Goal: Transaction & Acquisition: Purchase product/service

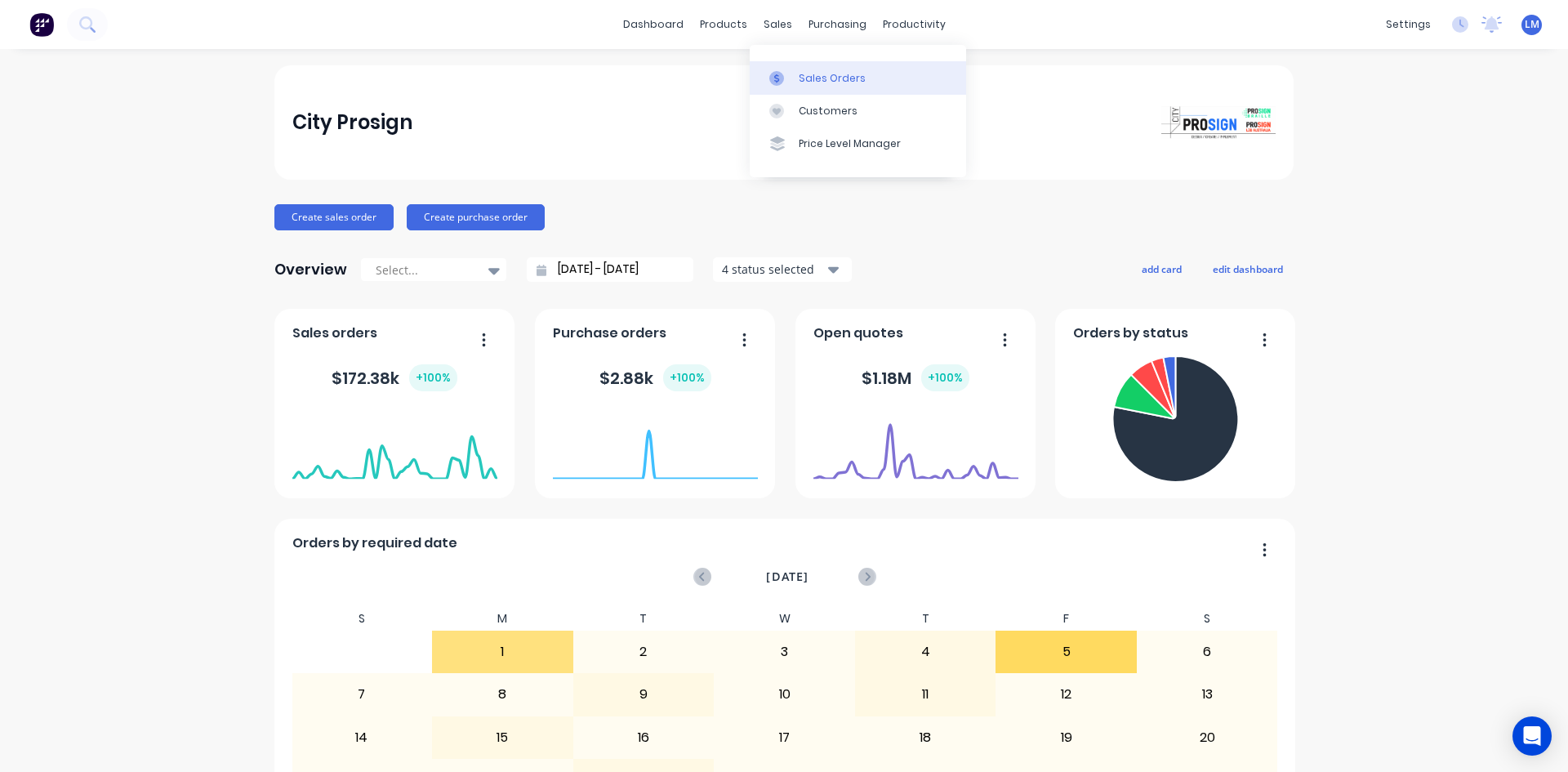
click at [810, 76] on div "Sales Orders" at bounding box center [833, 78] width 67 height 15
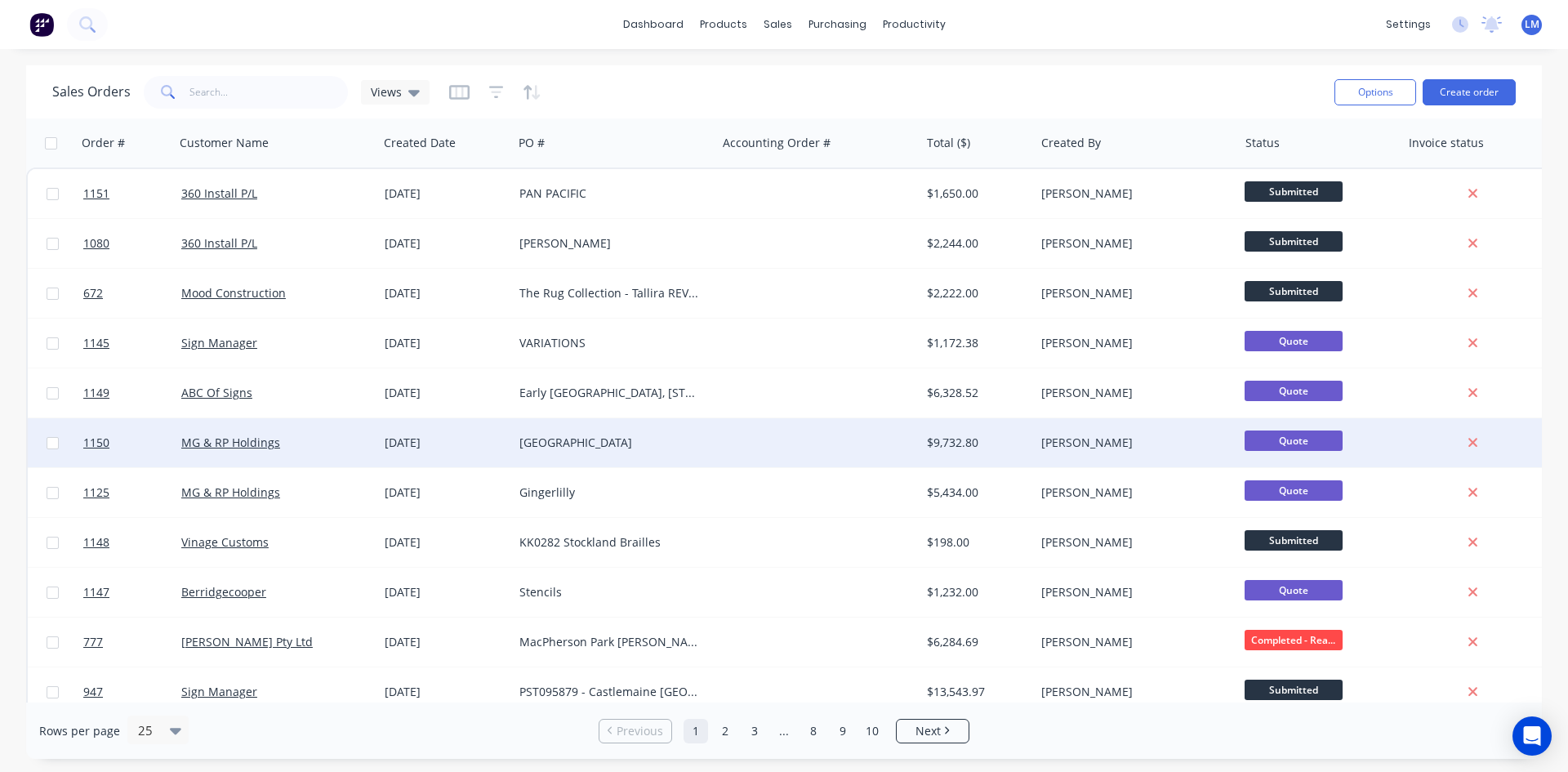
click at [646, 435] on div "[GEOGRAPHIC_DATA]" at bounding box center [610, 442] width 181 height 16
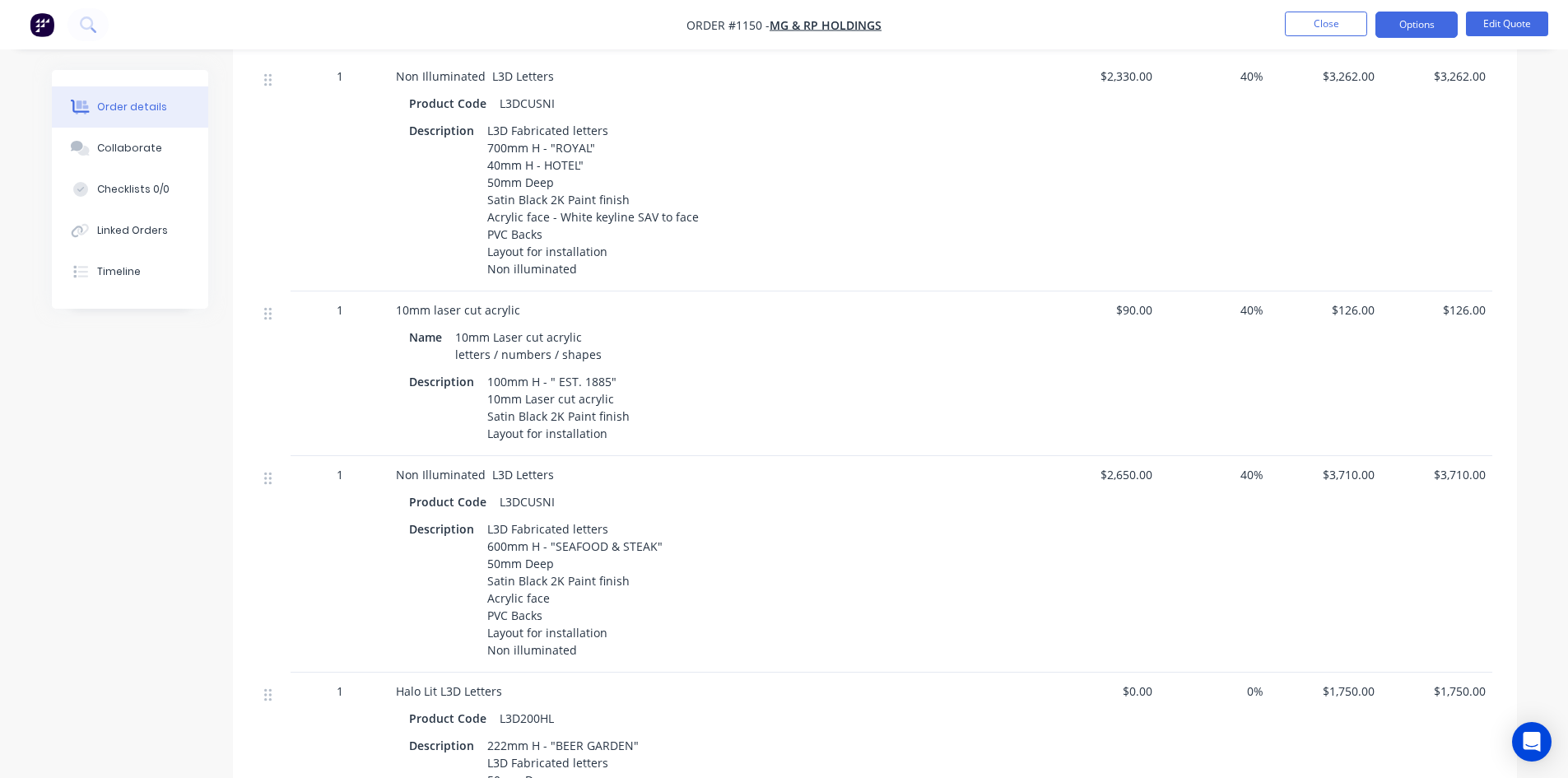
scroll to position [643, 0]
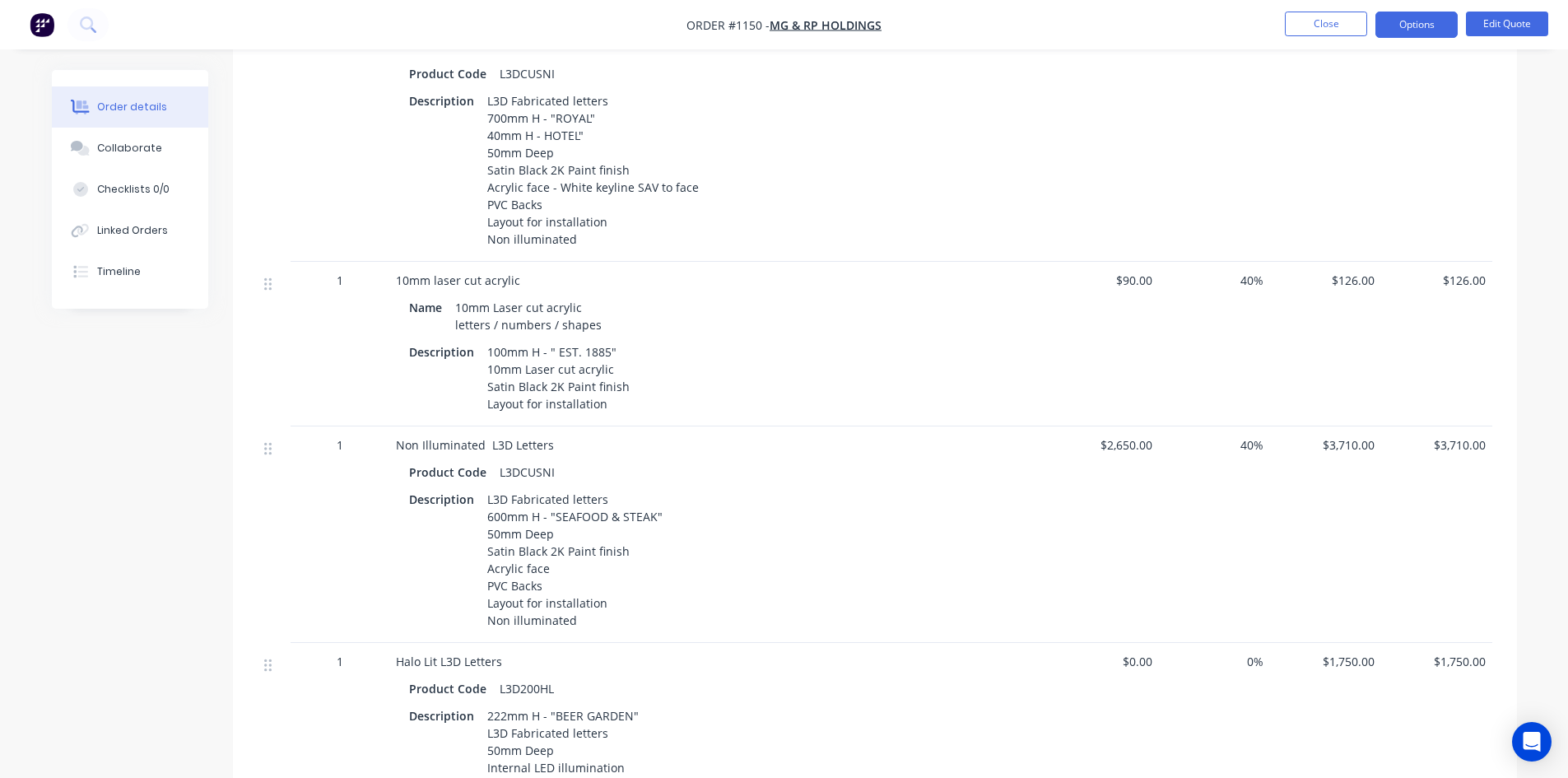
click at [1250, 447] on span "40%" at bounding box center [1214, 445] width 98 height 17
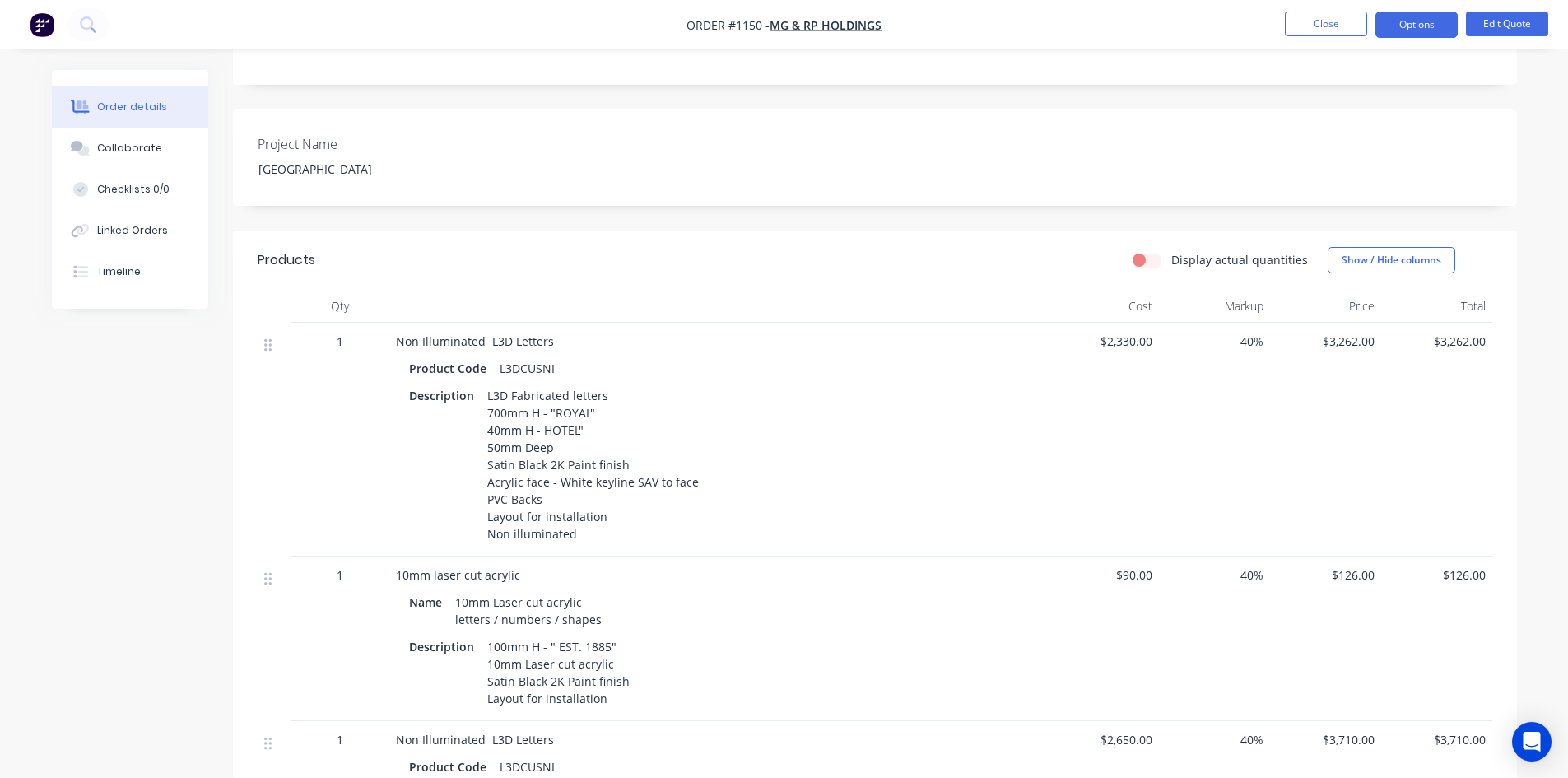
scroll to position [396, 0]
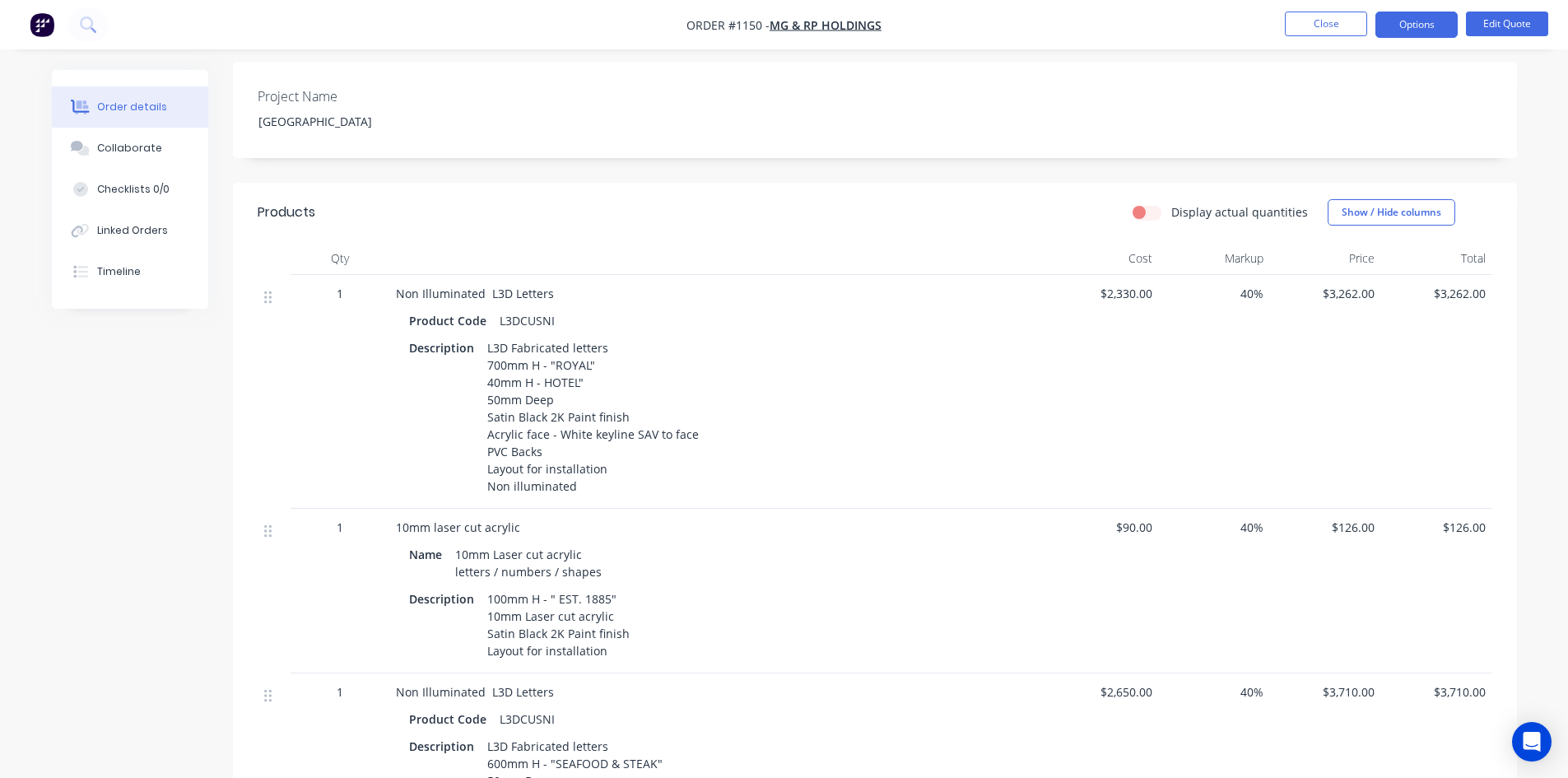
drag, startPoint x: 1109, startPoint y: 401, endPoint x: 1095, endPoint y: 401, distance: 14.0
click at [1109, 402] on div "$2,330.00" at bounding box center [1102, 392] width 111 height 234
click at [1504, 21] on button "Edit Quote" at bounding box center [1507, 24] width 83 height 25
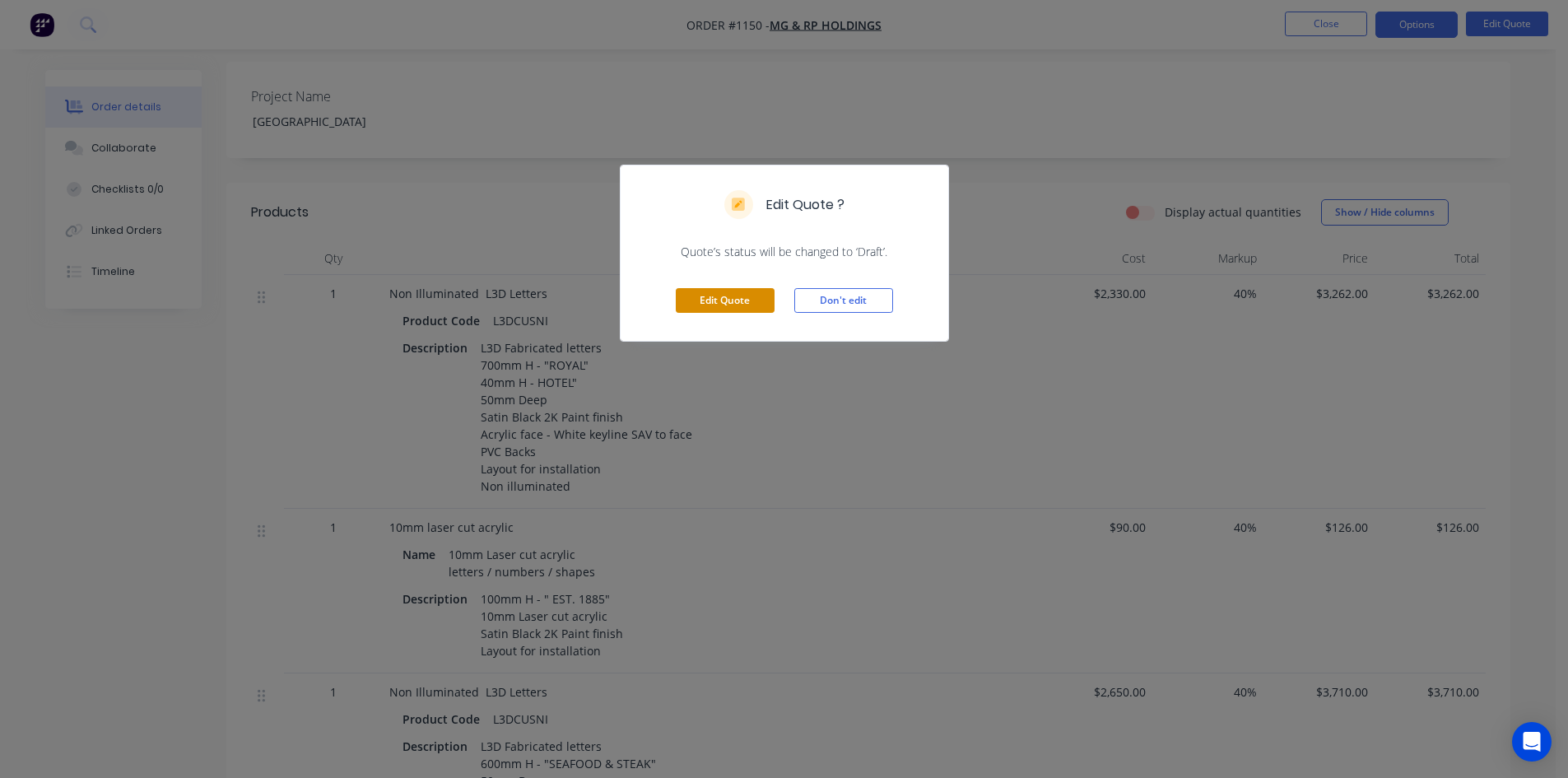
click at [723, 301] on button "Edit Quote" at bounding box center [725, 300] width 99 height 25
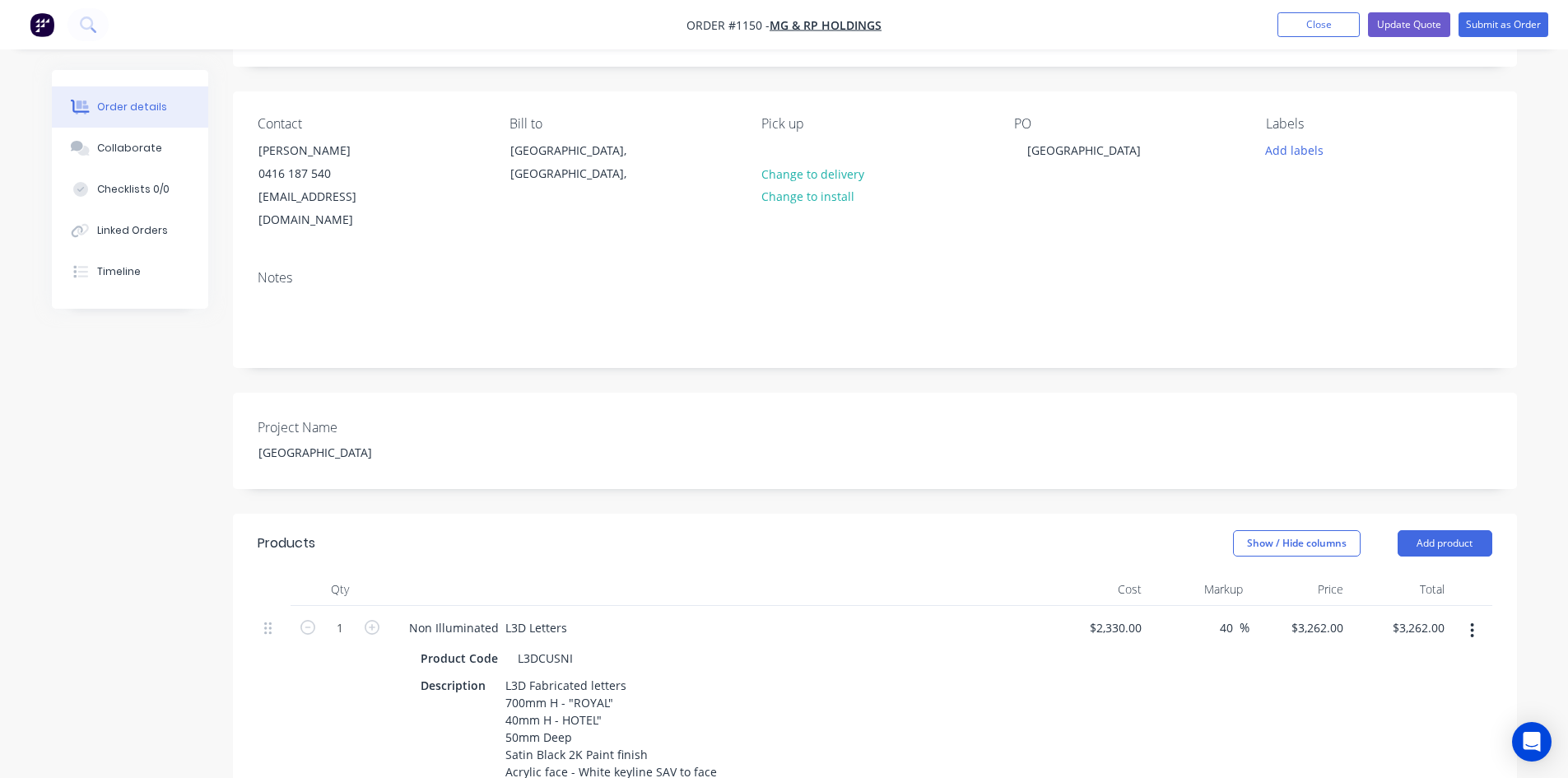
scroll to position [412, 0]
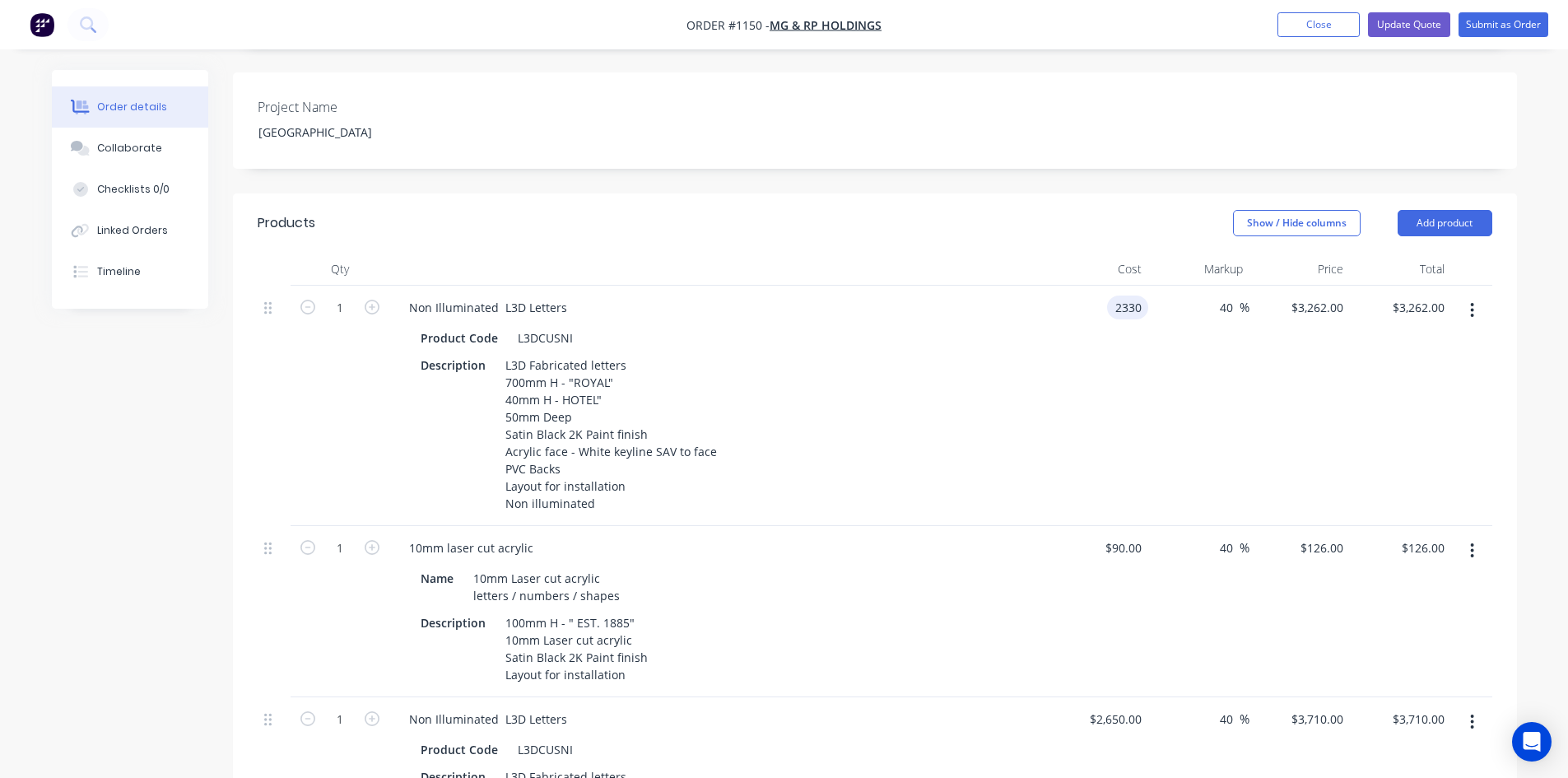
click at [1095, 288] on div "2330 2330" at bounding box center [1098, 406] width 101 height 240
type input "$1,650.00"
type input "$2,310.00"
click at [1095, 358] on div "$1,650.00 $1,650.00" at bounding box center [1098, 406] width 101 height 240
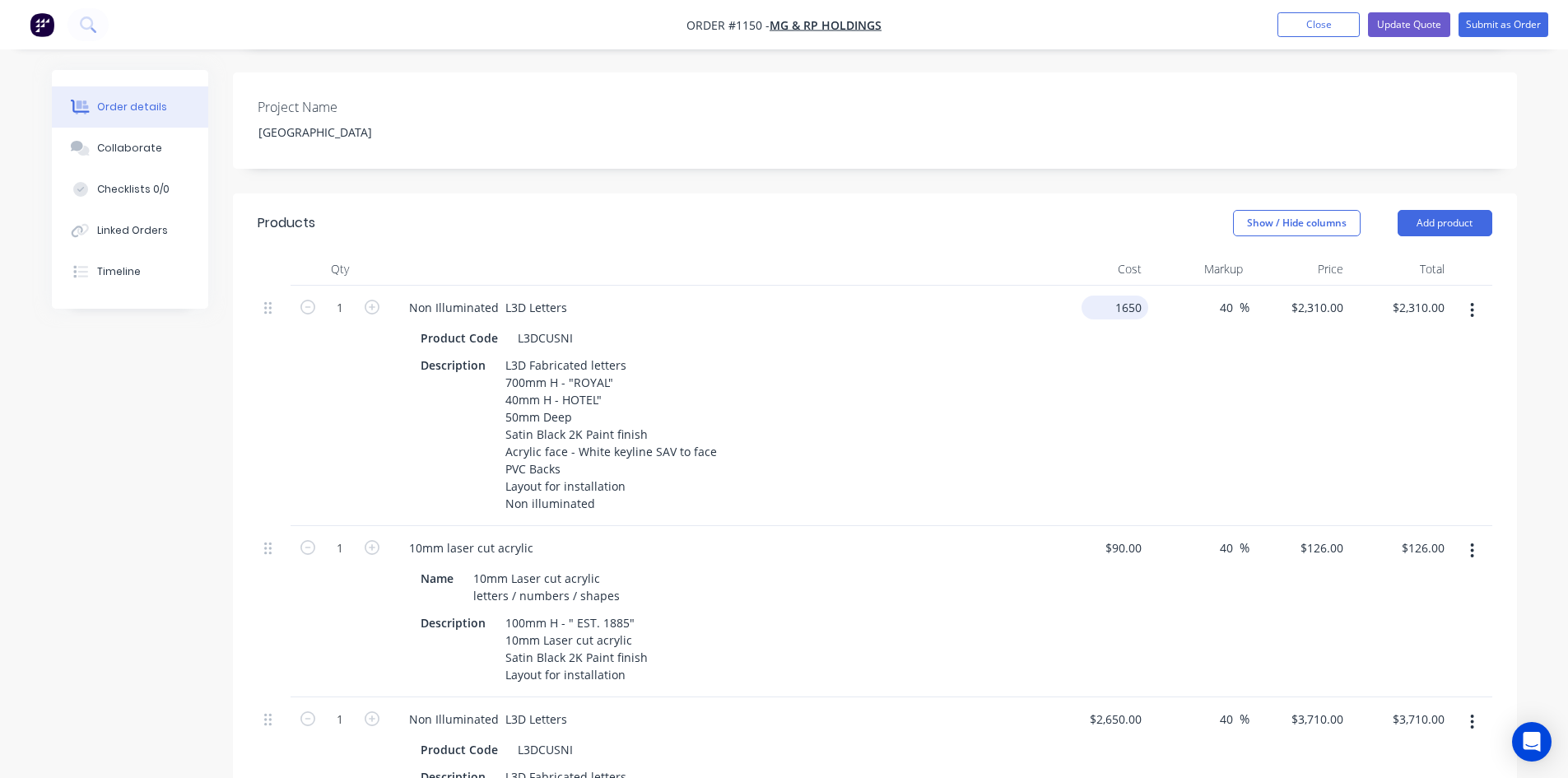
click at [1117, 295] on input "1650" at bounding box center [1118, 307] width 61 height 24
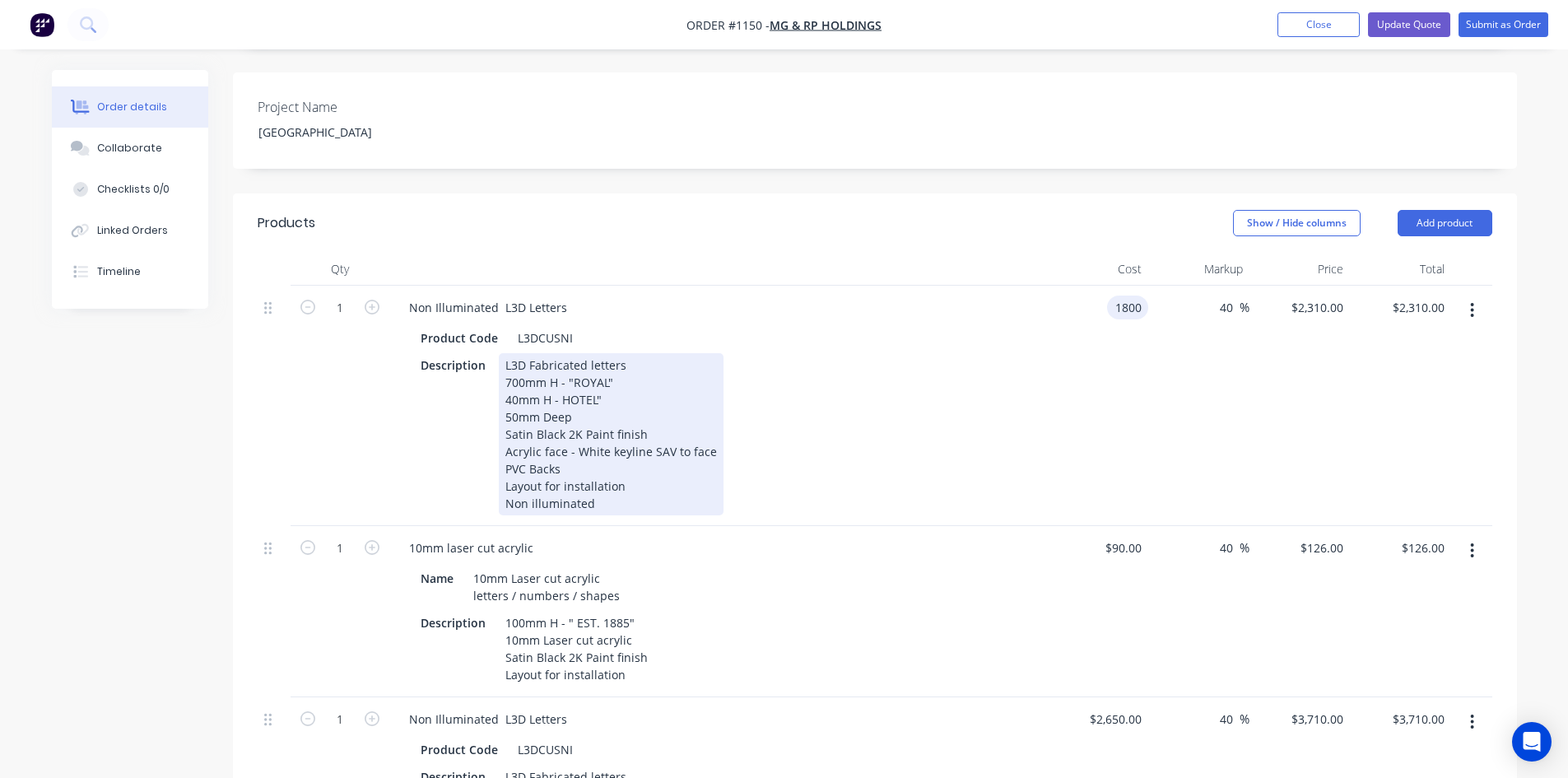
type input "$1,800.00"
type input "$2,520.00"
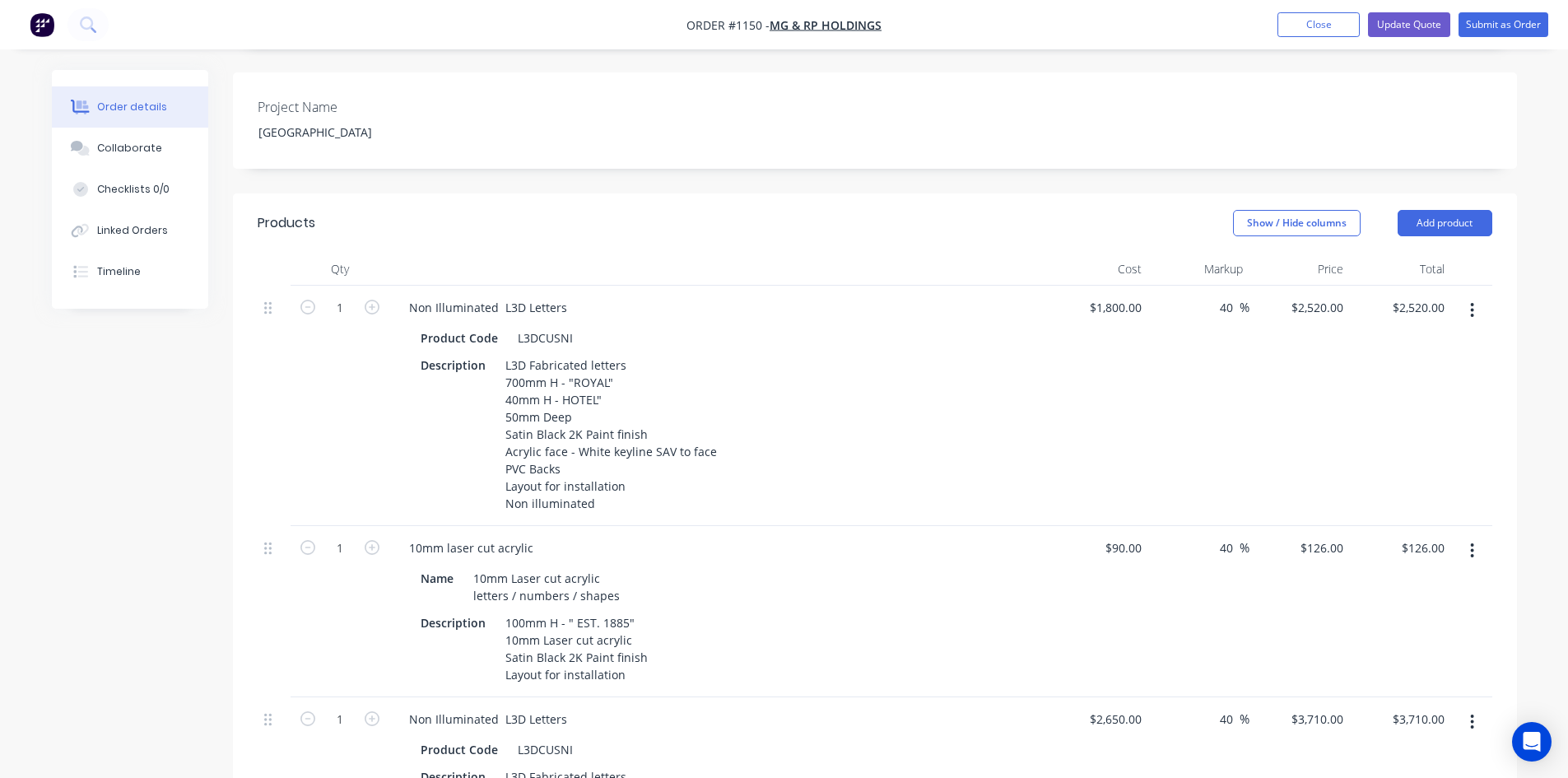
drag, startPoint x: 944, startPoint y: 494, endPoint x: 953, endPoint y: 483, distance: 14.2
click at [947, 492] on div "Non Illuminated L3D Letters Product Code L3DCUSNI Description L3D Fabricated le…" at bounding box center [718, 406] width 658 height 240
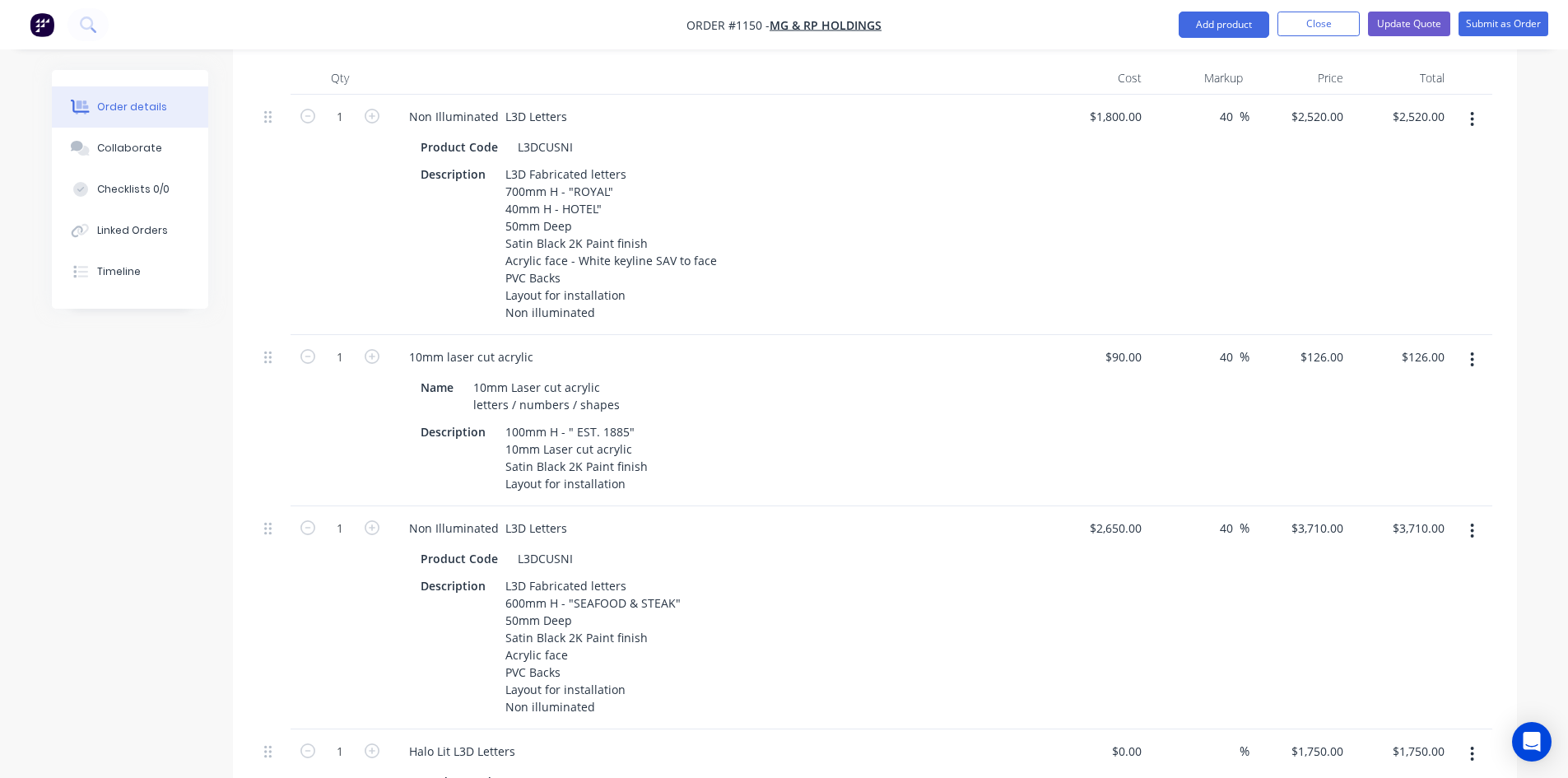
scroll to position [659, 0]
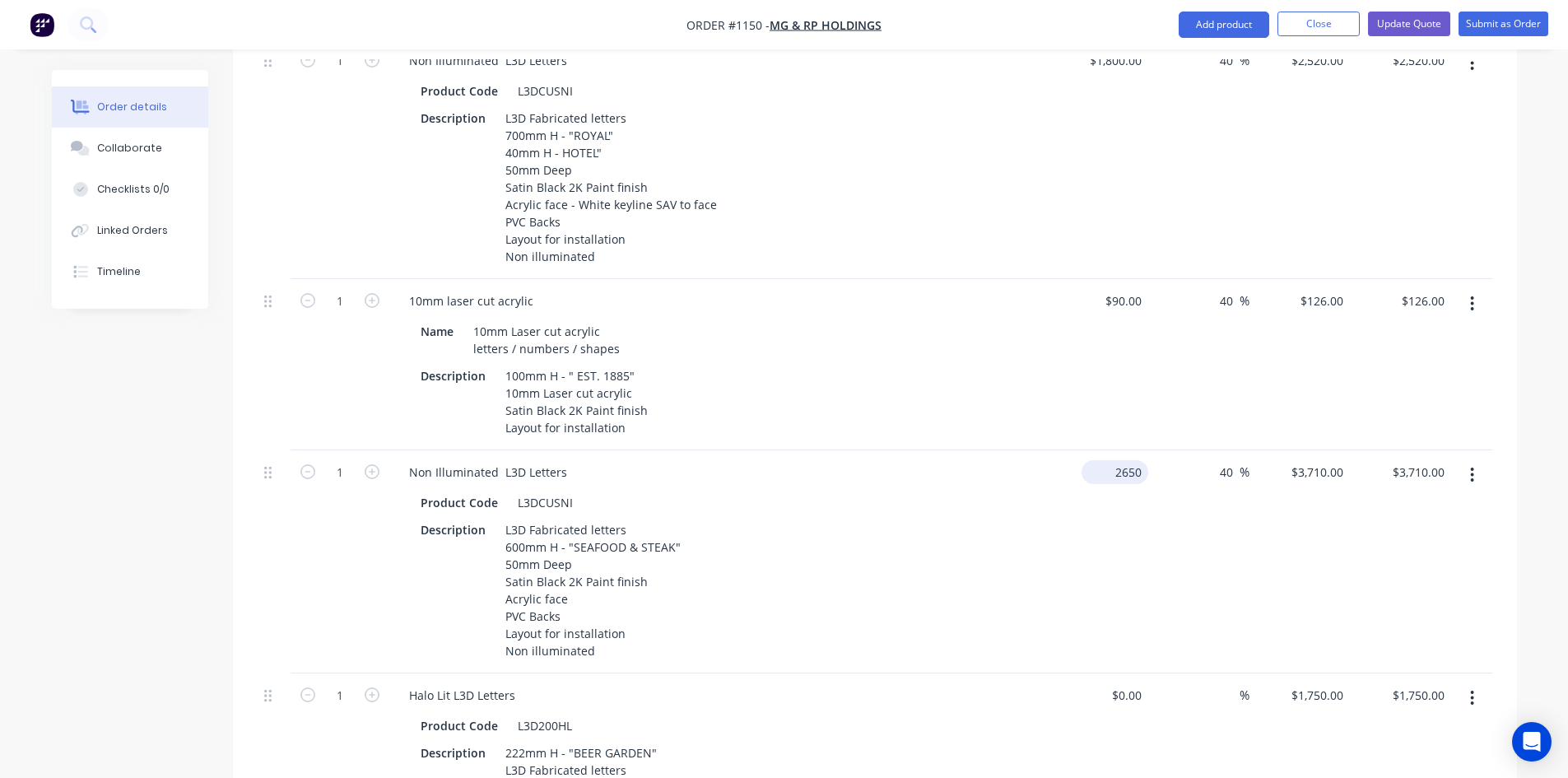
click at [1125, 461] on input "2650" at bounding box center [1118, 472] width 61 height 24
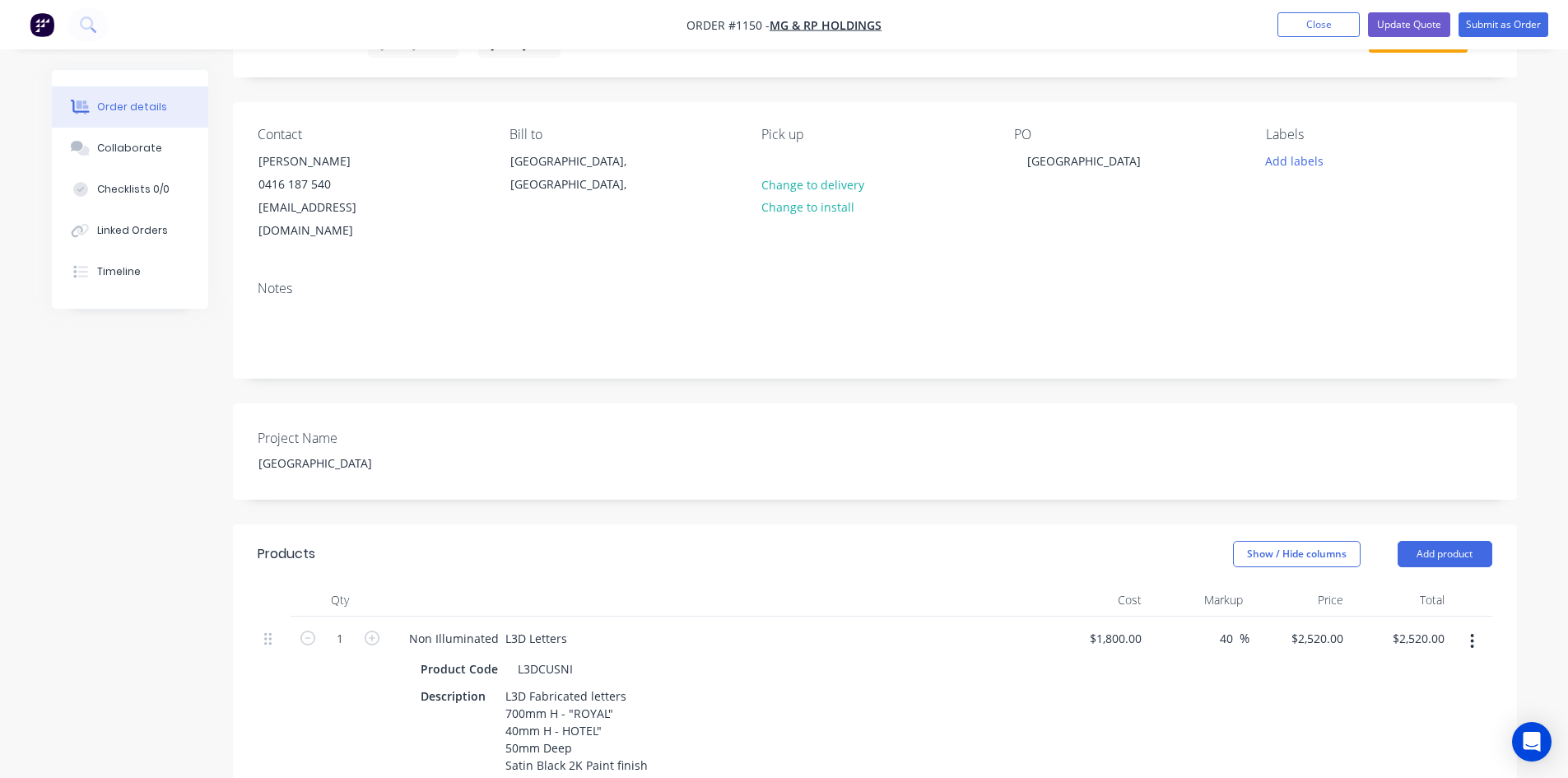
scroll to position [247, 0]
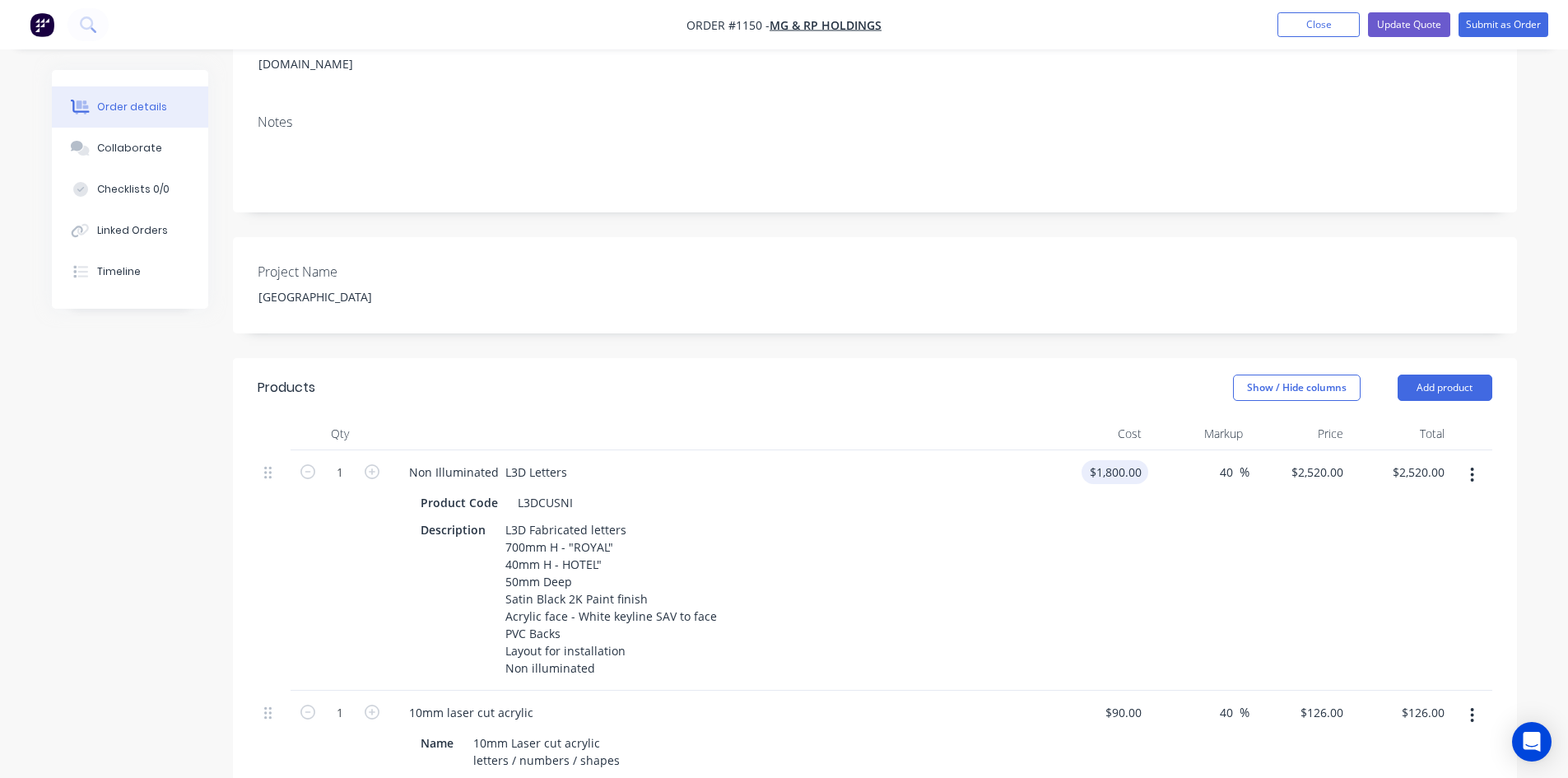
type input "2650"
type input "1800"
type input "$2,650.00"
click at [1130, 461] on input "1800" at bounding box center [1118, 472] width 61 height 24
type input "$2,150.00"
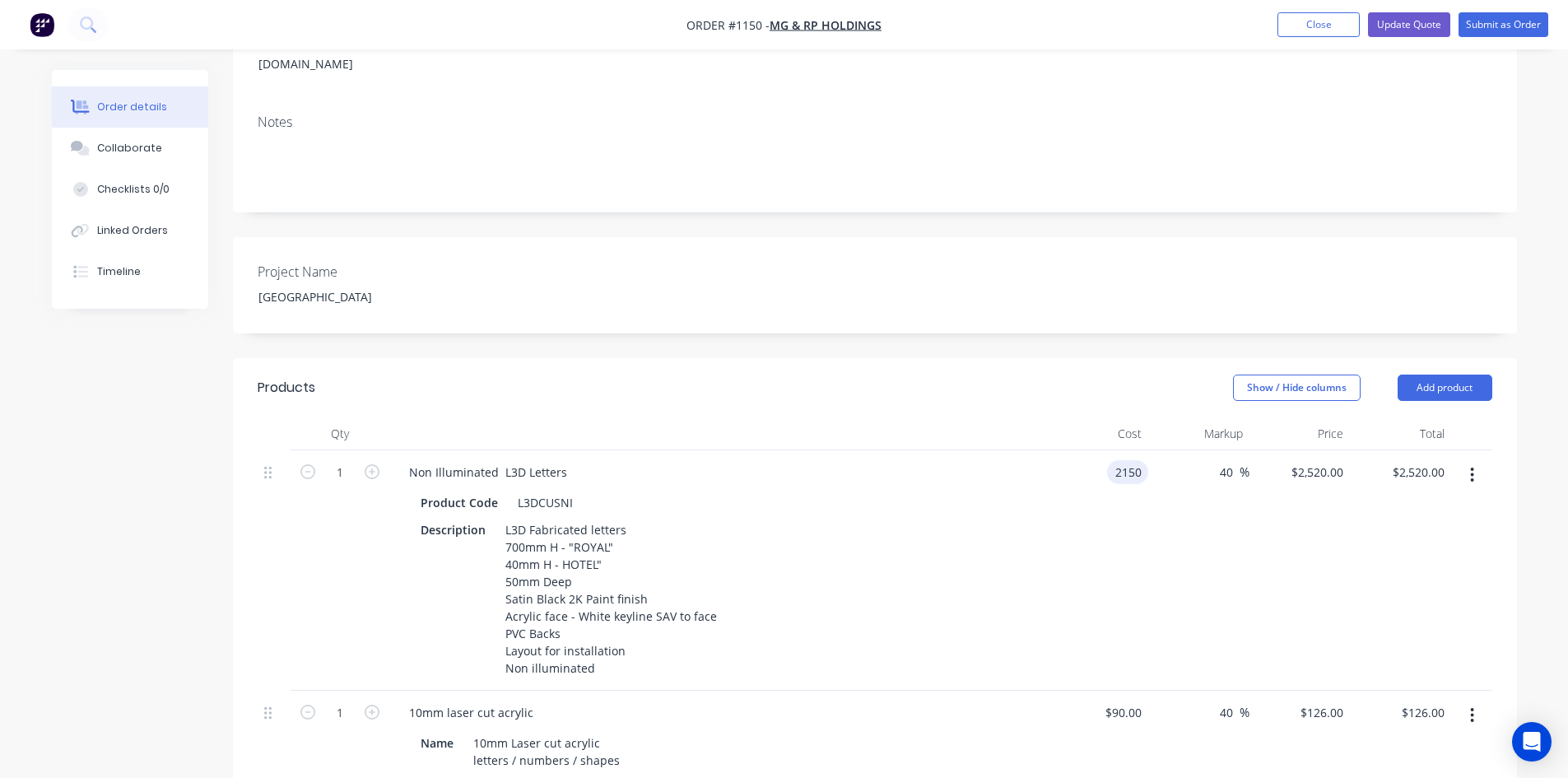
type input "$3,010.00"
click at [1073, 558] on div "$2,150.00 2150" at bounding box center [1098, 571] width 101 height 240
click at [1113, 461] on input "2150" at bounding box center [1131, 472] width 35 height 24
type input "$2,050.00"
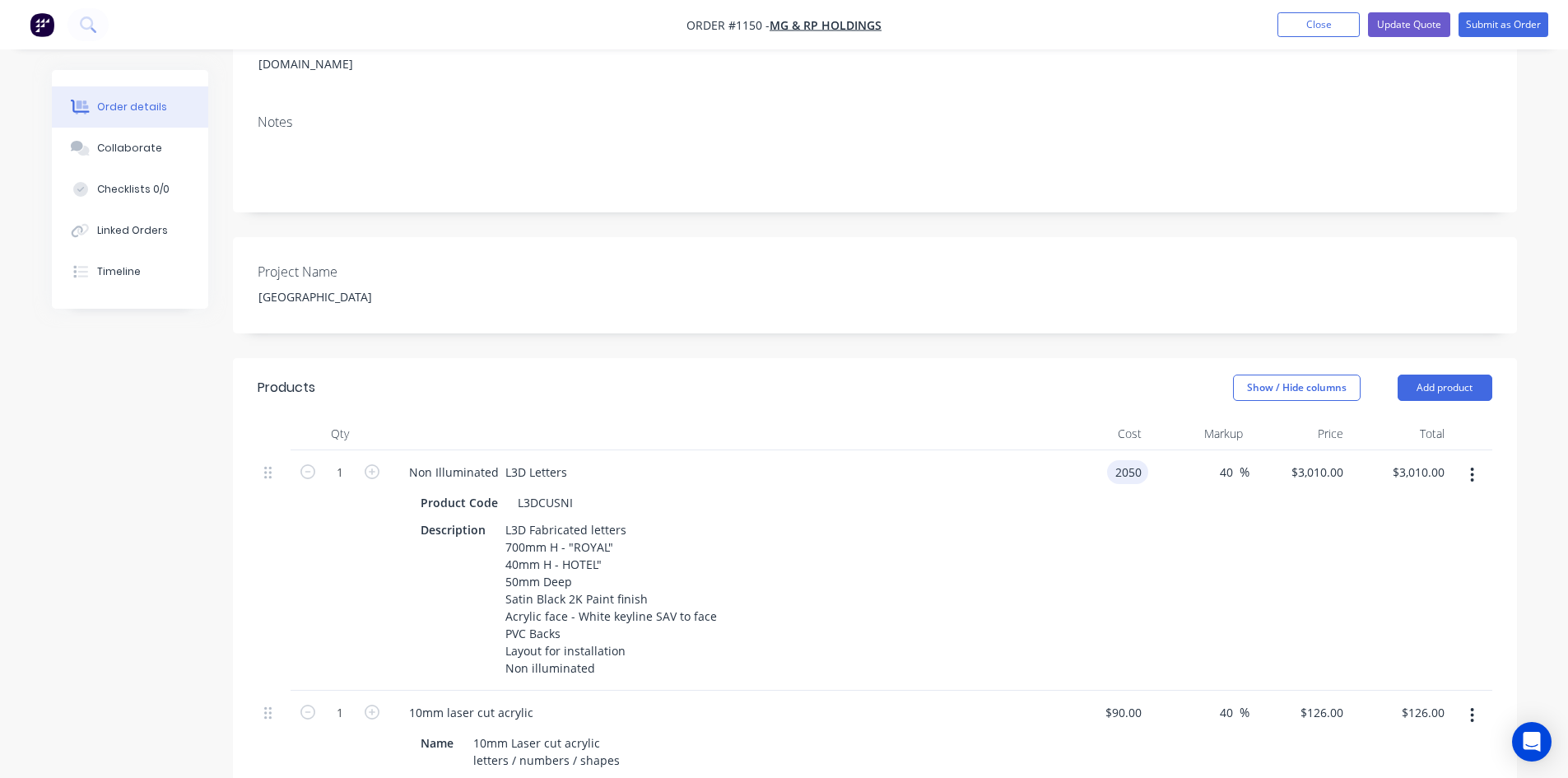
type input "$2,870.00"
click at [1130, 526] on div "$2,050.00 $2,050.00" at bounding box center [1098, 571] width 101 height 240
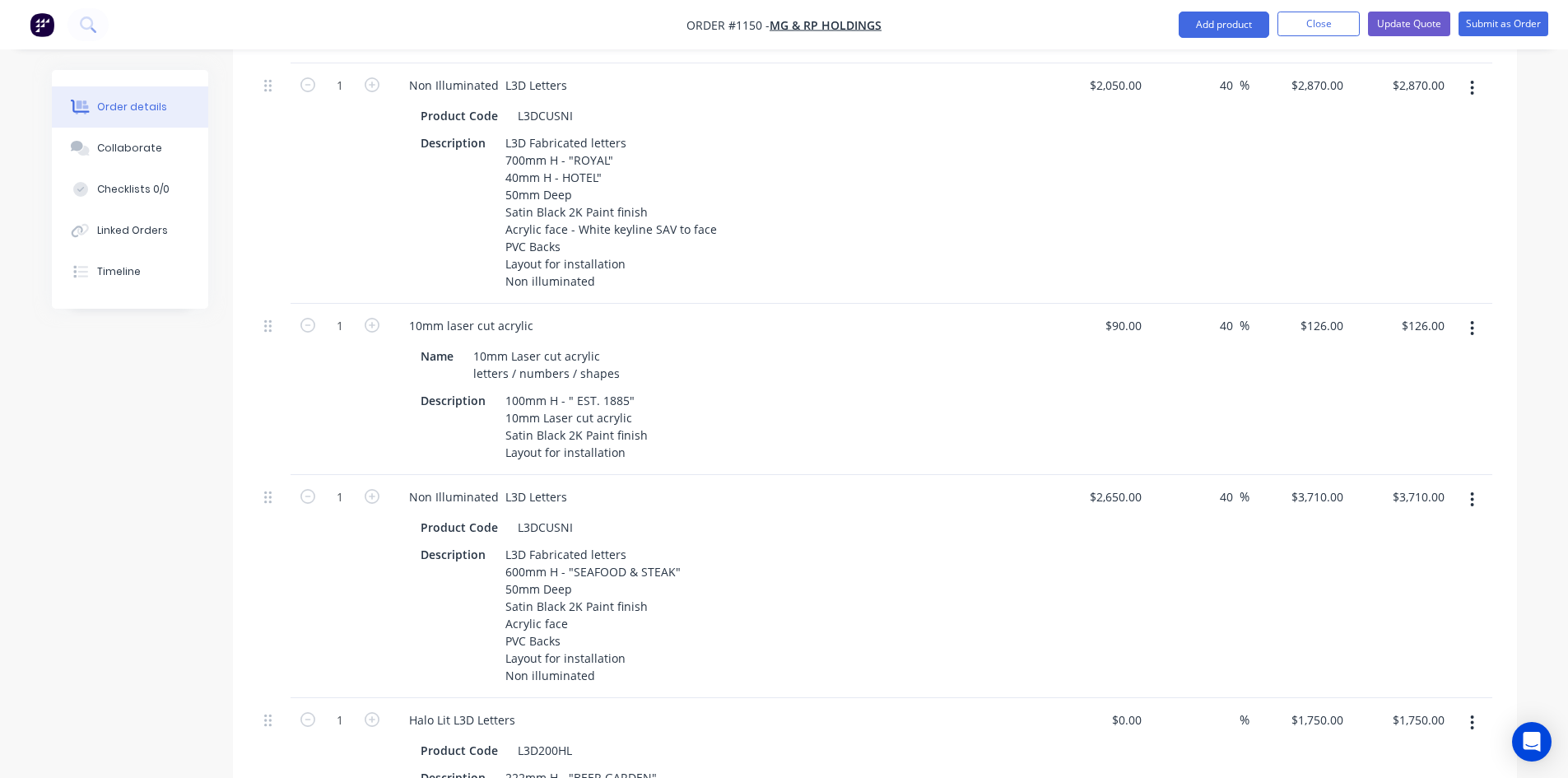
scroll to position [659, 0]
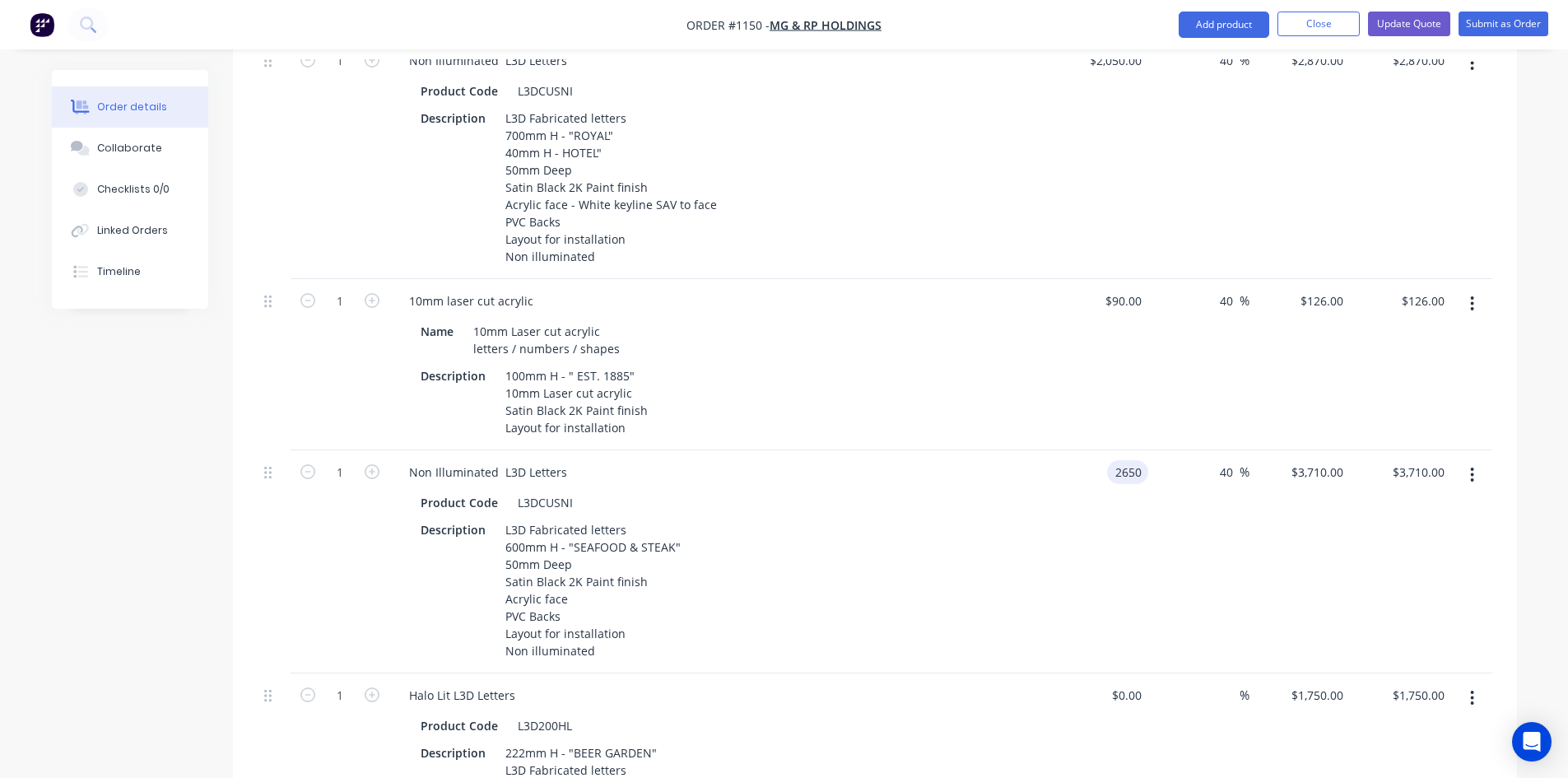
click at [1114, 461] on input "2650" at bounding box center [1131, 472] width 35 height 24
click at [1116, 461] on div "2650 $2,650.00" at bounding box center [1118, 472] width 61 height 24
type input "$2,200.00"
type input "$3,080.00"
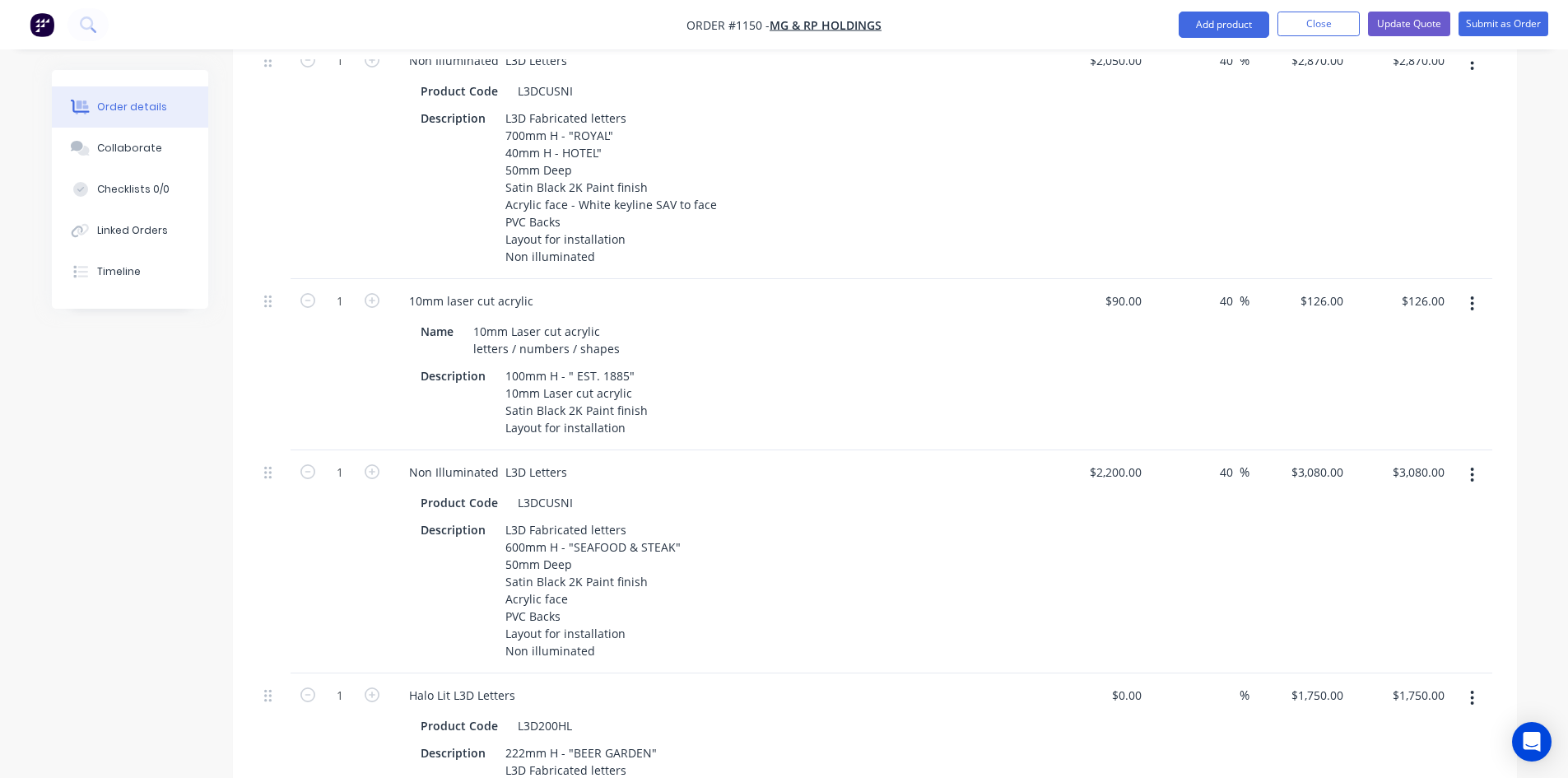
click at [1114, 533] on div "$2,200.00 $2,200.00" at bounding box center [1098, 561] width 101 height 223
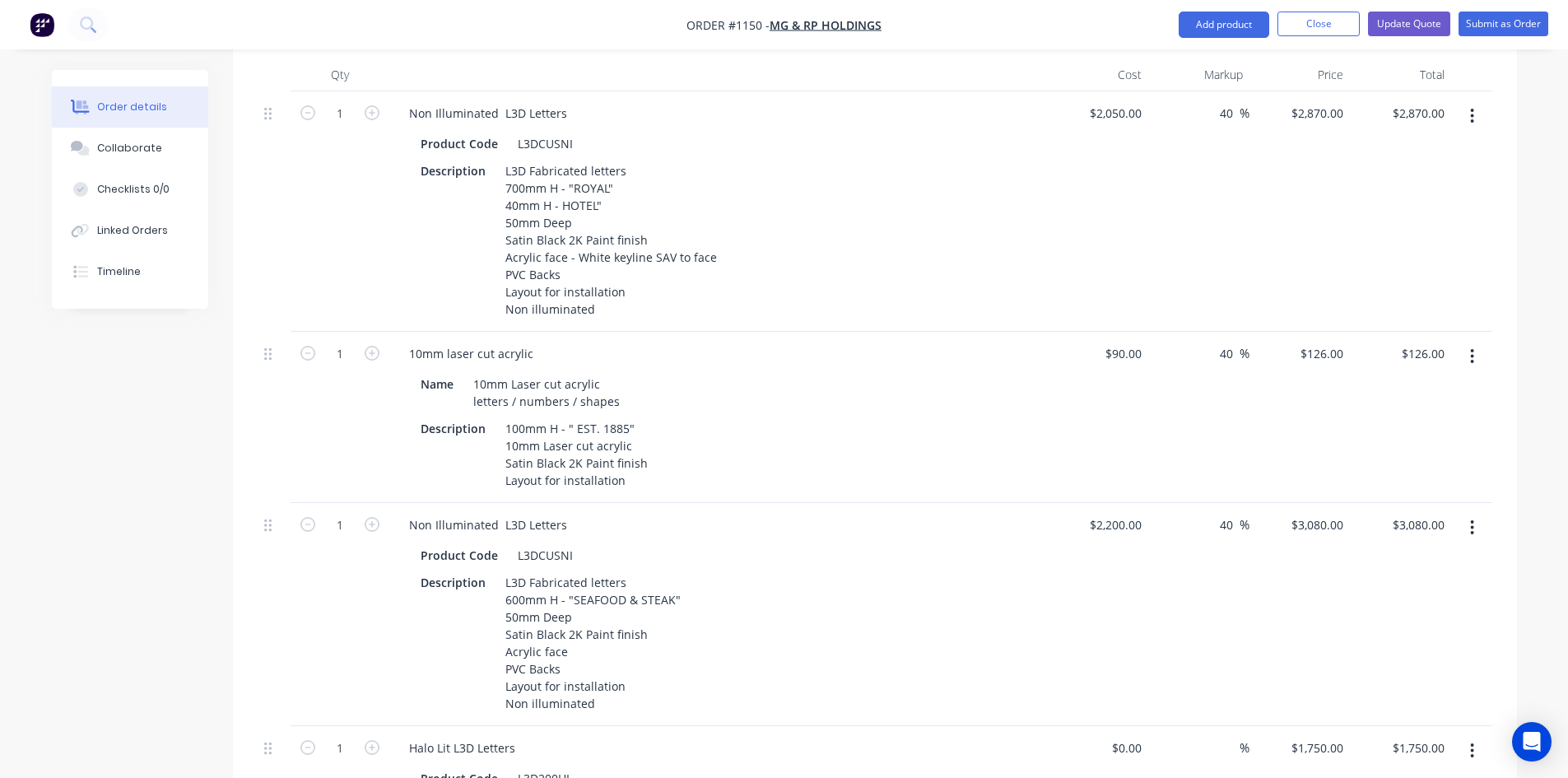
scroll to position [524, 0]
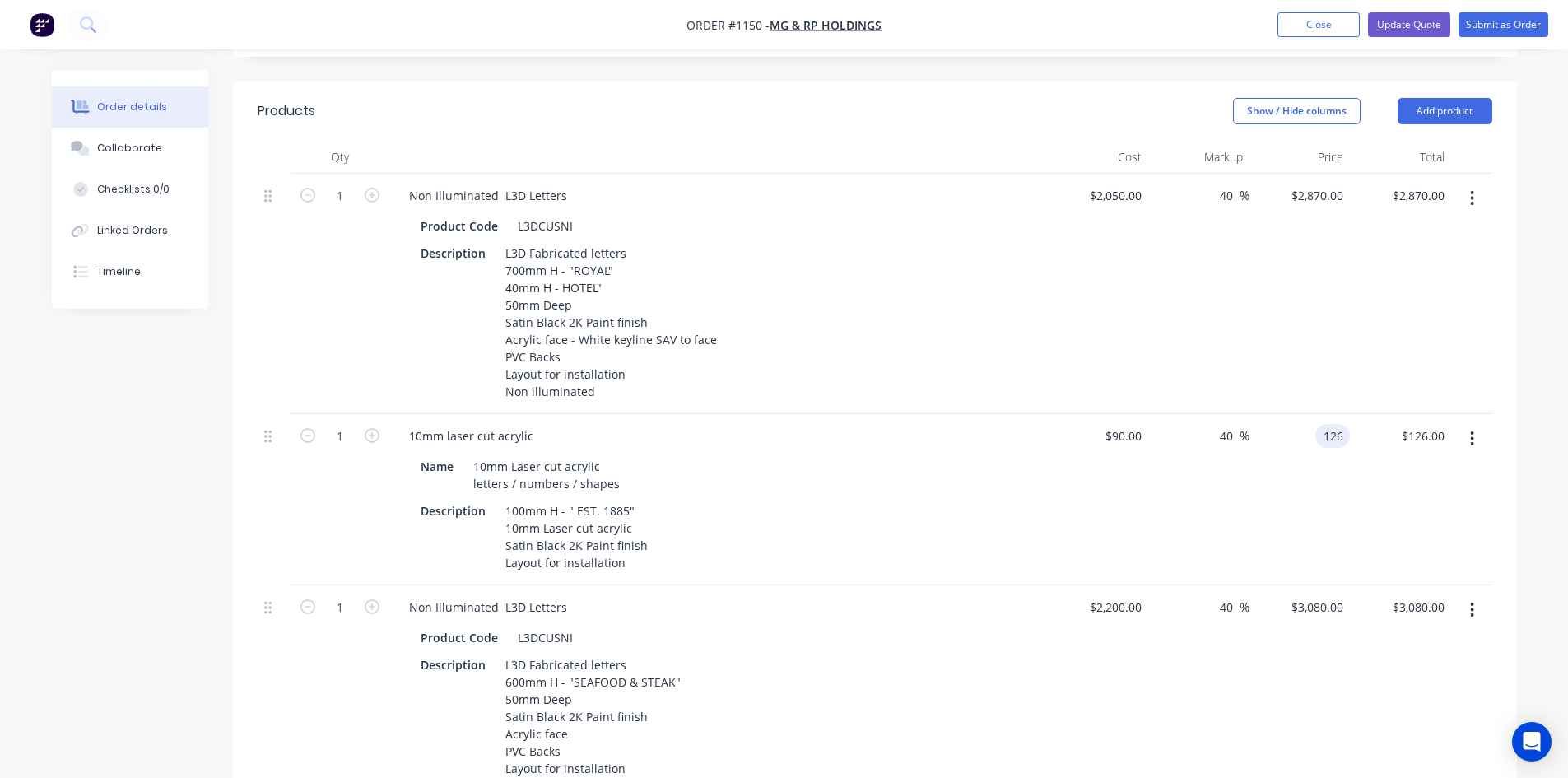
drag, startPoint x: 1320, startPoint y: 410, endPoint x: 1356, endPoint y: 410, distance: 36.0
click at [1355, 414] on div "1 10mm laser cut acrylic Name 10mm Laser cut acrylic letters / numbers / shapes…" at bounding box center [875, 499] width 1234 height 172
type input "120"
type input "33.33"
type input "$120.00"
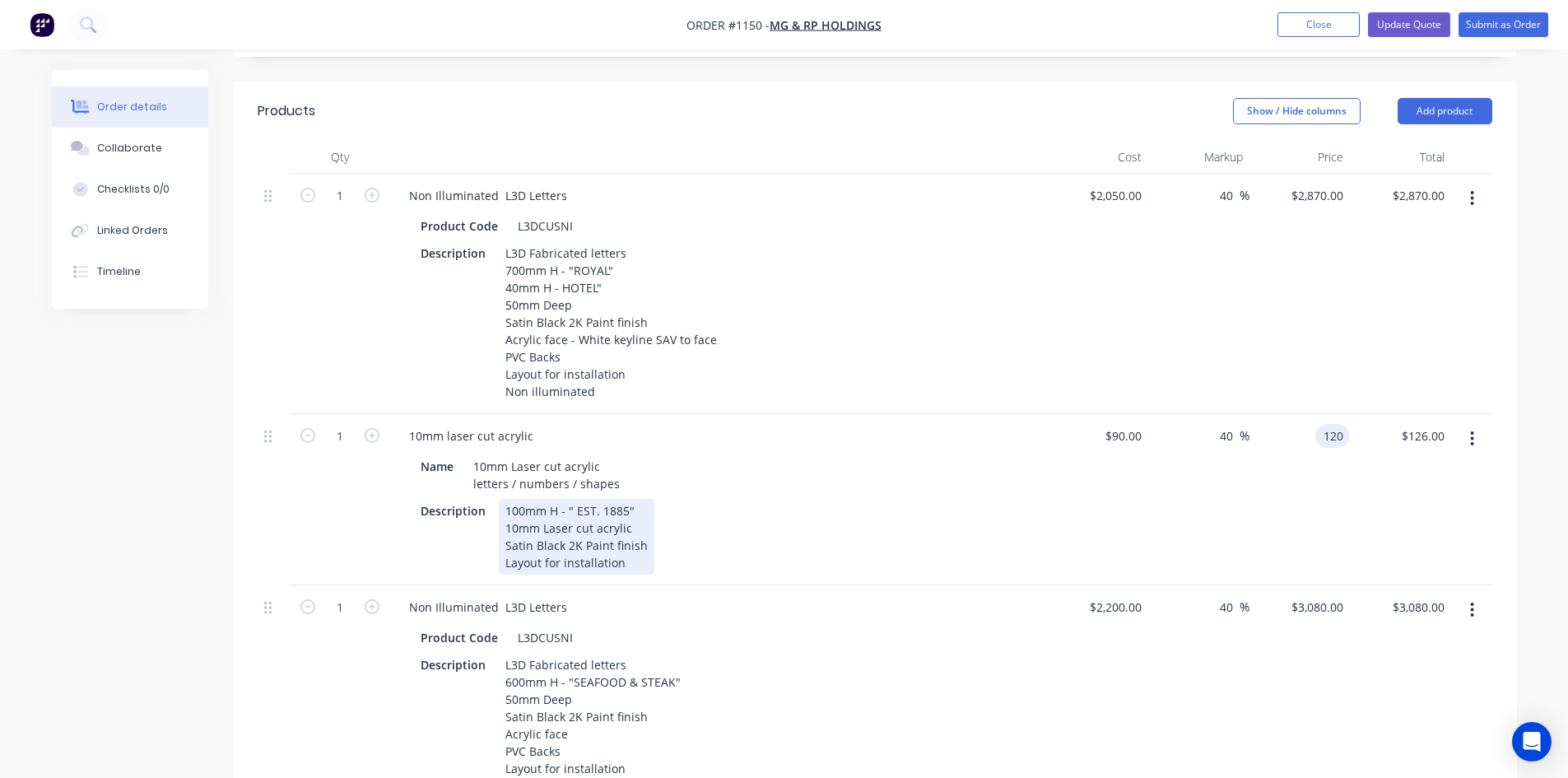
type input "$120.00"
click at [1025, 478] on div "Name 10mm Laser cut acrylic letters / numbers / shapes Description 100mm H - " …" at bounding box center [719, 513] width 646 height 124
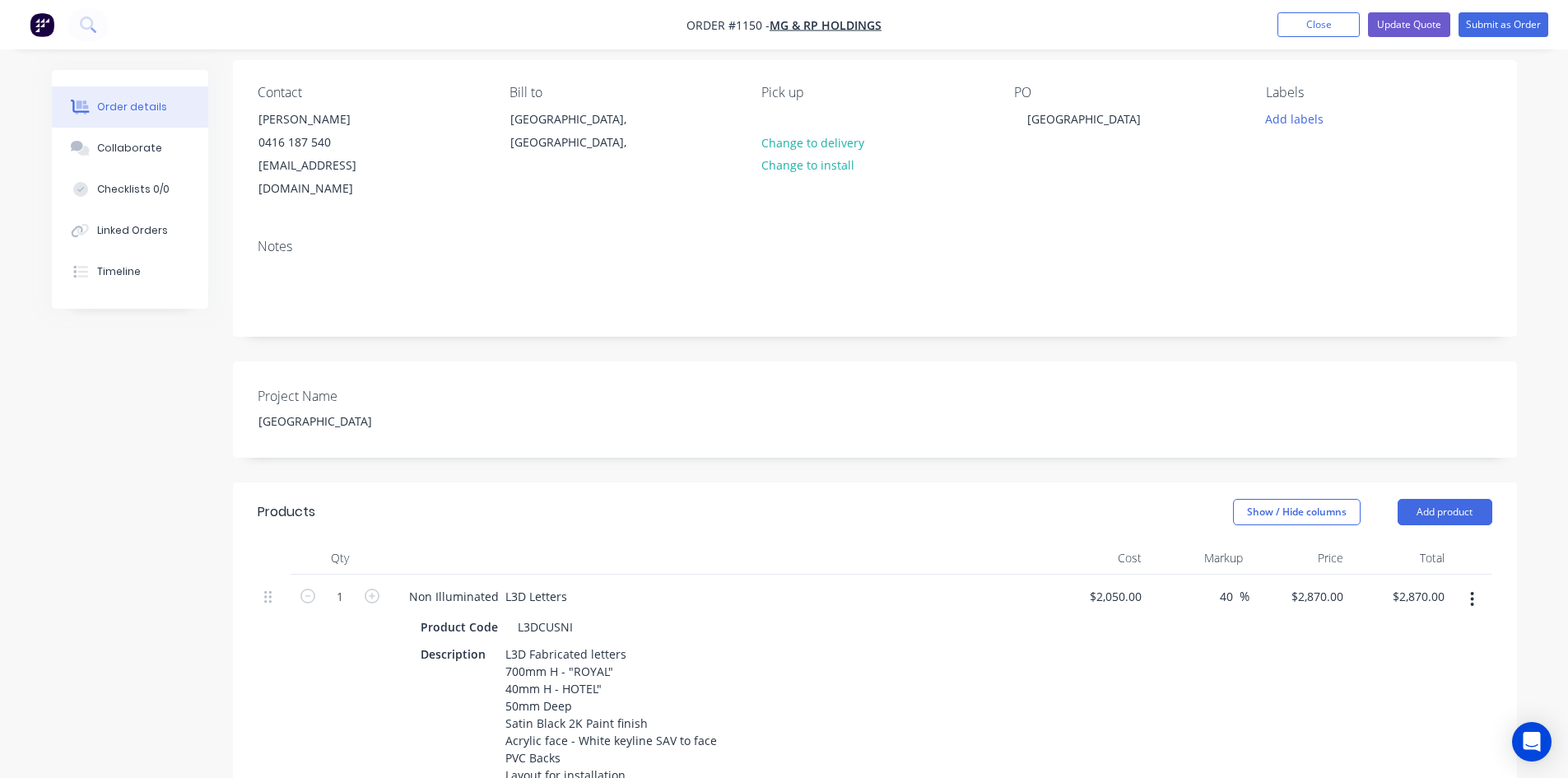
scroll to position [0, 0]
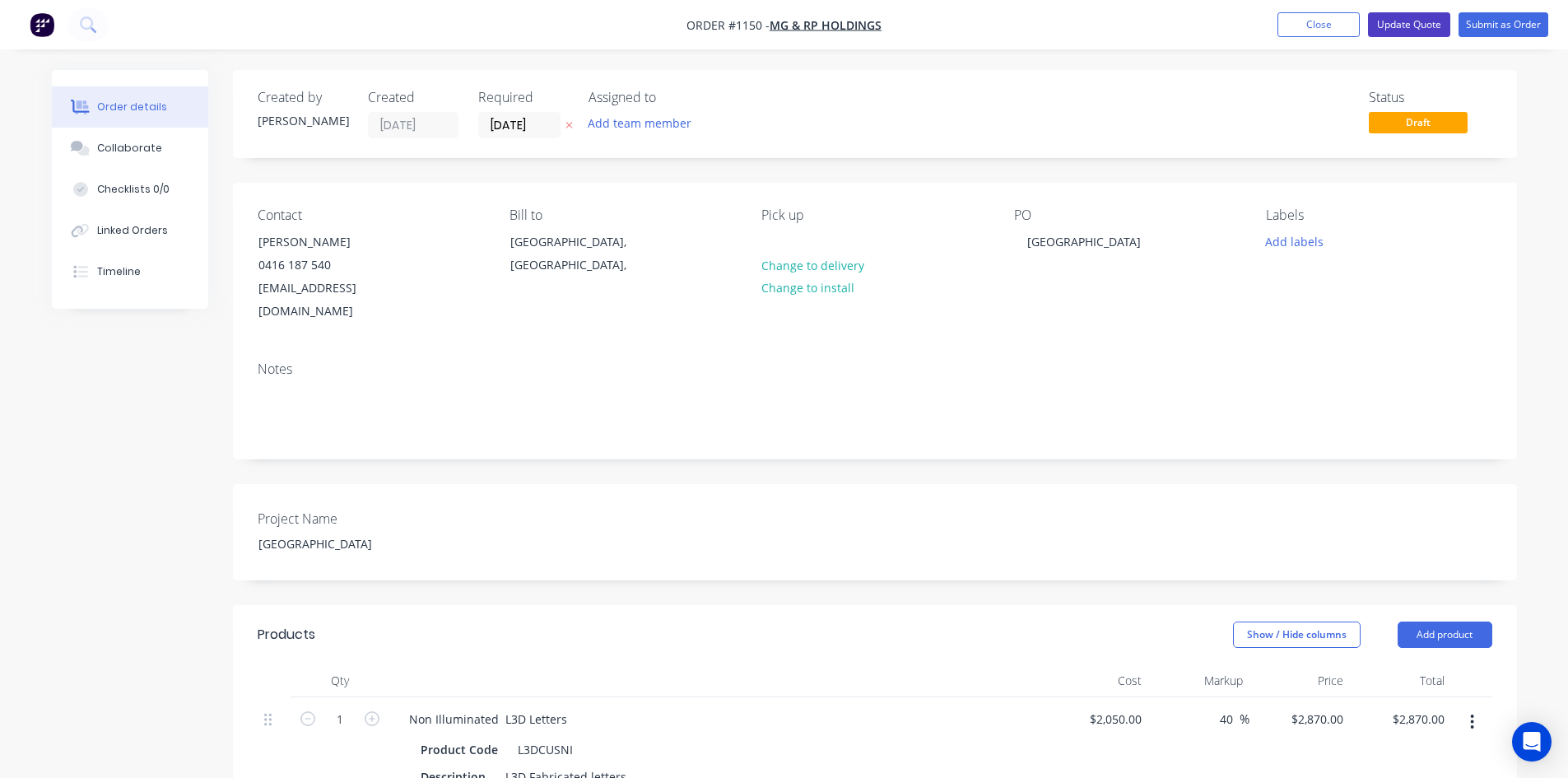
click at [1418, 20] on button "Update Quote" at bounding box center [1408, 24] width 83 height 25
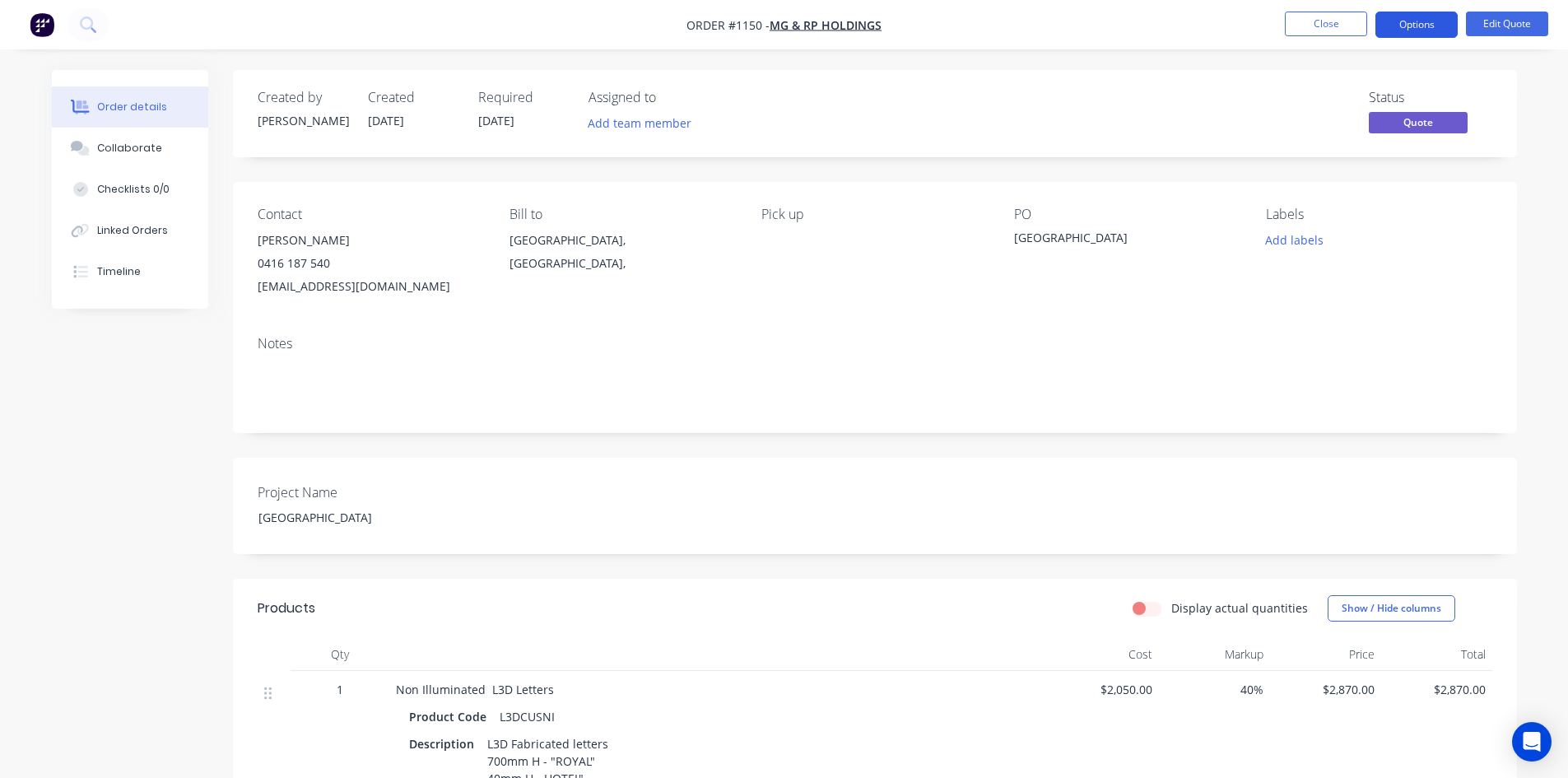
click at [1426, 28] on button "Options" at bounding box center [1417, 25] width 83 height 27
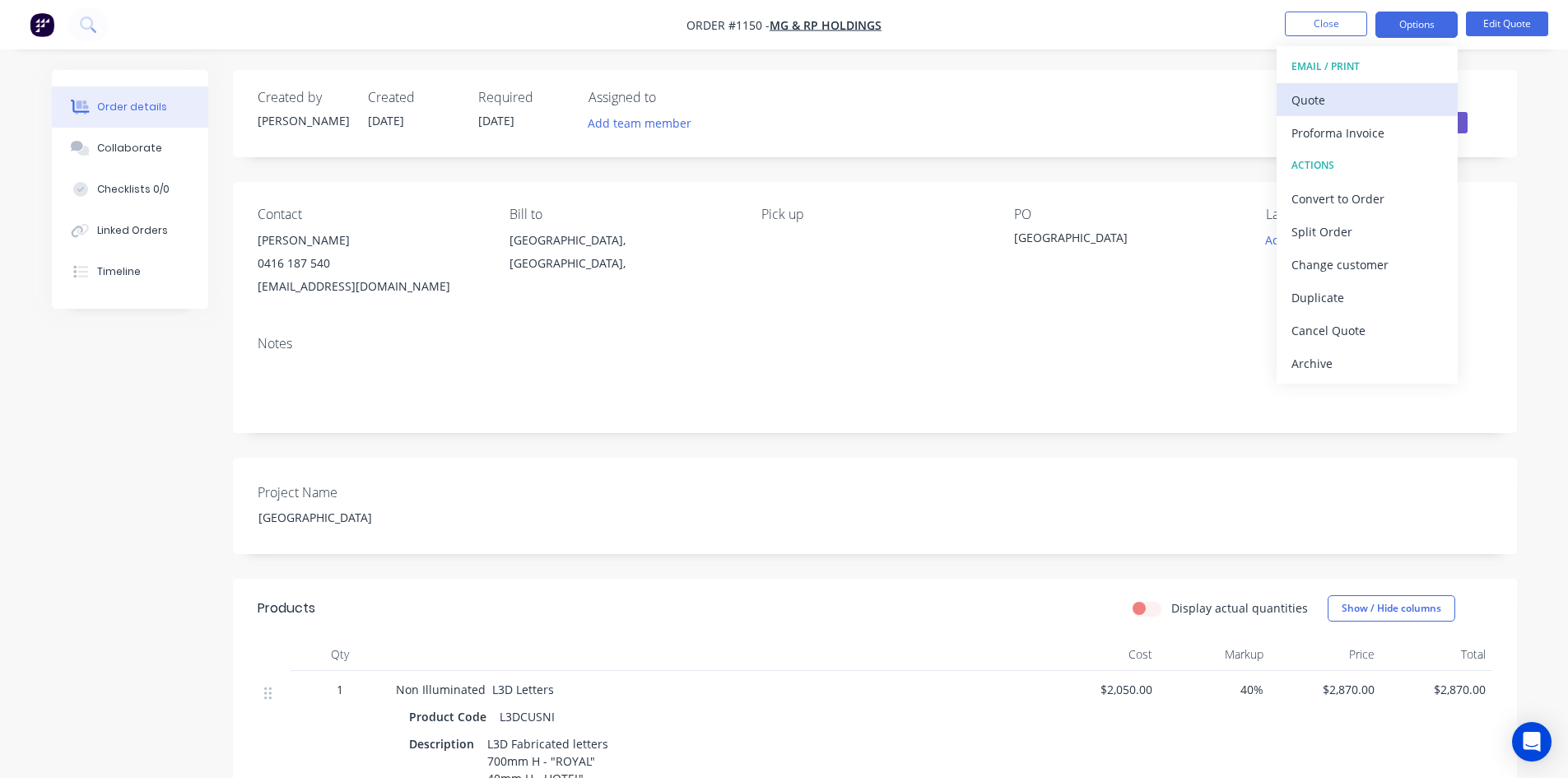
click at [1346, 100] on div "Quote" at bounding box center [1366, 100] width 151 height 24
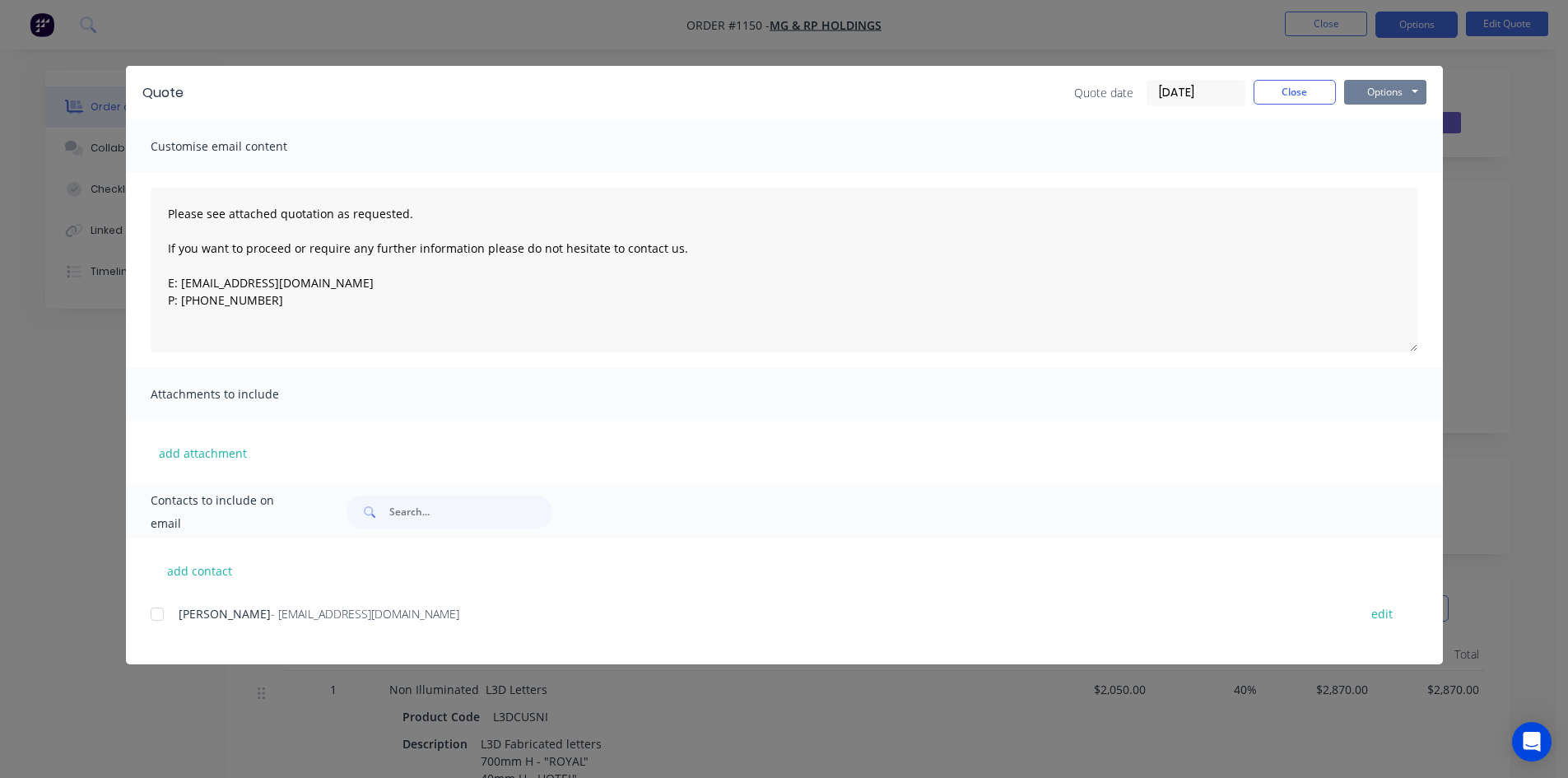
click at [1385, 99] on button "Options" at bounding box center [1385, 92] width 83 height 25
click at [1392, 155] on button "Print" at bounding box center [1396, 149] width 105 height 28
click at [1303, 80] on button "Close" at bounding box center [1295, 92] width 83 height 25
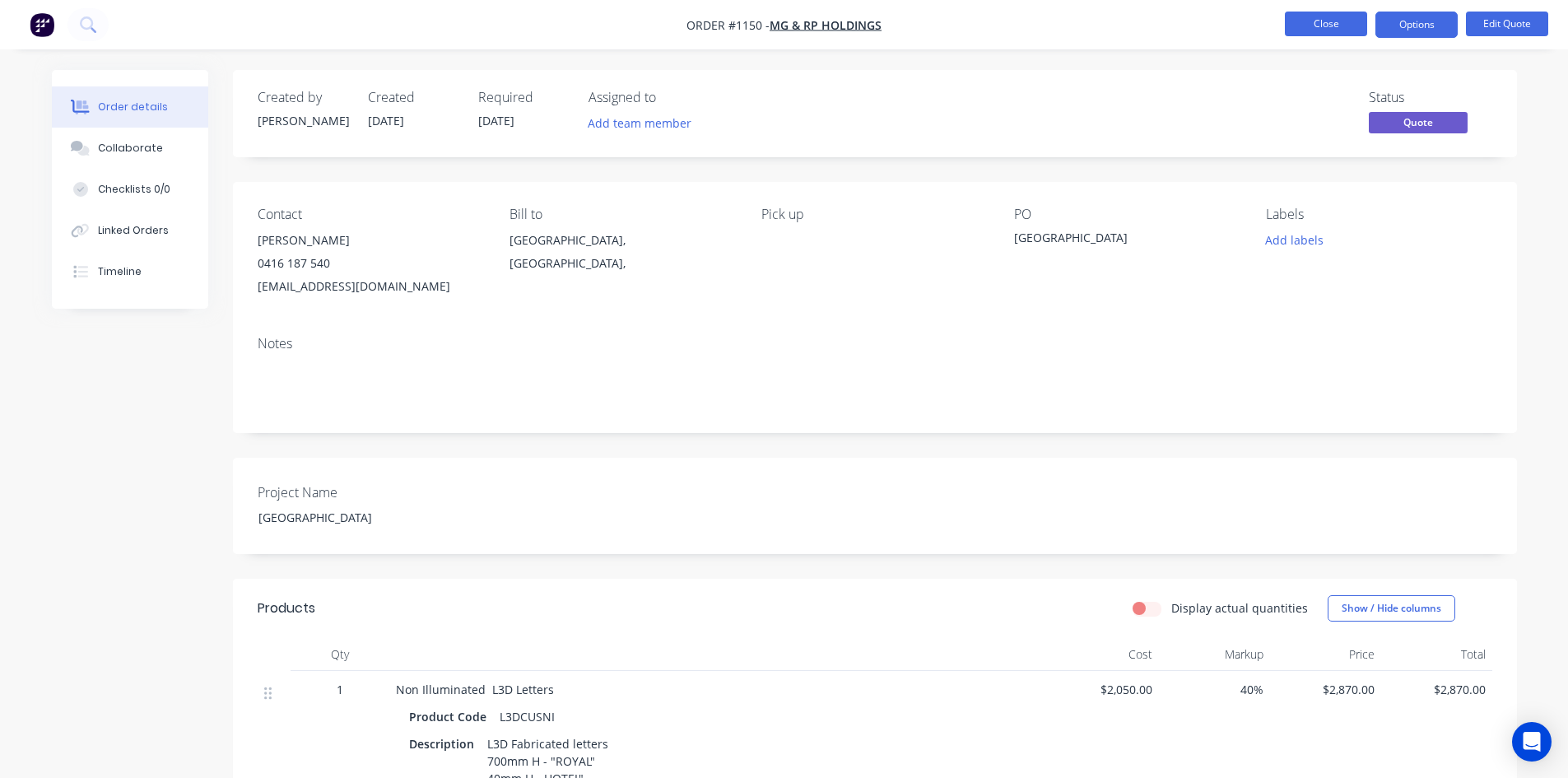
click at [1321, 36] on button "Close" at bounding box center [1326, 24] width 83 height 25
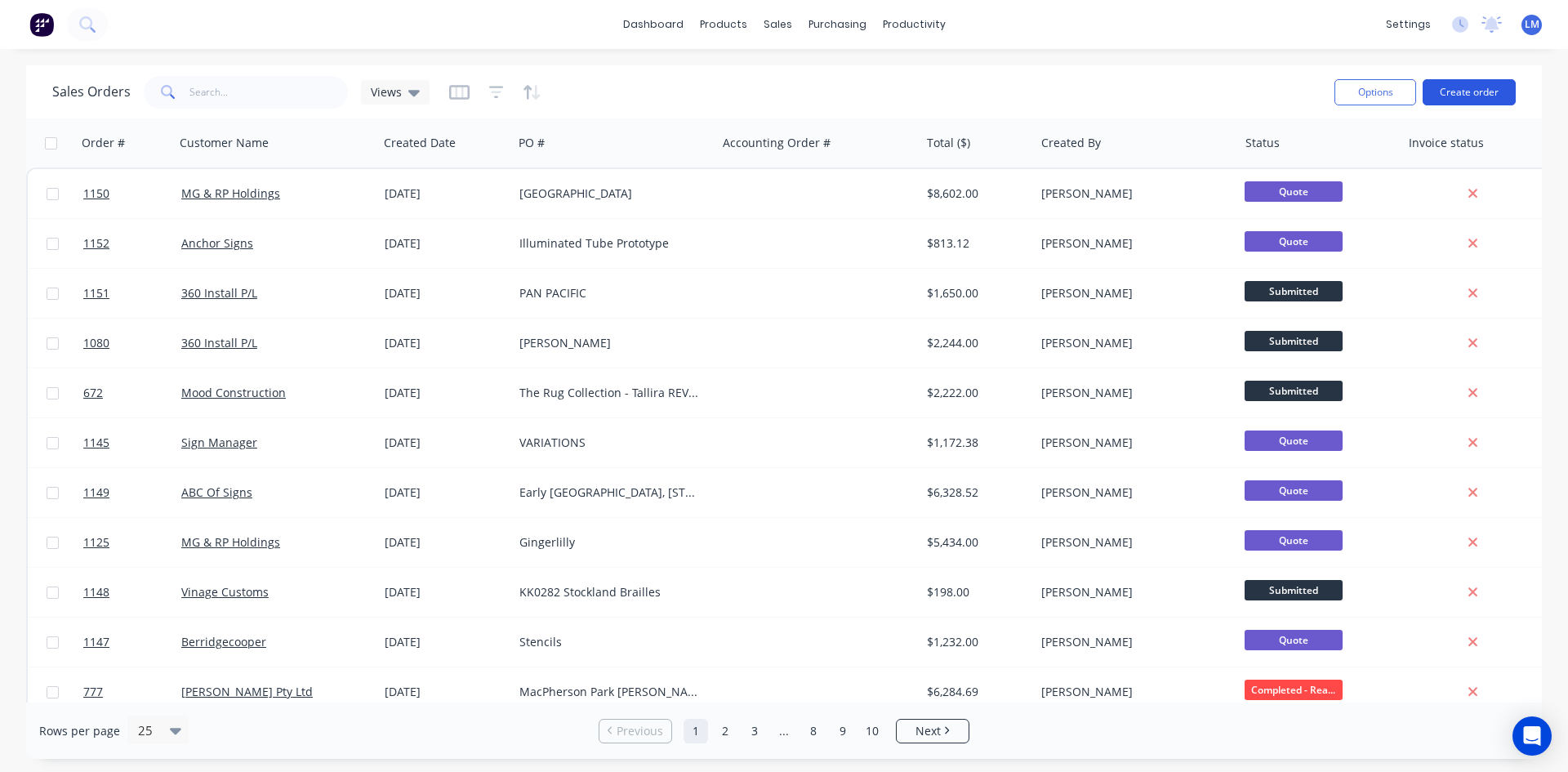
click at [1482, 96] on button "Create order" at bounding box center [1469, 92] width 93 height 26
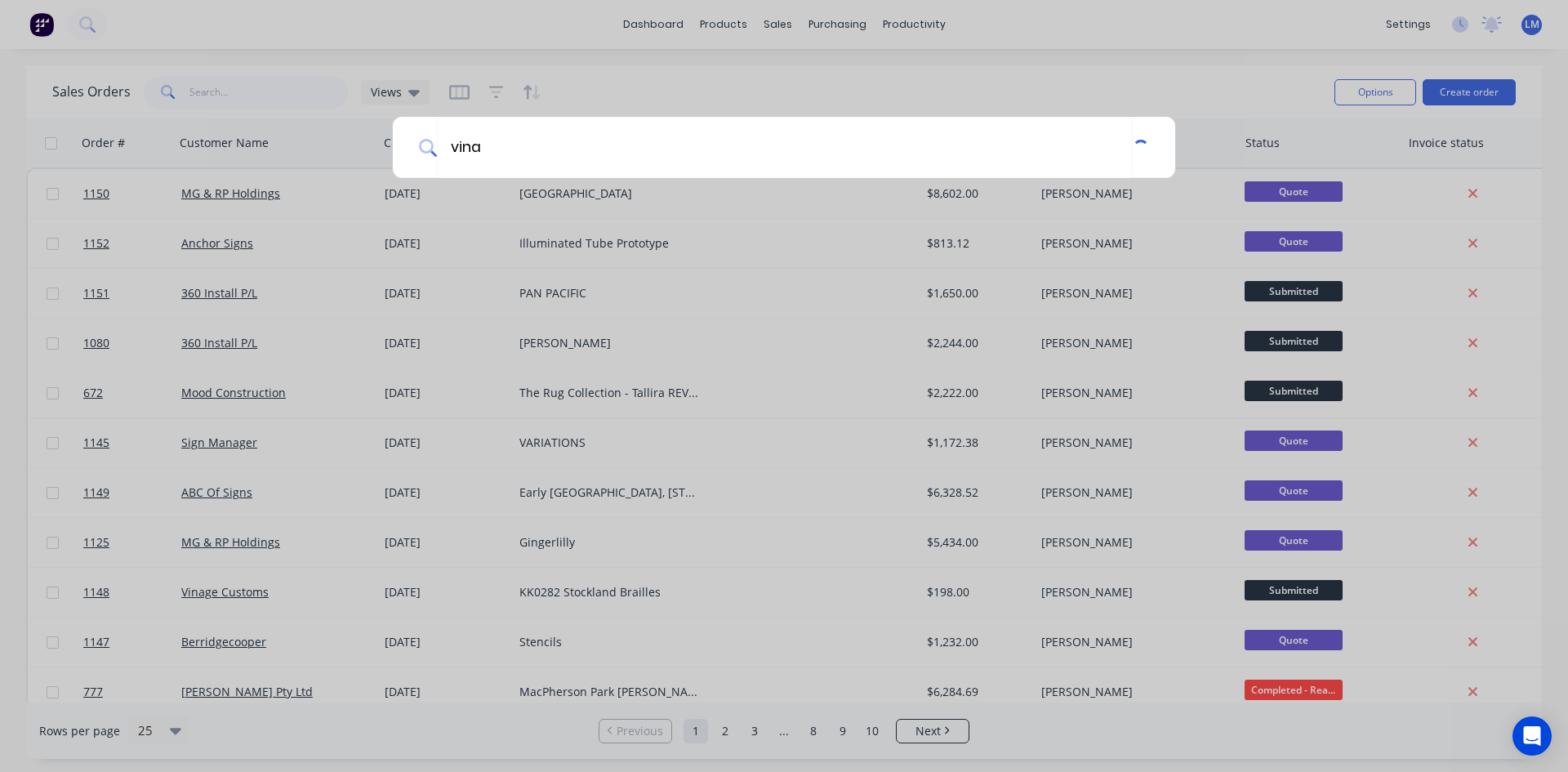
type input "vina"
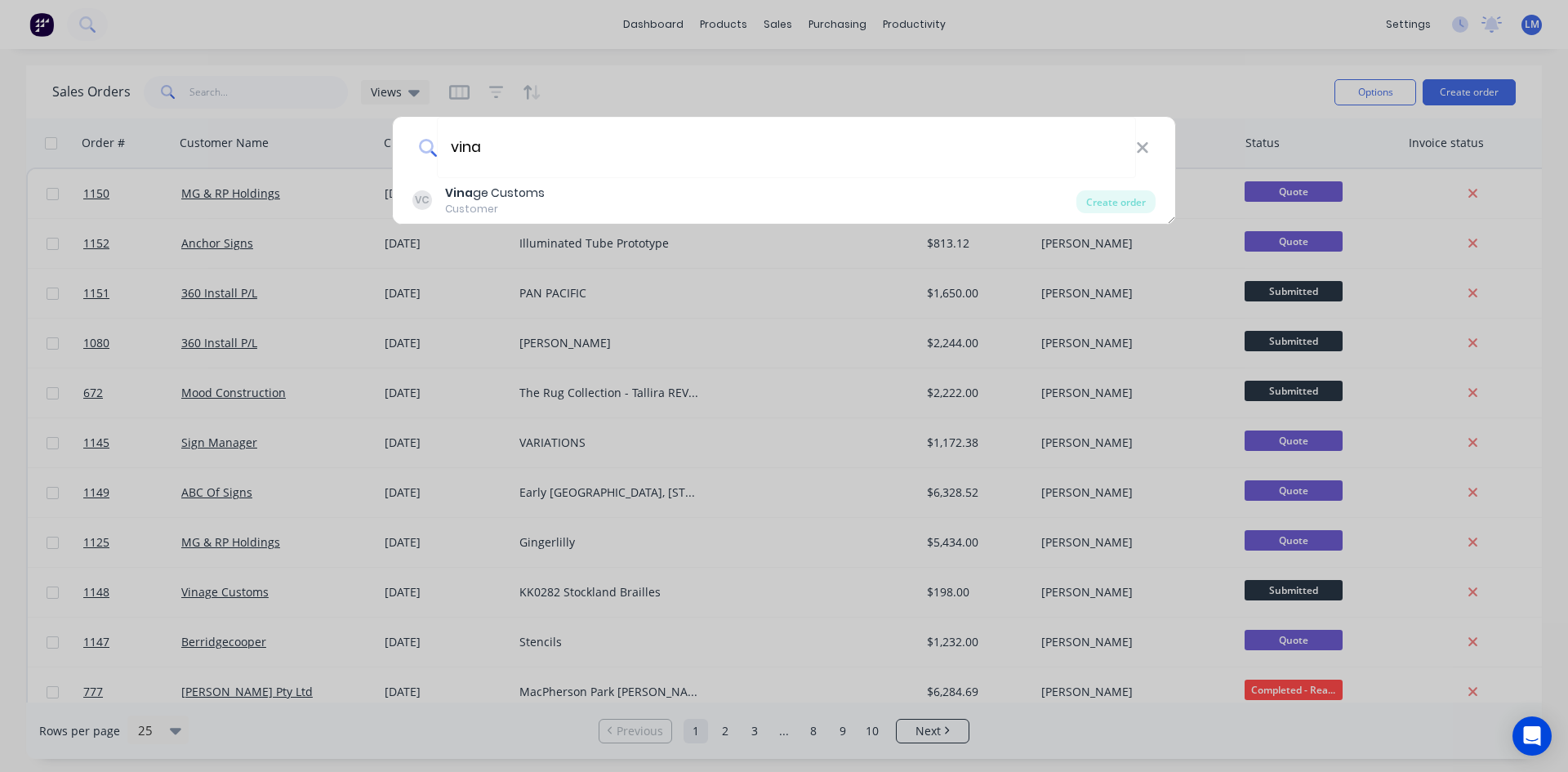
click at [463, 204] on div "Customer" at bounding box center [494, 209] width 99 height 15
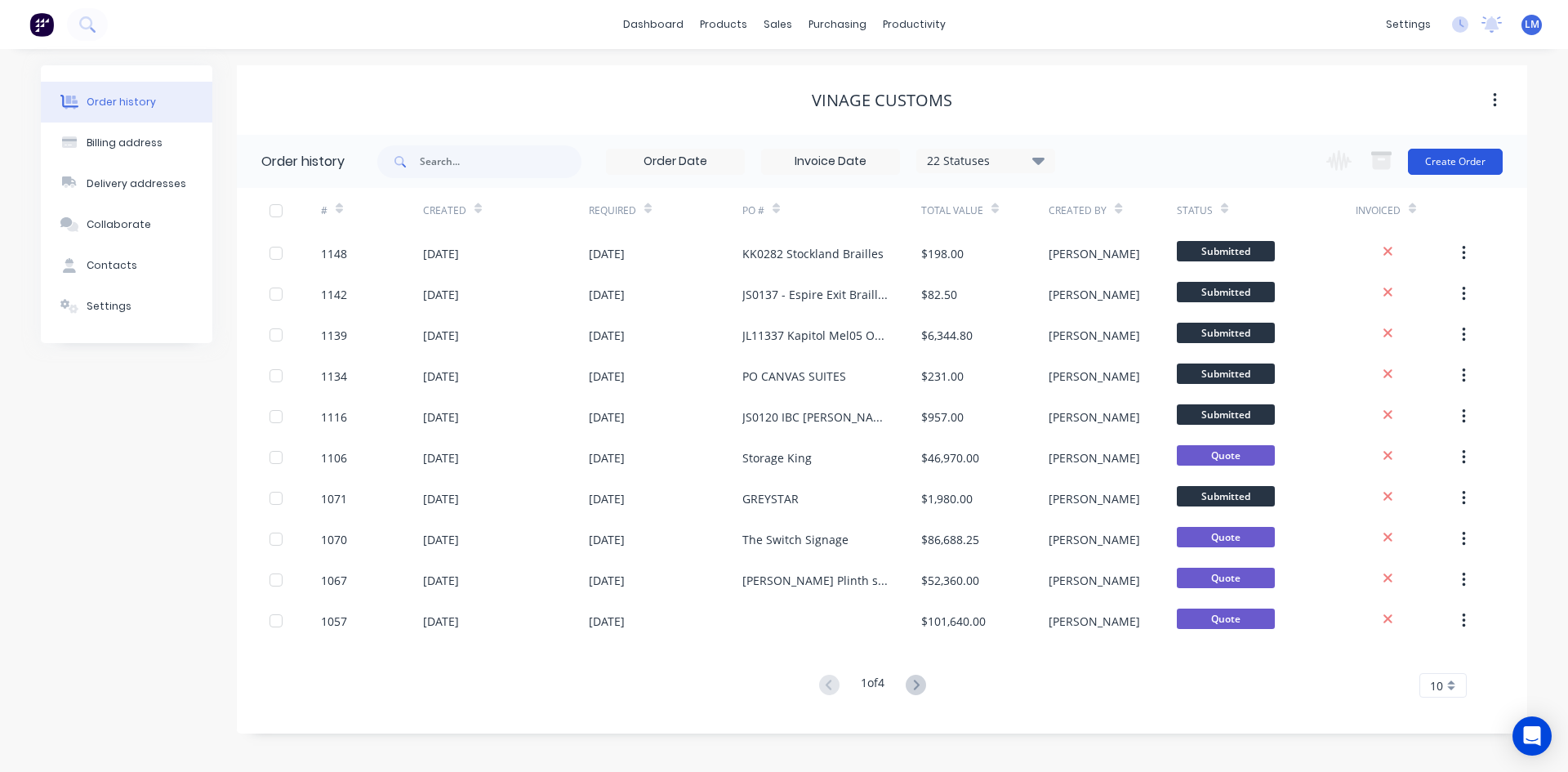
click at [1444, 168] on button "Create Order" at bounding box center [1455, 161] width 95 height 26
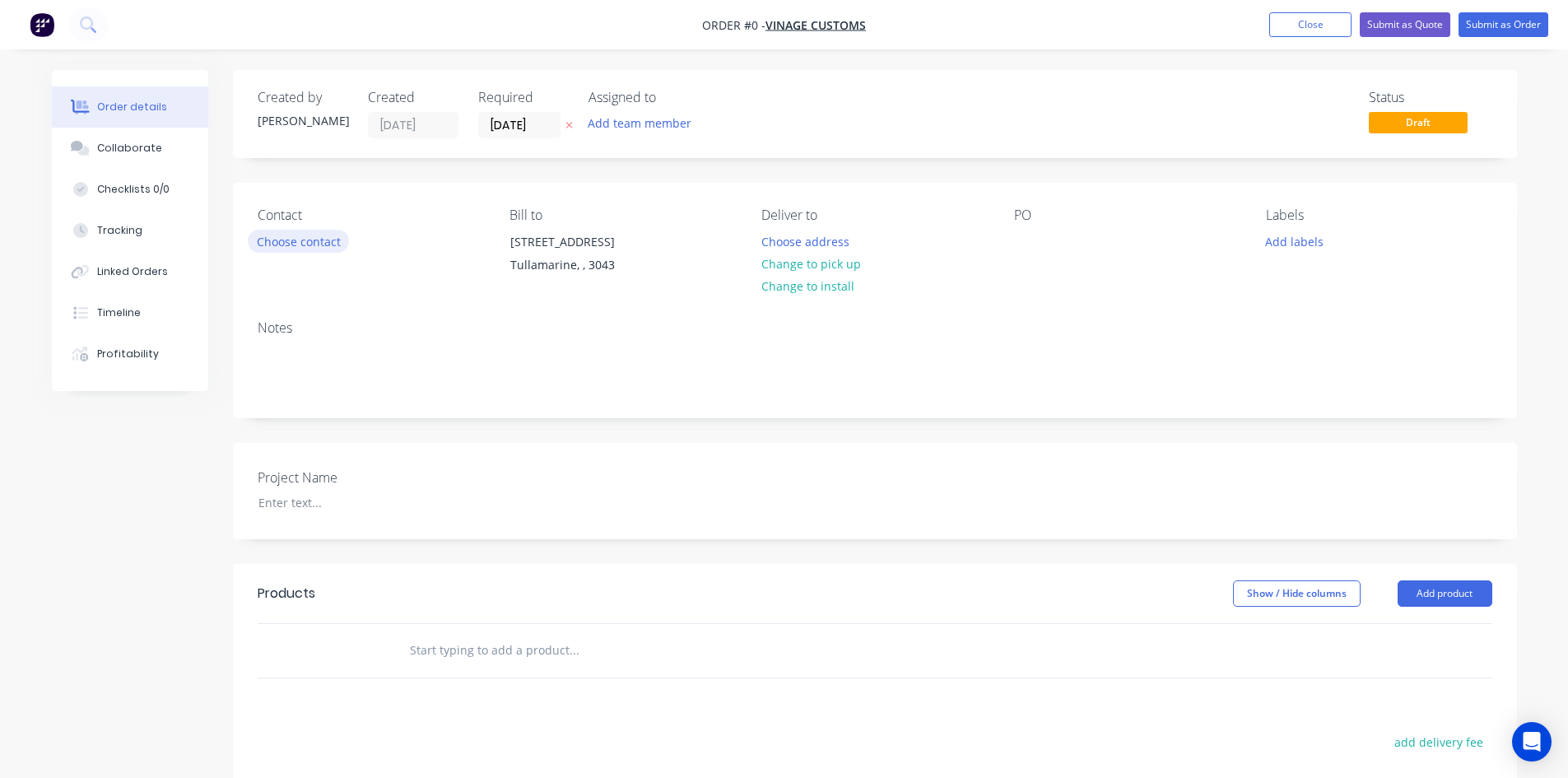
click at [306, 243] on button "Choose contact" at bounding box center [298, 240] width 101 height 22
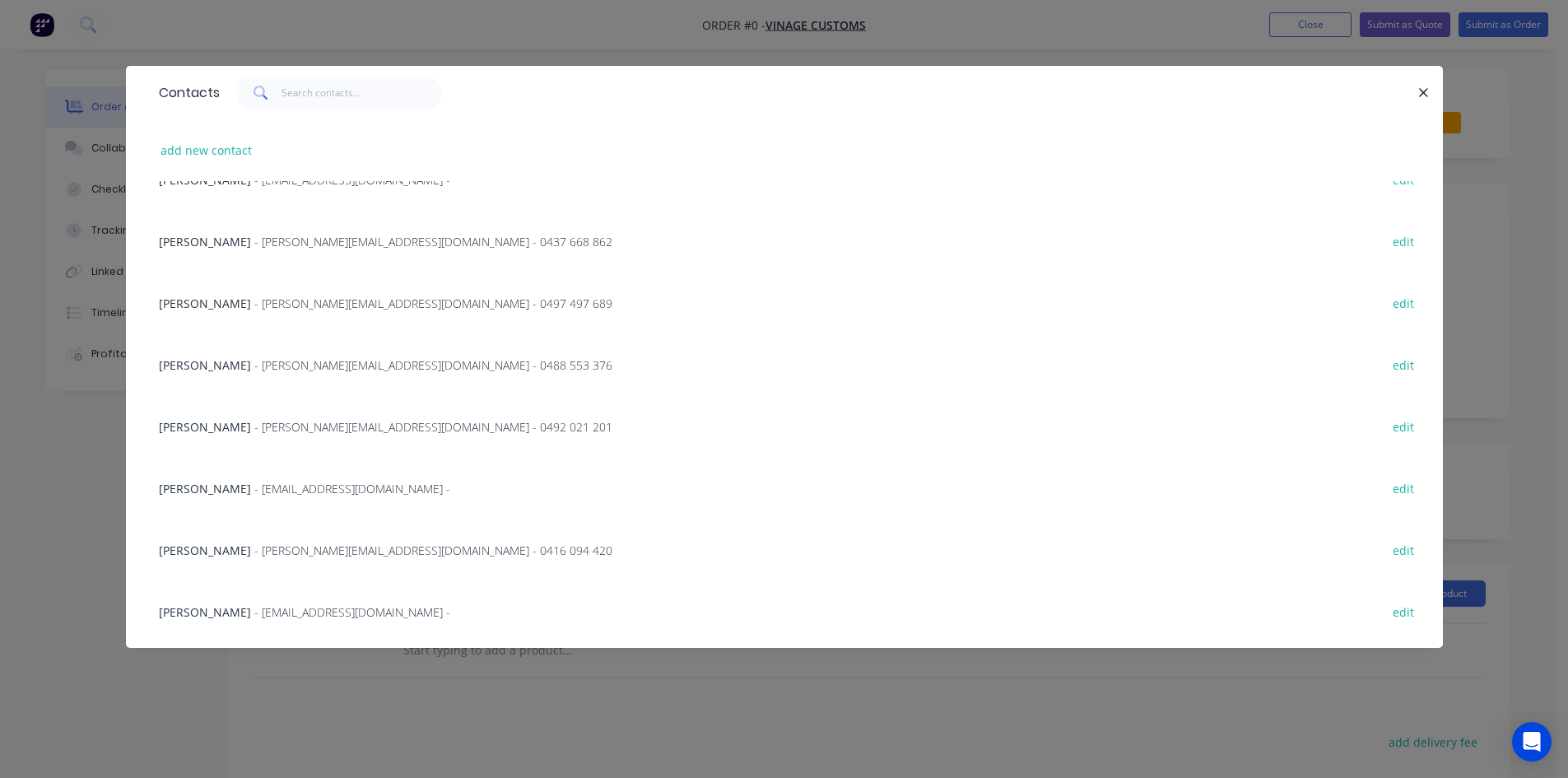
scroll to position [494, 0]
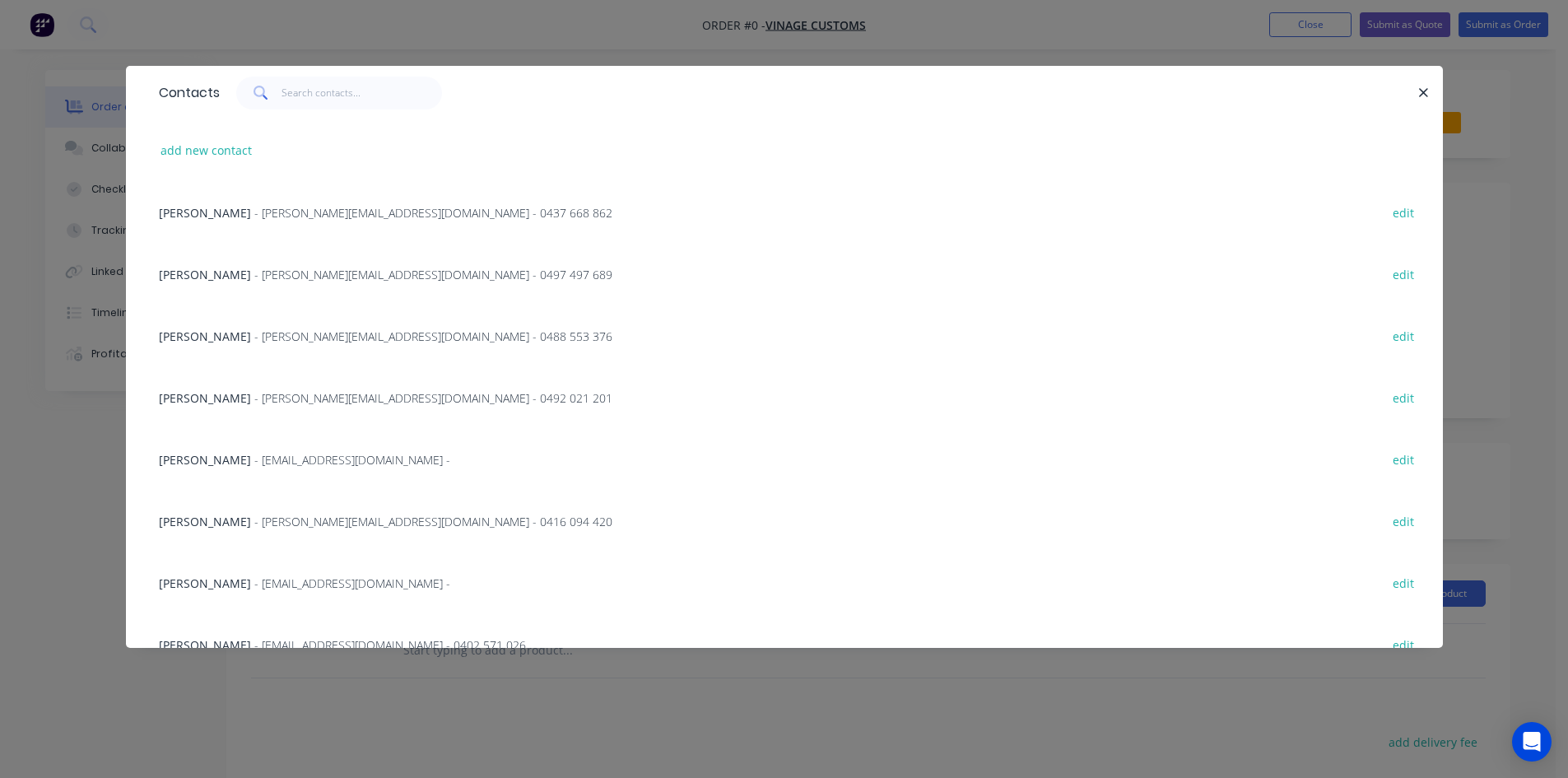
click at [279, 464] on span "- [EMAIL_ADDRESS][DOMAIN_NAME] -" at bounding box center [352, 460] width 196 height 16
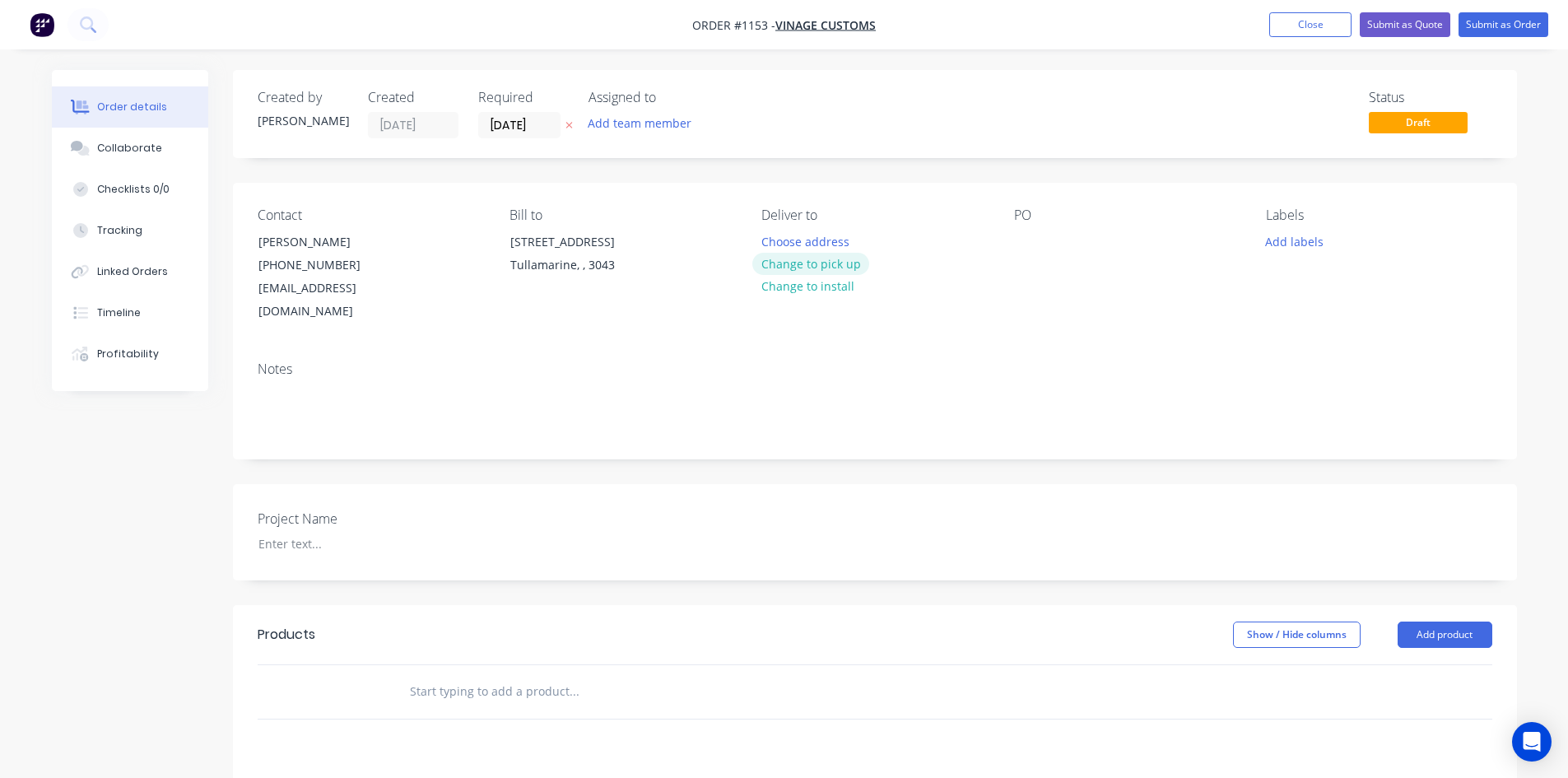
click at [824, 260] on button "Change to pick up" at bounding box center [810, 264] width 116 height 22
click at [1021, 244] on div at bounding box center [1027, 241] width 27 height 24
paste div
click at [308, 532] on div at bounding box center [348, 544] width 205 height 24
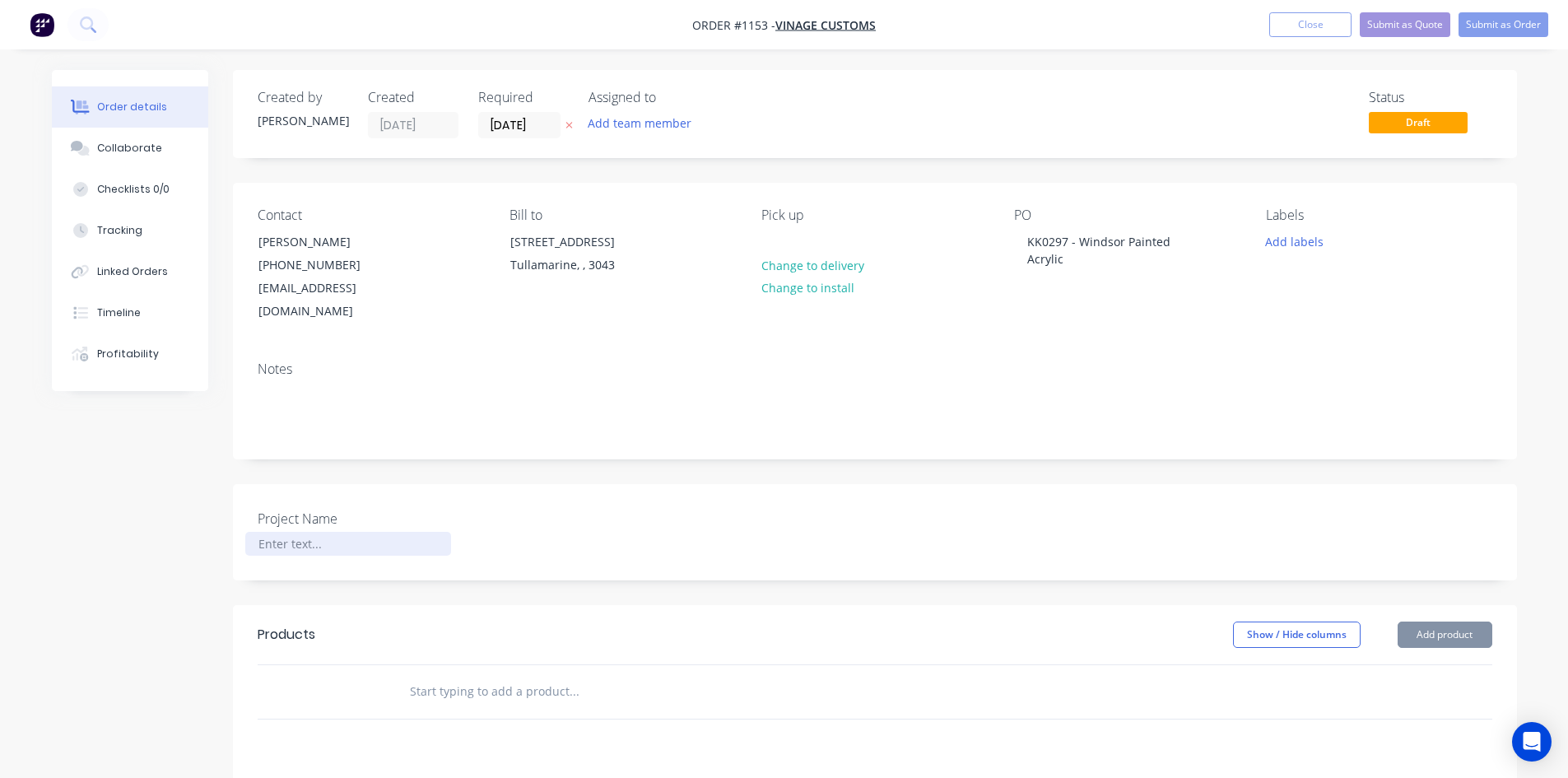
paste div
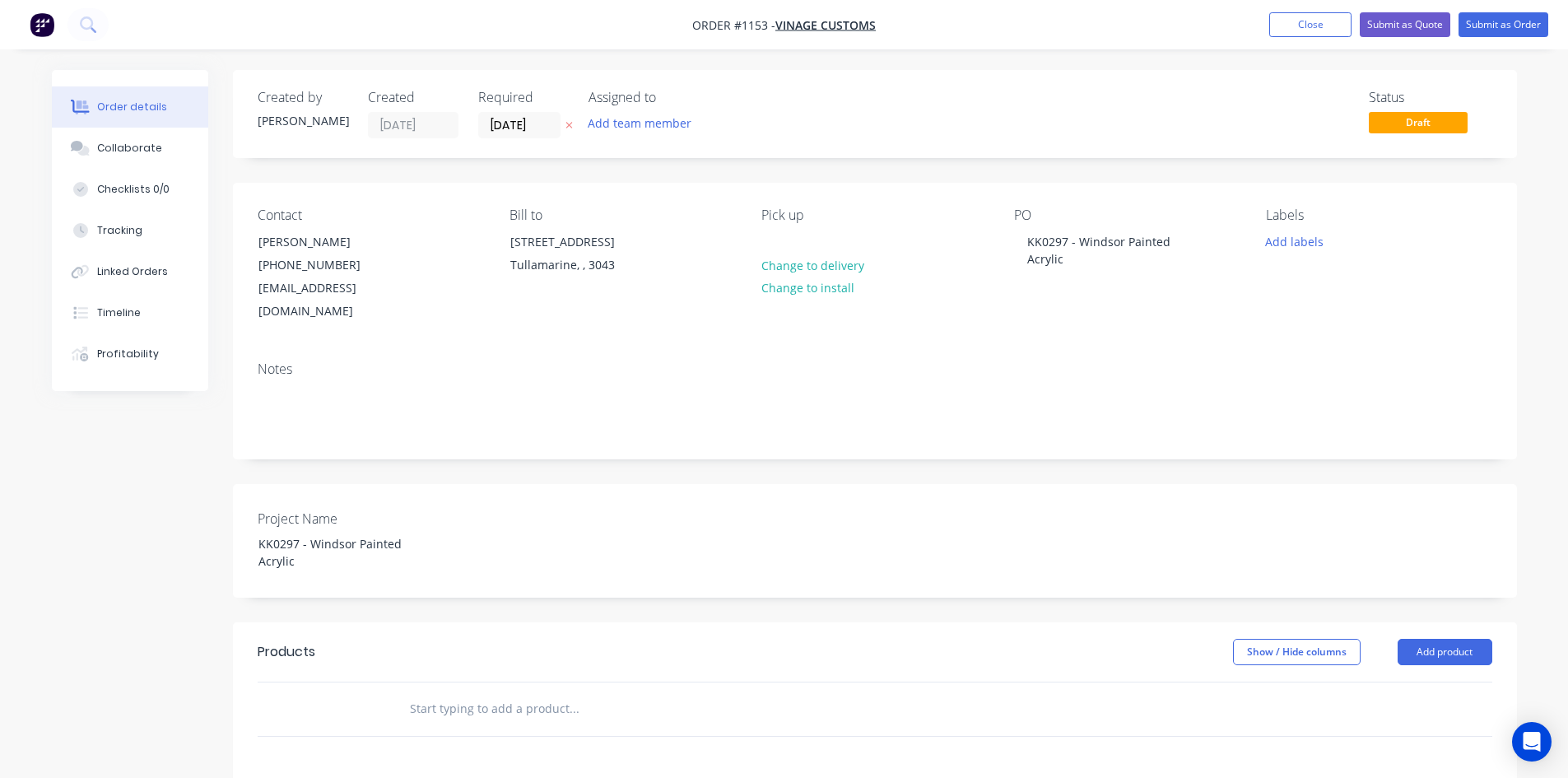
click at [475, 693] on input "text" at bounding box center [573, 709] width 329 height 33
click at [449, 693] on input "text" at bounding box center [573, 709] width 329 height 33
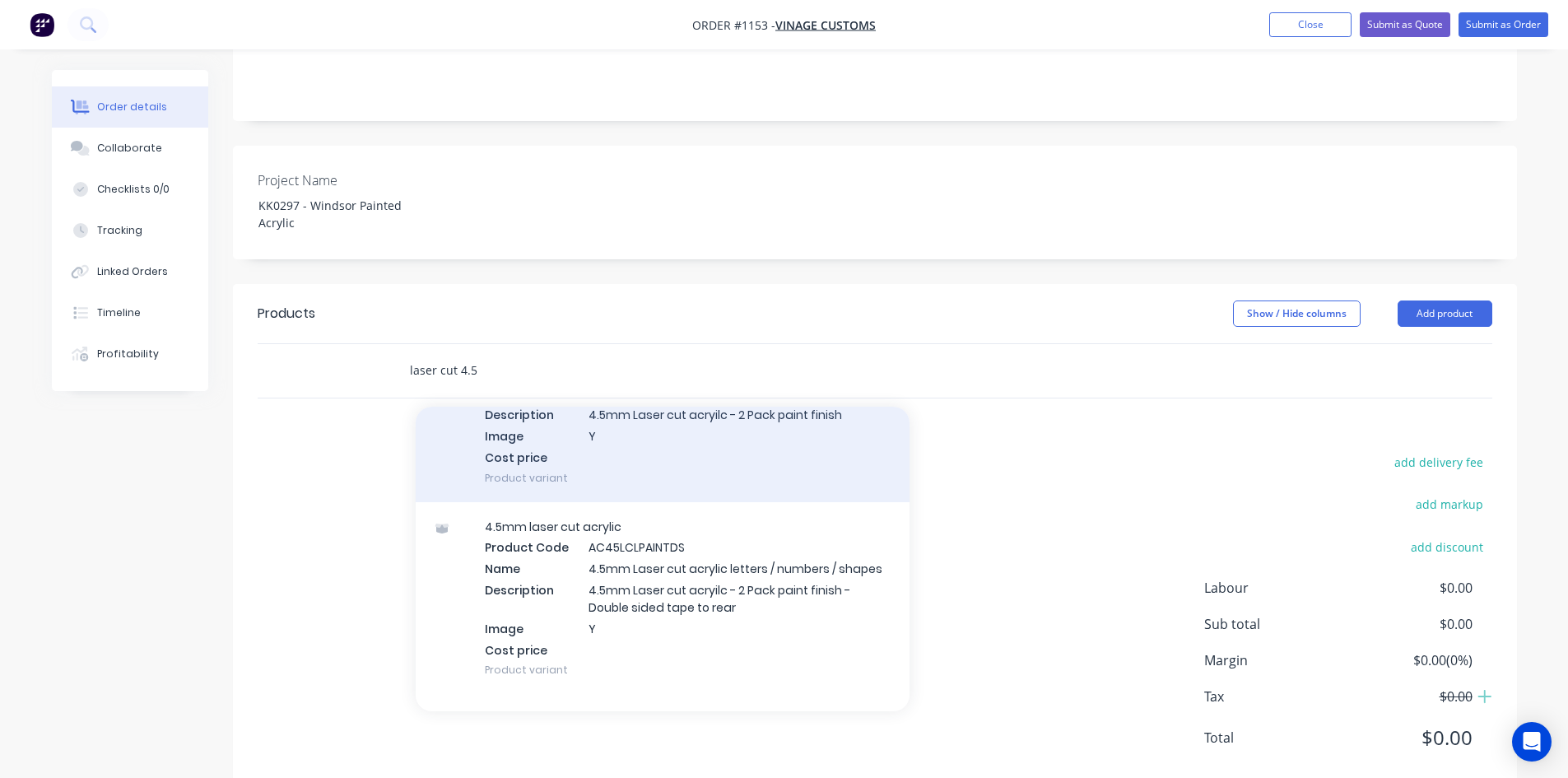
scroll to position [659, 0]
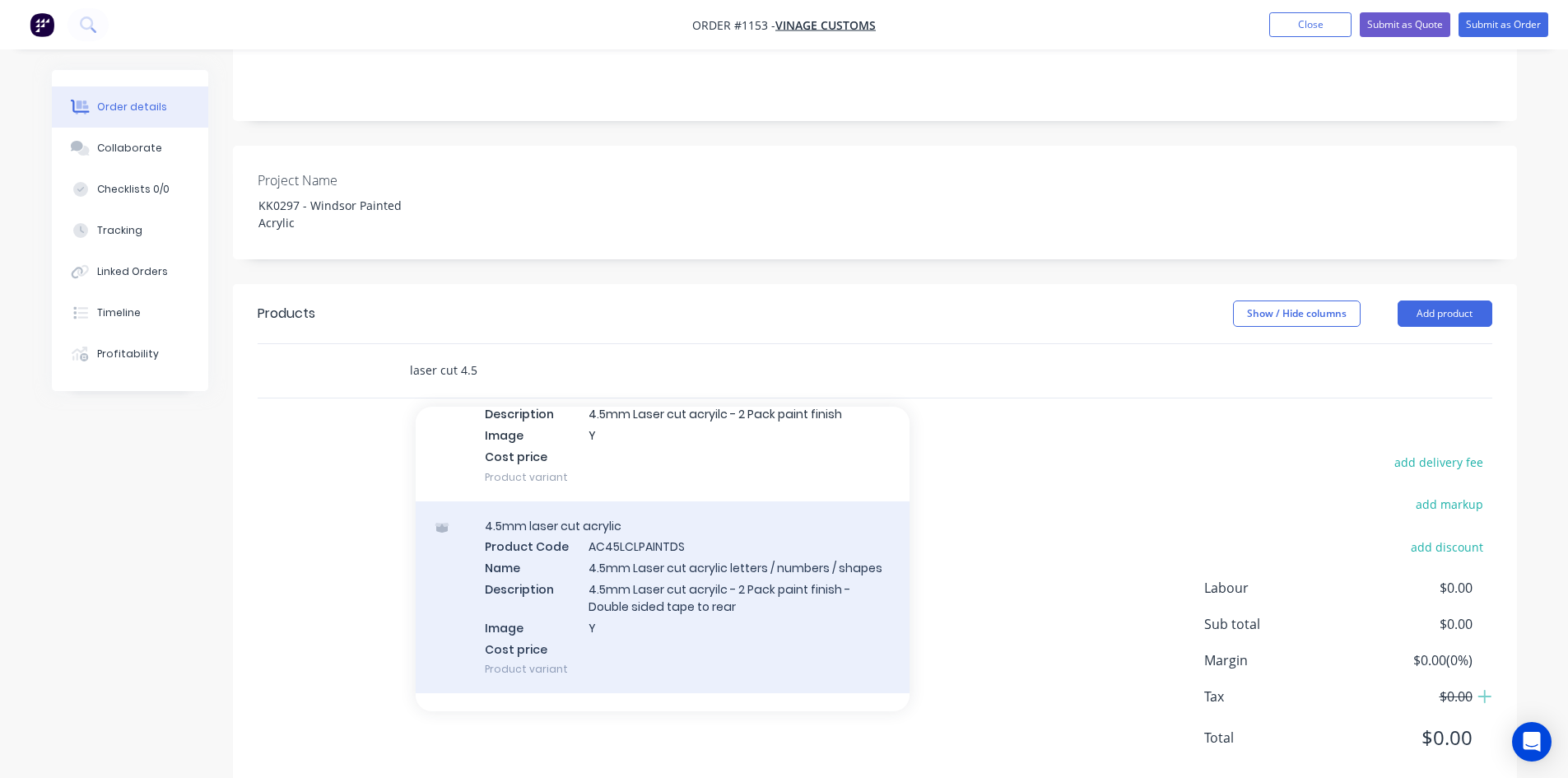
type input "laser cut 4.5"
click at [790, 547] on div "4.5mm laser cut acrylic Product Code AC45LCLPAINTDS Name 4.5mm Laser cut acryli…" at bounding box center [662, 598] width 493 height 193
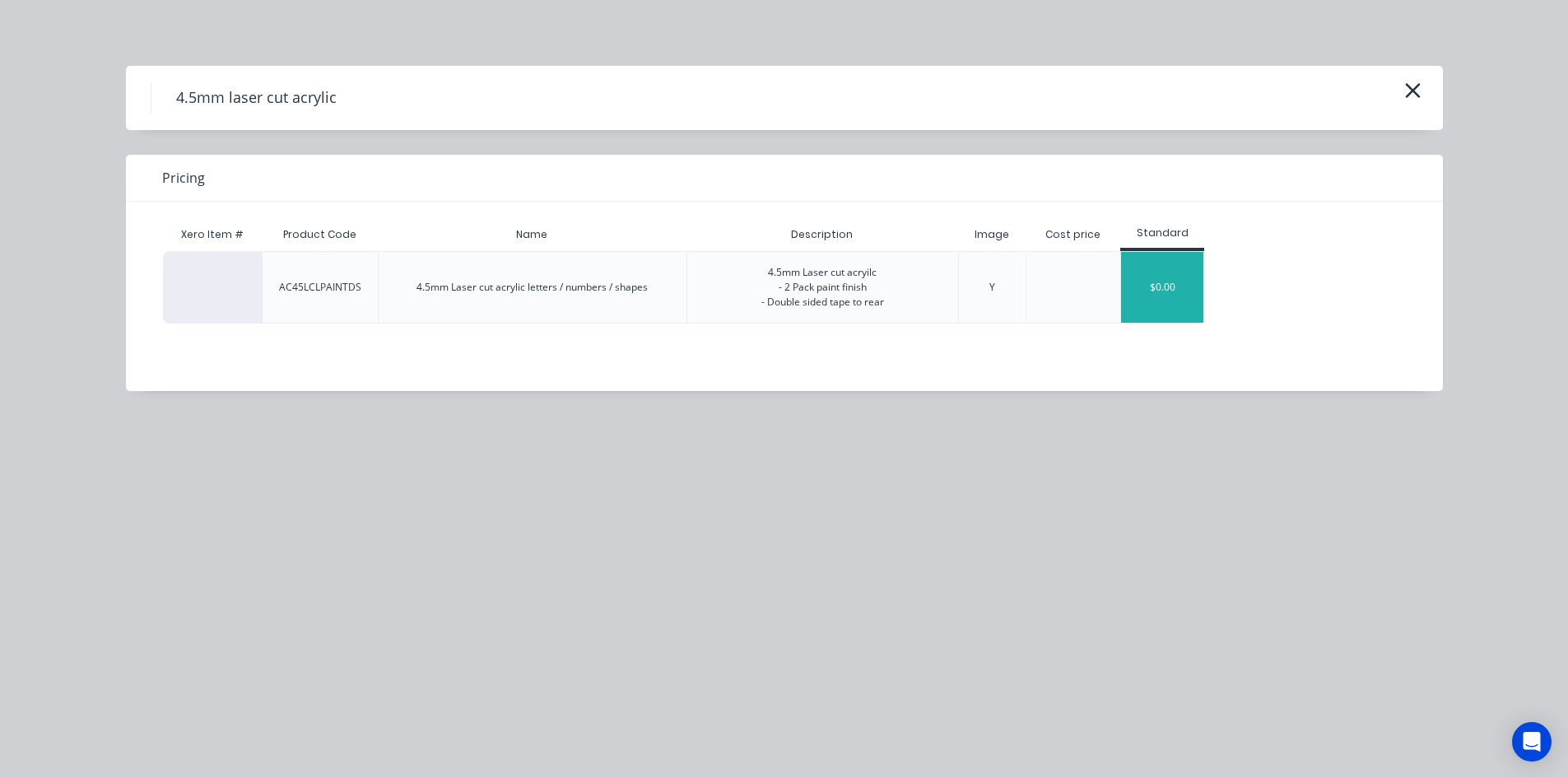
click at [1159, 295] on div "$0.00" at bounding box center [1162, 287] width 83 height 71
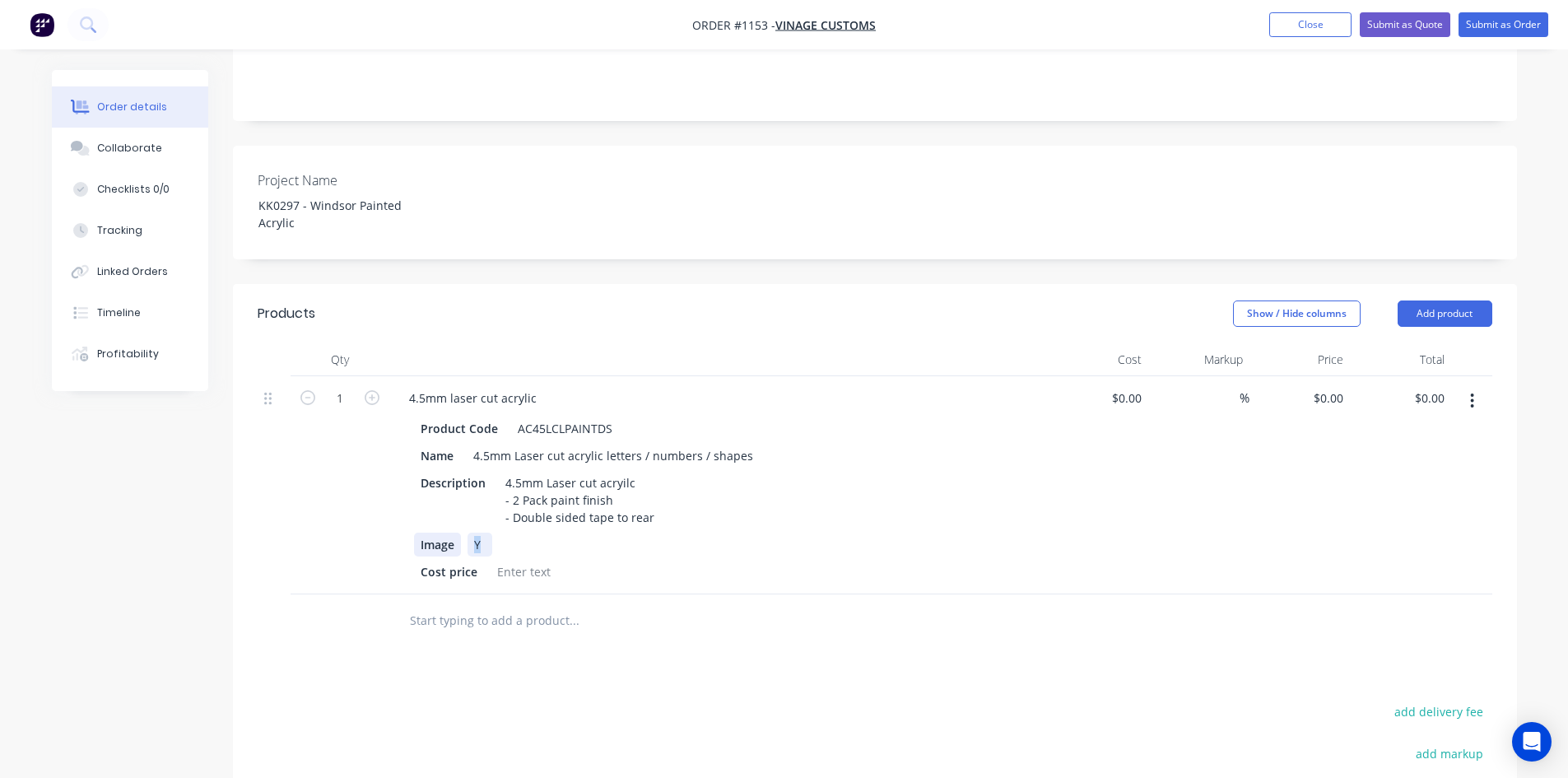
drag, startPoint x: 487, startPoint y: 502, endPoint x: 437, endPoint y: 508, distance: 50.4
click at [437, 533] on div "Image Y" at bounding box center [714, 545] width 602 height 24
drag, startPoint x: 458, startPoint y: 502, endPoint x: 380, endPoint y: 502, distance: 78.0
click at [384, 502] on div "1 4.5mm laser cut acrylic Product Code AC45LCLPAINTDS Name 4.5mm Laser cut acry…" at bounding box center [875, 485] width 1234 height 218
drag, startPoint x: 478, startPoint y: 533, endPoint x: 340, endPoint y: 534, distance: 138.0
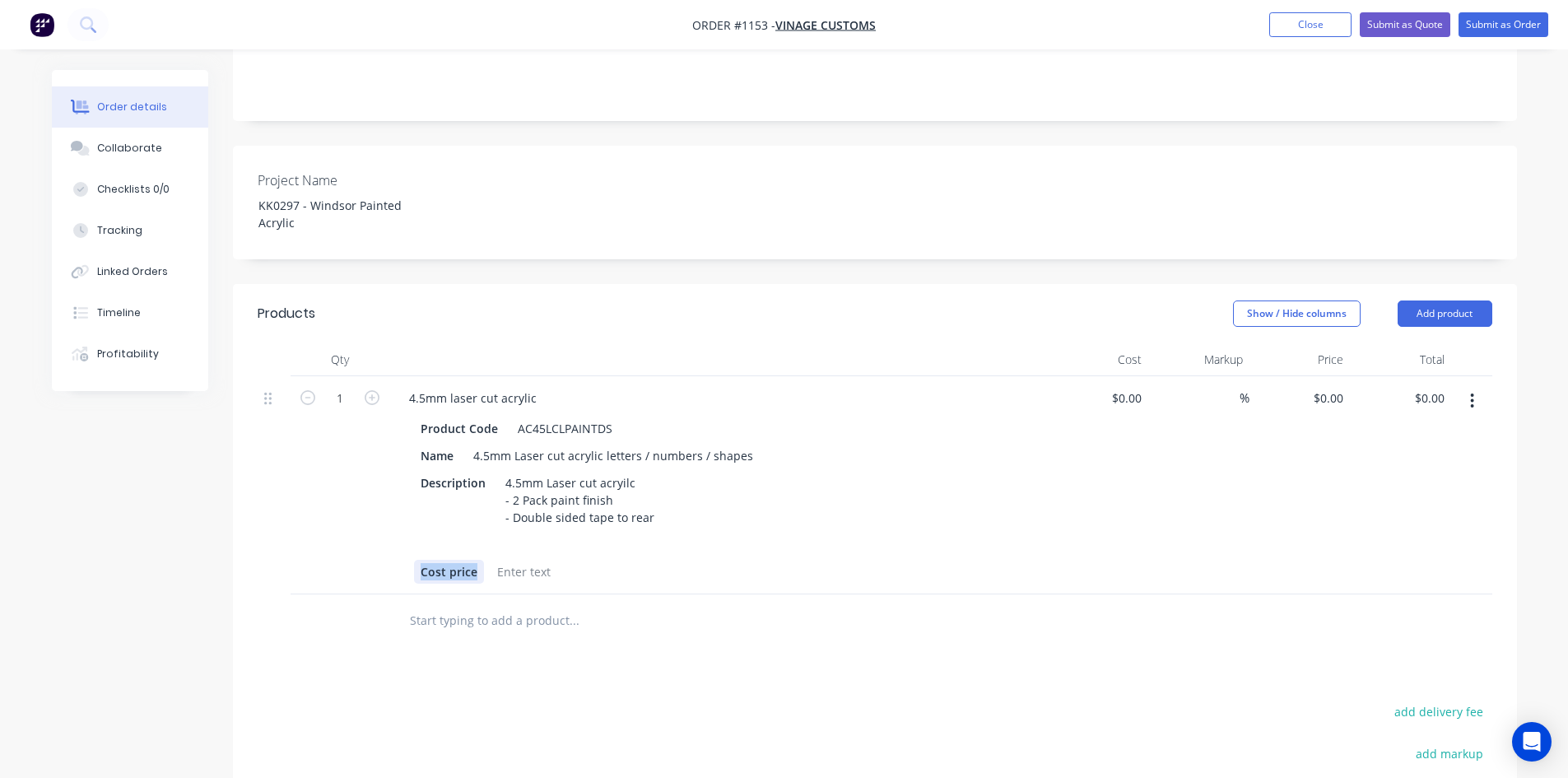
click at [364, 533] on div "1 4.5mm laser cut acrylic Product Code AC45LCLPAINTDS Name 4.5mm Laser cut acry…" at bounding box center [875, 485] width 1234 height 218
click at [741, 624] on div "Products Show / Hide columns Add product Qty Cost Markup Price Total 1 4.5mm la…" at bounding box center [875, 663] width 1284 height 759
click at [637, 471] on div "4.5mm Laser cut acryilc - 2 Pack paint finish - Double sided tape to rear" at bounding box center [580, 500] width 162 height 59
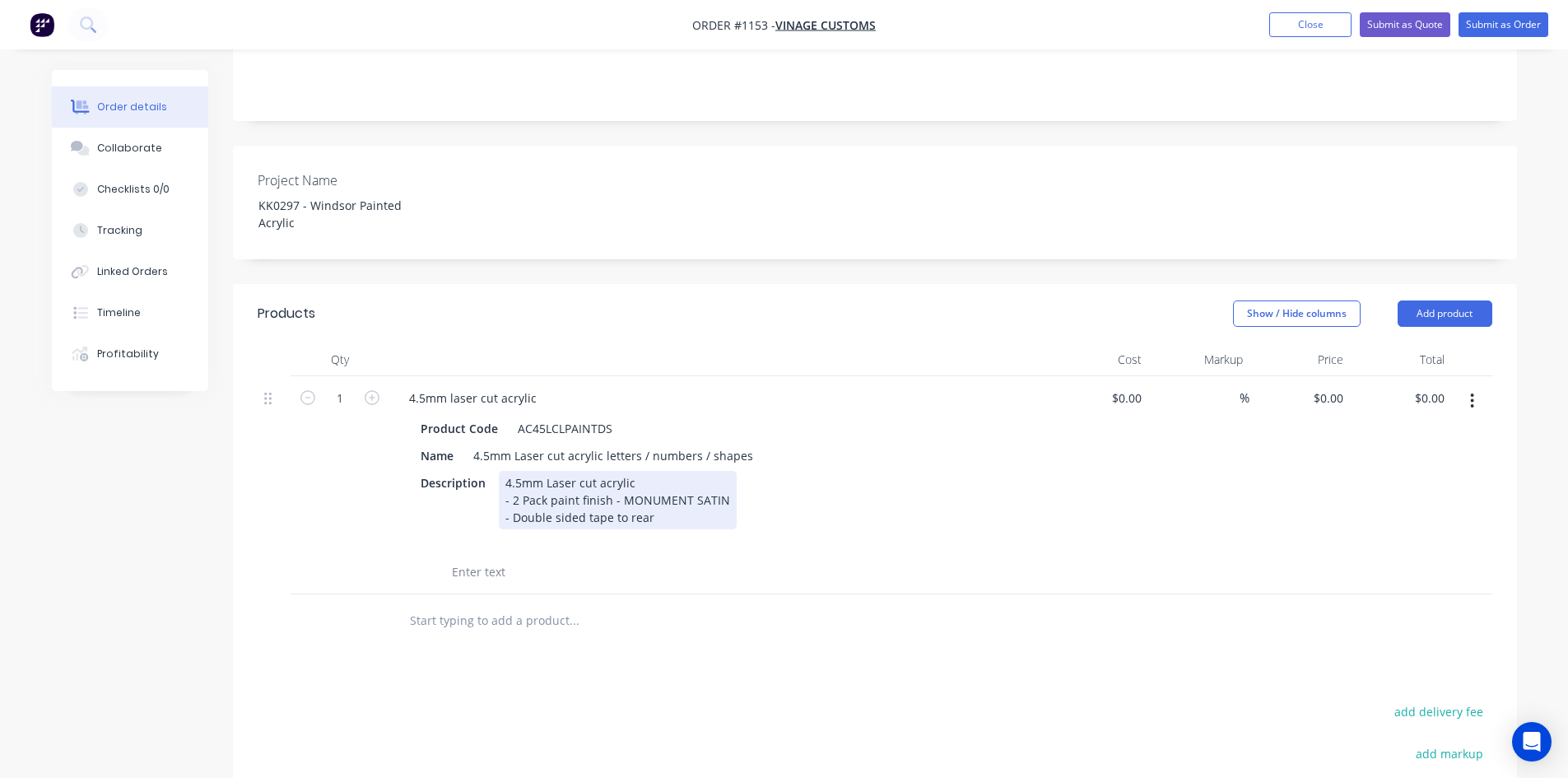
click at [682, 478] on div "4.5mm Laser cut acrylic - 2 Pack paint finish - MONUMENT SATIN - Double sided t…" at bounding box center [617, 500] width 237 height 59
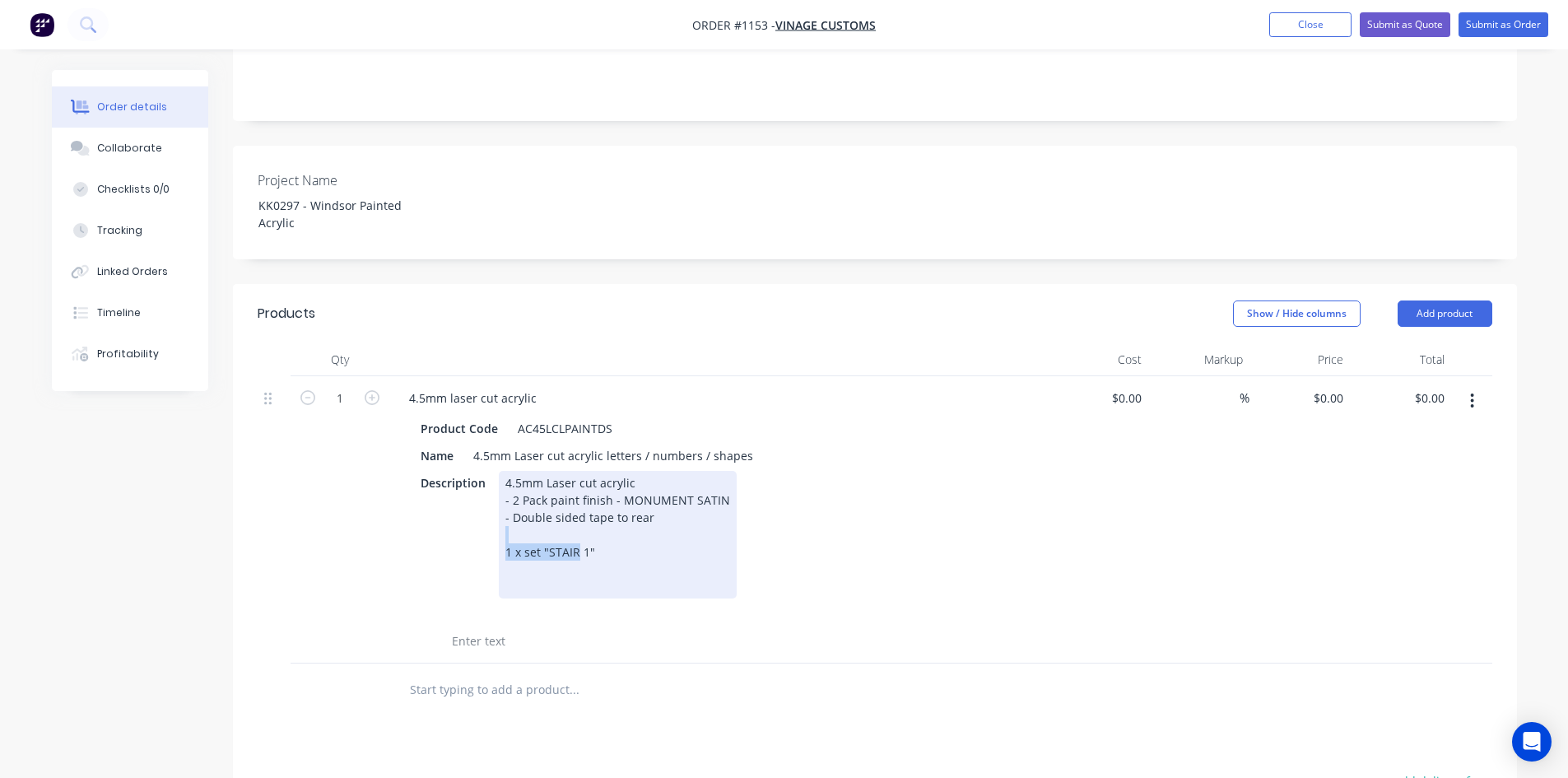
drag, startPoint x: 610, startPoint y: 500, endPoint x: 606, endPoint y: 511, distance: 11.7
click at [606, 511] on div "4.5mm Laser cut acrylic - 2 Pack paint finish - MONUMENT SATIN - Double sided t…" at bounding box center [617, 534] width 237 height 128
click at [622, 512] on div "4.5mm Laser cut acrylic - 2 Pack paint finish - MONUMENT SATIN - Double sided t…" at bounding box center [617, 534] width 237 height 128
click at [617, 511] on div "4.5mm Laser cut acrylic - 2 Pack paint finish - MONUMENT SATIN - Double sided t…" at bounding box center [617, 534] width 237 height 128
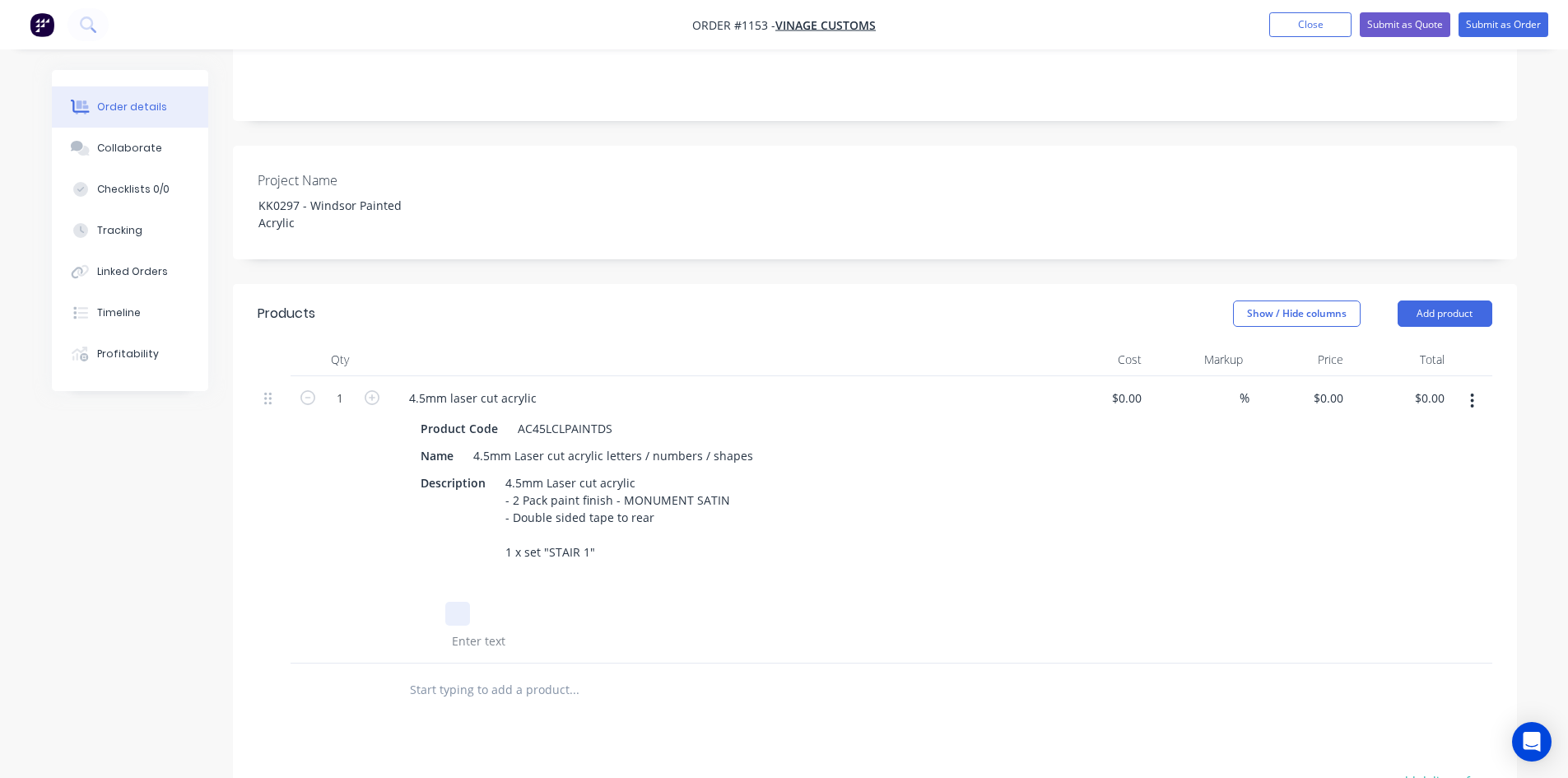
click at [657, 559] on div "Product Code AC45LCLPAINTDS Name 4.5mm Laser cut acrylic letters / numbers / sh…" at bounding box center [719, 533] width 646 height 239
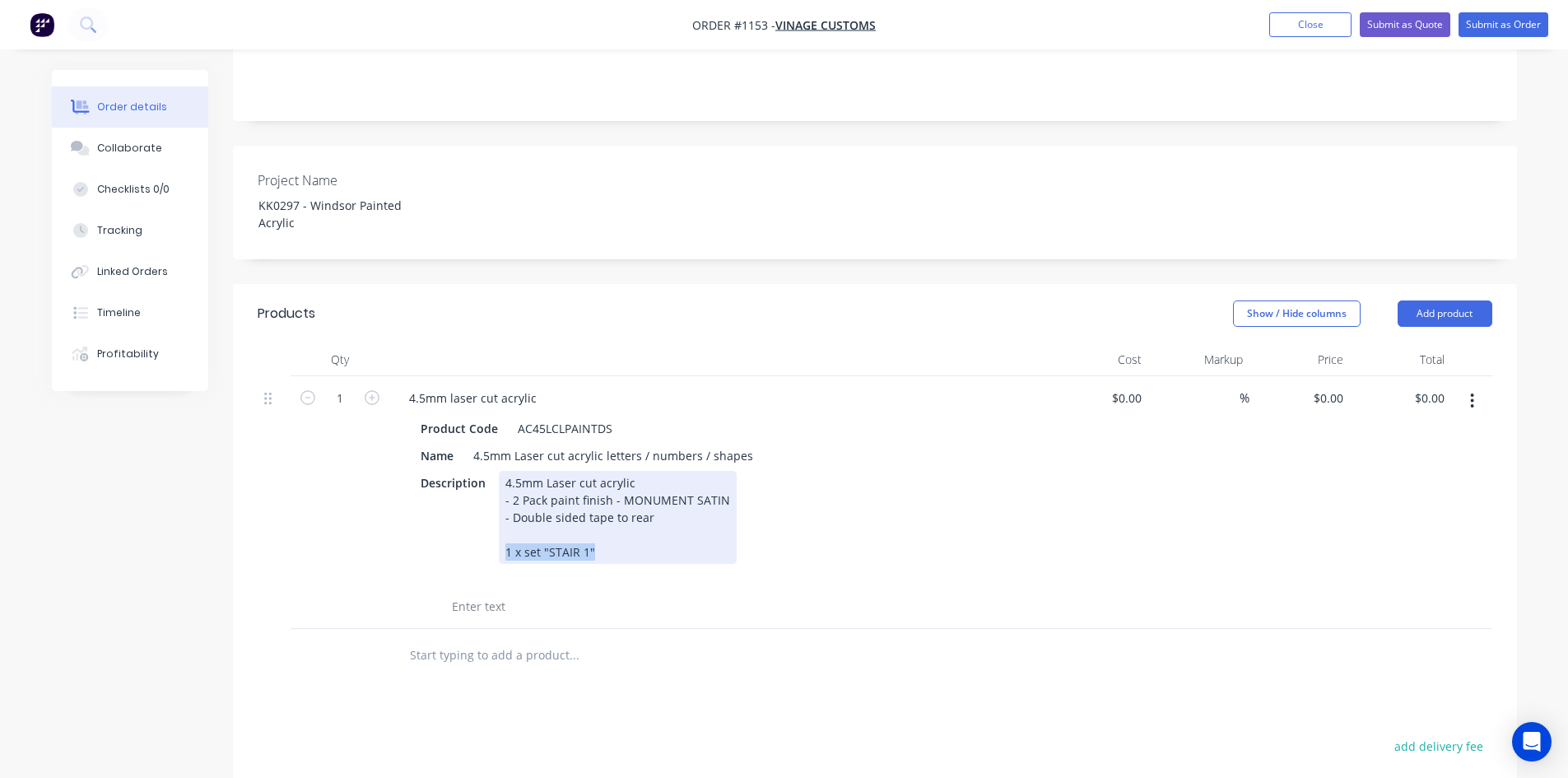
drag, startPoint x: 602, startPoint y: 511, endPoint x: 485, endPoint y: 519, distance: 117.3
click at [485, 519] on div "Description 4.5mm Laser cut acrylic - 2 Pack paint finish - MONUMENT SATIN - Do…" at bounding box center [714, 517] width 602 height 93
copy div "1 x set "STAIR 1""
click at [610, 512] on div "4.5mm Laser cut acrylic - 2 Pack paint finish - MONUMENT SATIN - Double sided t…" at bounding box center [617, 517] width 237 height 93
click at [585, 529] on div "4.5mm Laser cut acrylic - 2 Pack paint finish - MONUMENT SATIN - Double sided t…" at bounding box center [617, 526] width 237 height 110
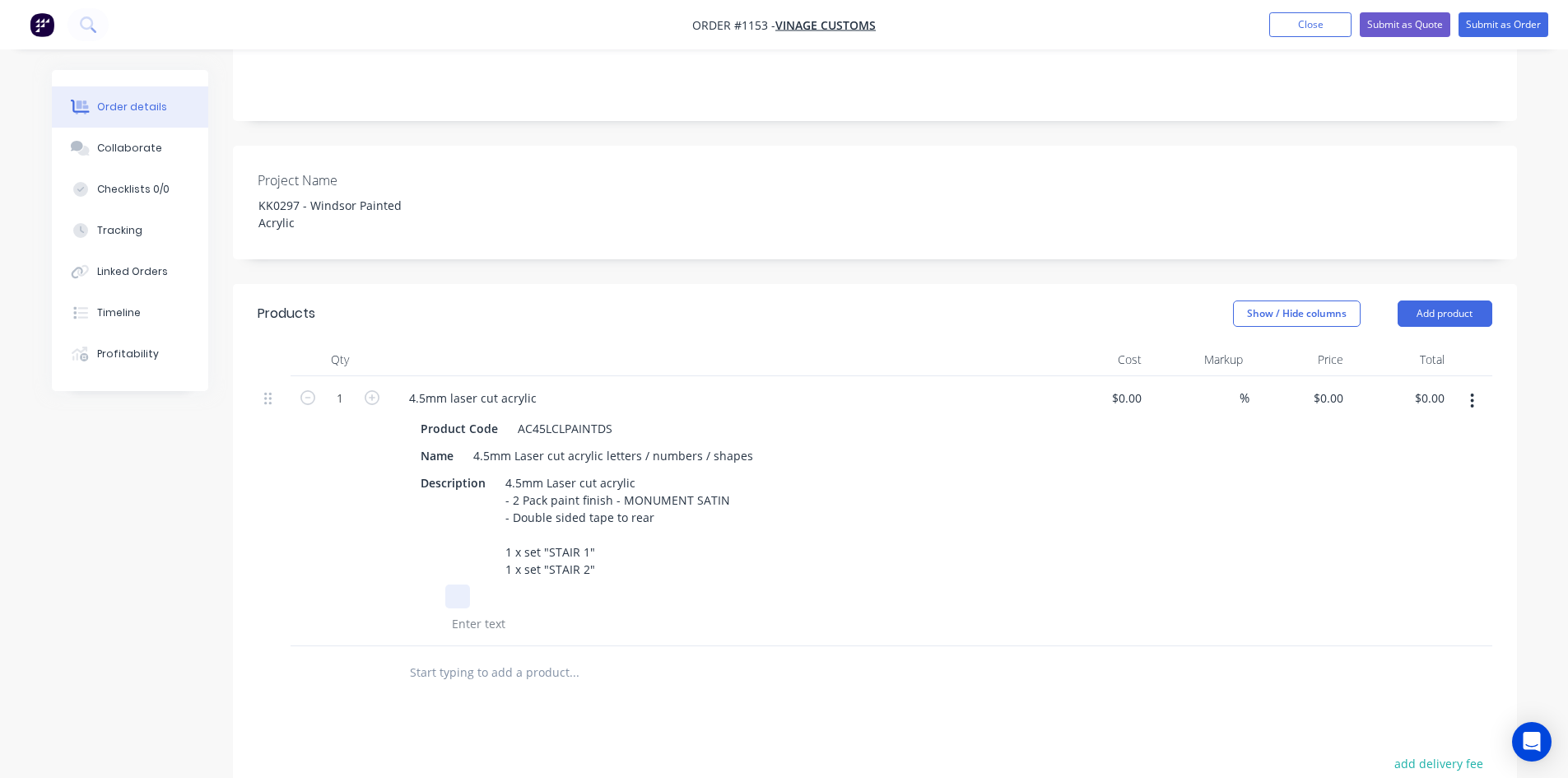
click at [791, 595] on div at bounding box center [714, 596] width 602 height 24
click at [1116, 477] on div "$0.00 $0.00" at bounding box center [1098, 511] width 101 height 270
click at [1135, 386] on input at bounding box center [1129, 398] width 38 height 24
type input "$100.00"
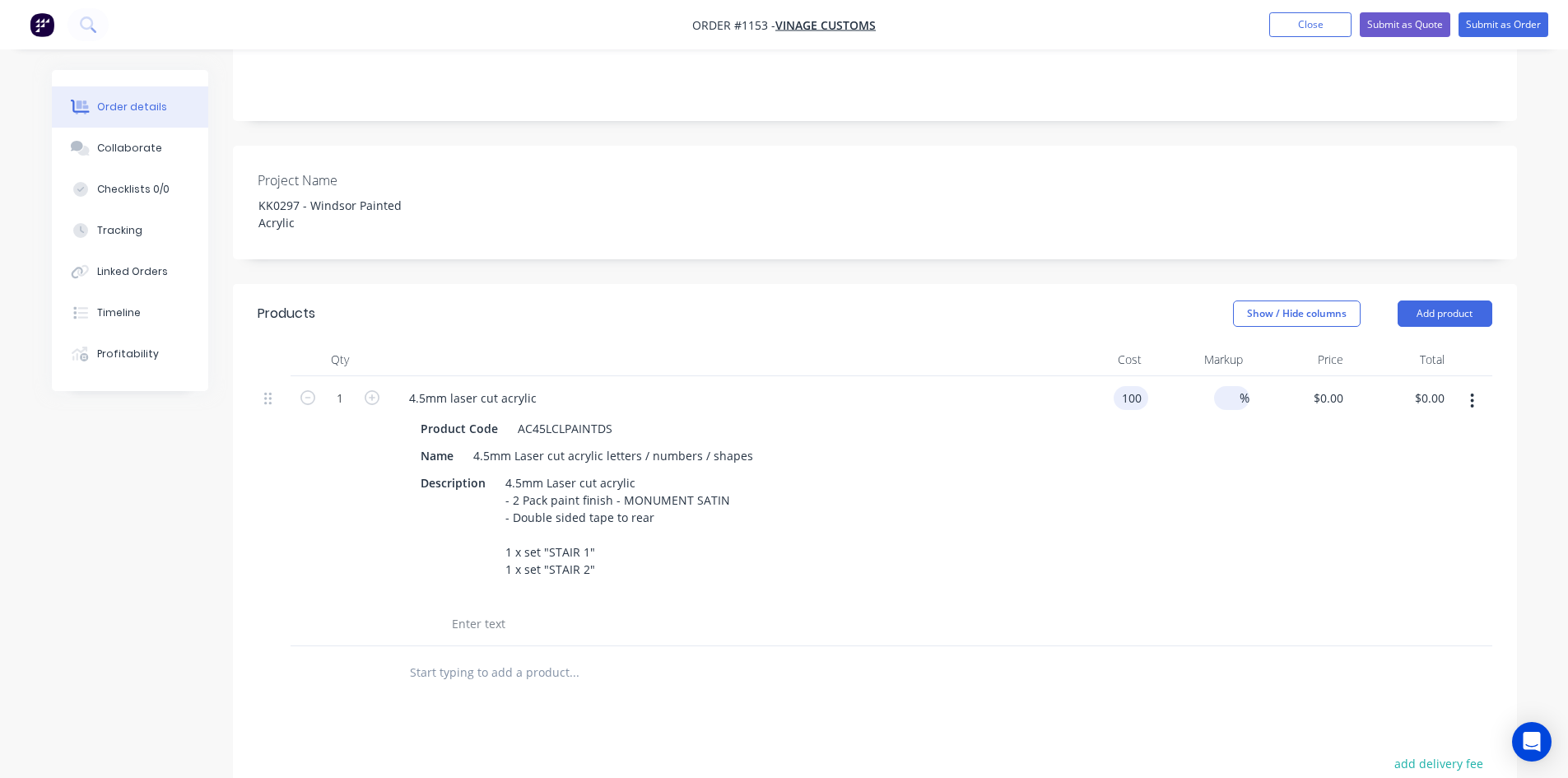
type input "$100.00"
click at [1226, 386] on input at bounding box center [1230, 398] width 19 height 24
type input "50"
type input "$150.00"
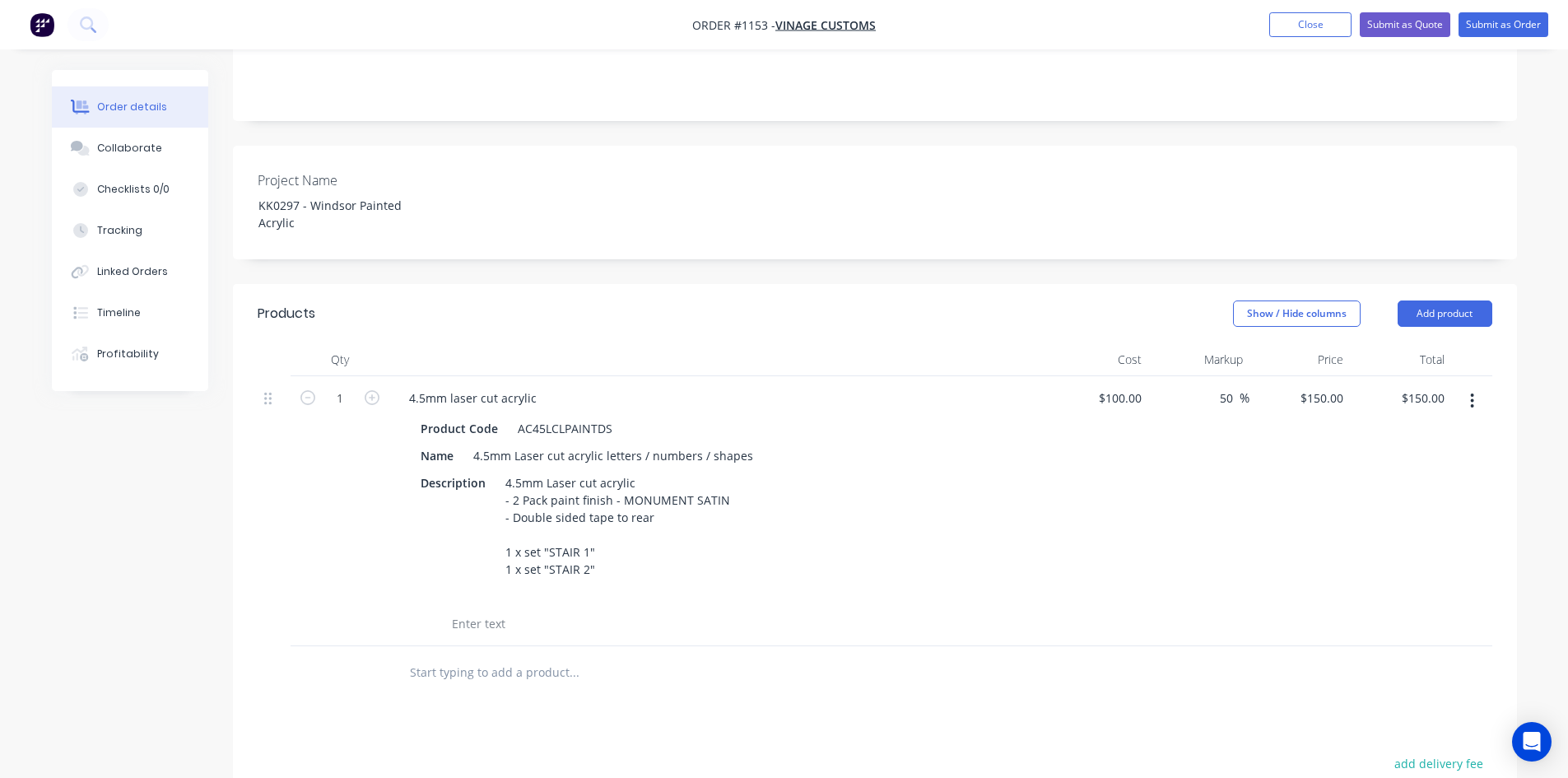
click at [1331, 447] on div "$150.00 $150.00" at bounding box center [1299, 511] width 101 height 270
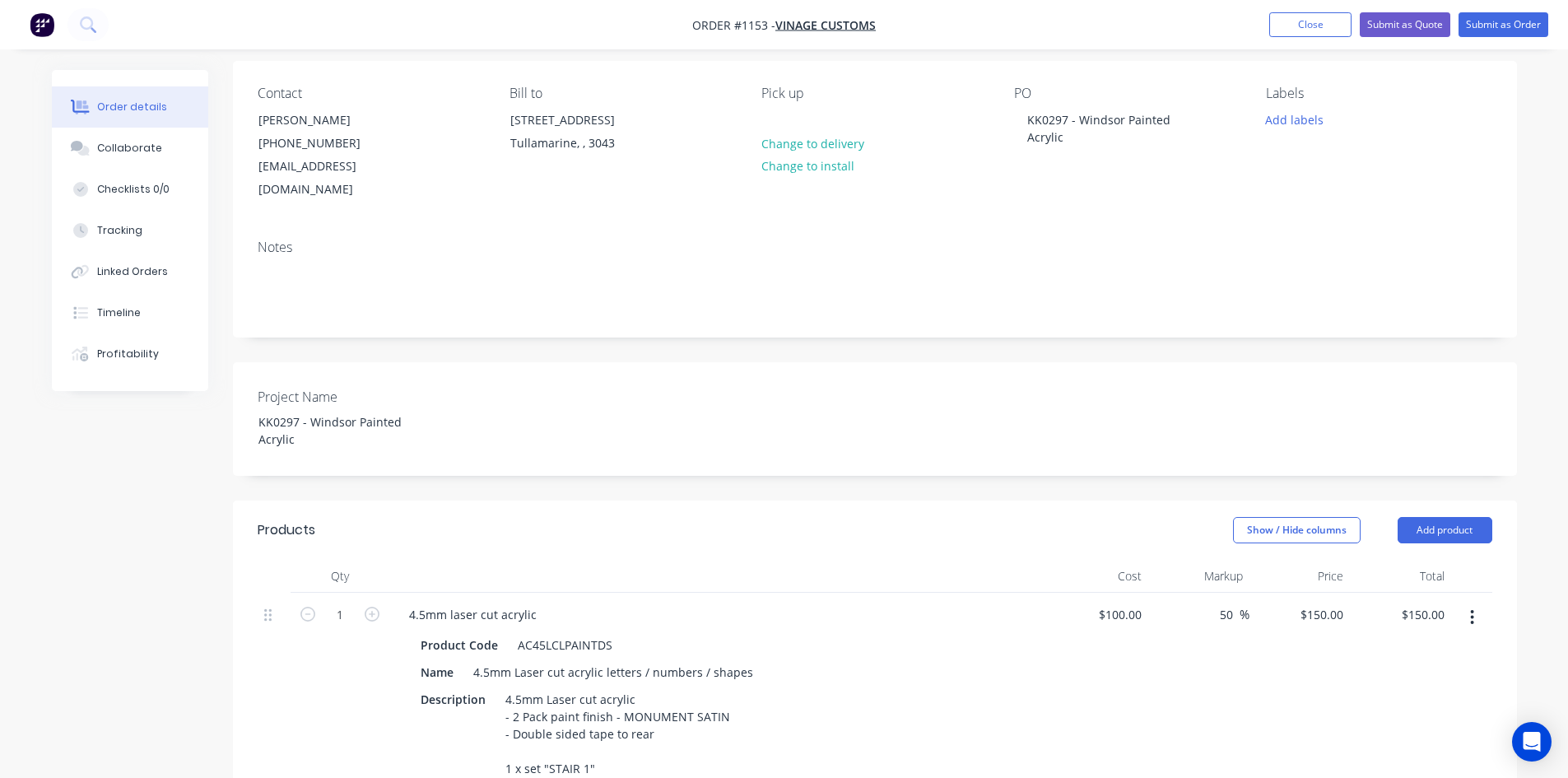
scroll to position [0, 0]
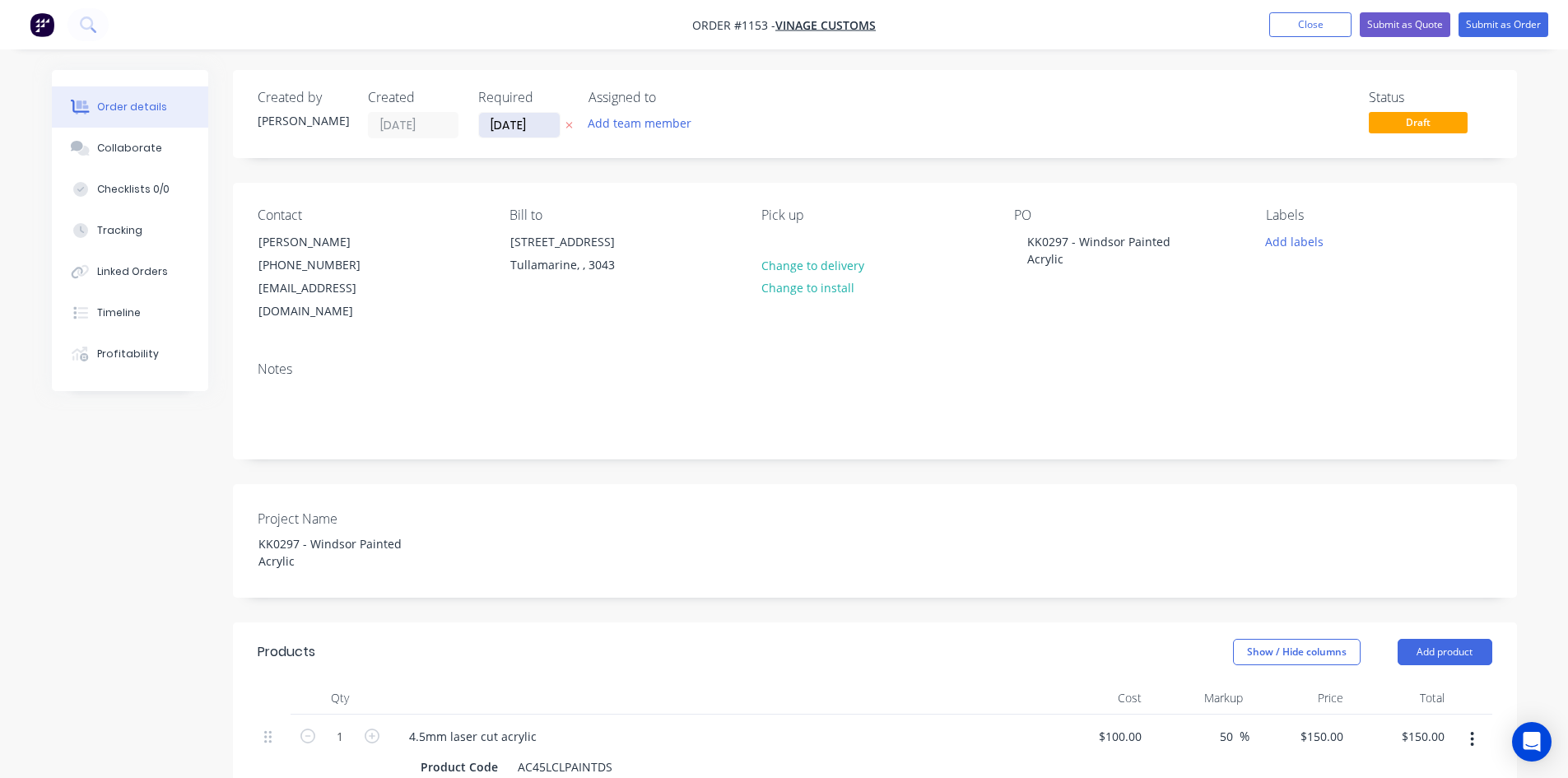
click at [521, 122] on input "[DATE]" at bounding box center [519, 125] width 81 height 25
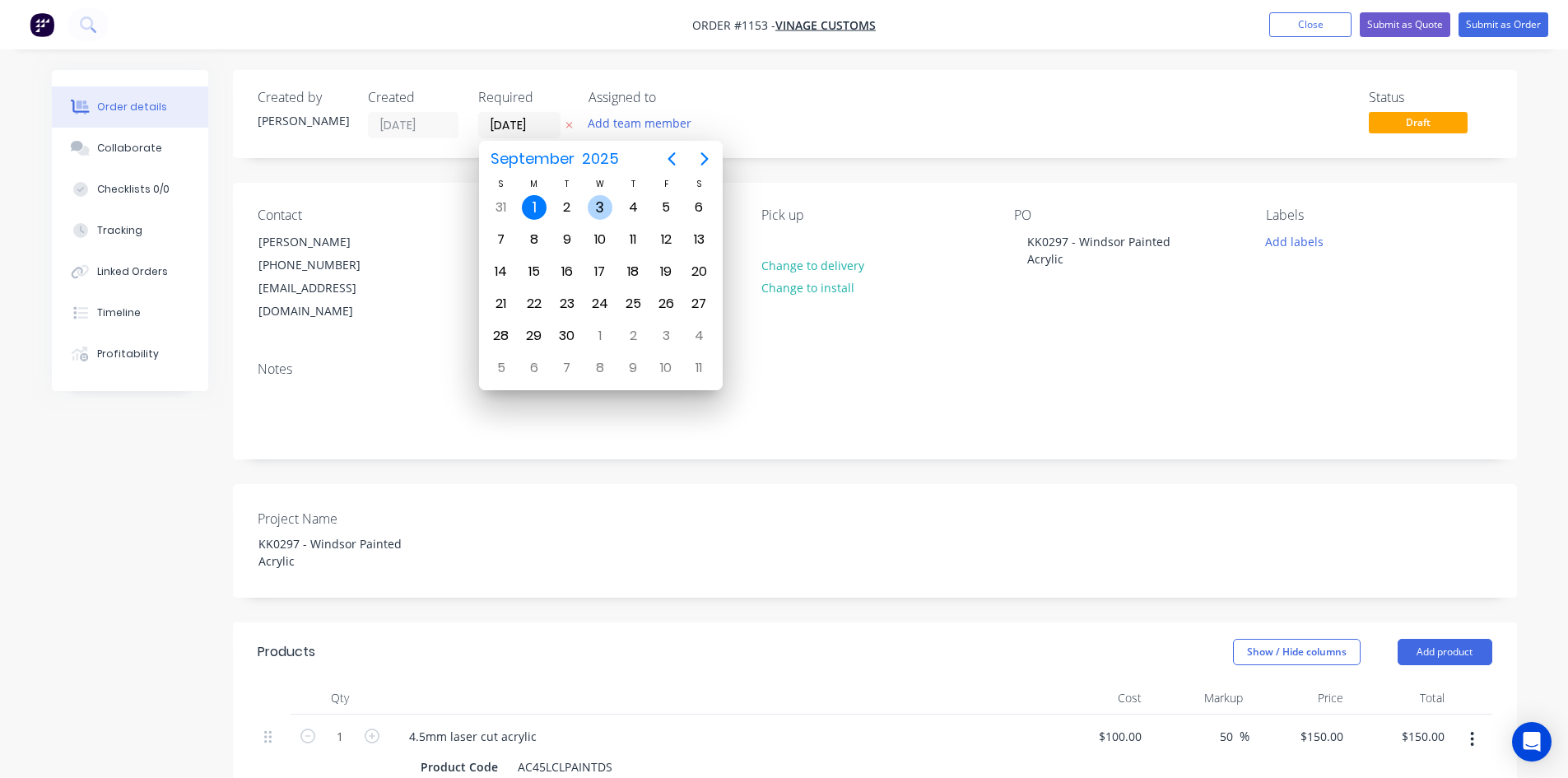
click at [597, 210] on div "3" at bounding box center [600, 207] width 25 height 25
type input "[DATE]"
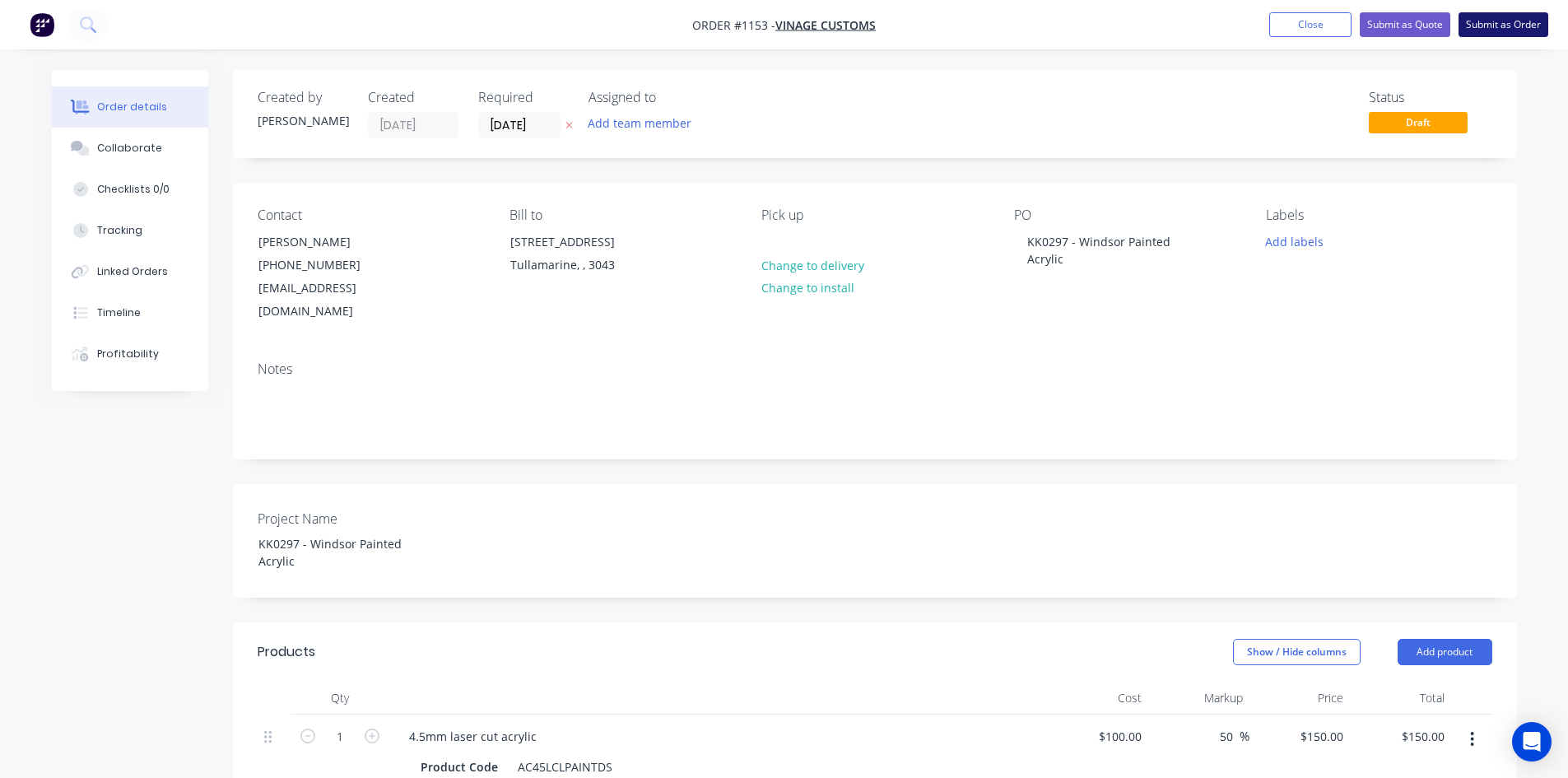
click at [1490, 28] on button "Submit as Order" at bounding box center [1503, 24] width 90 height 25
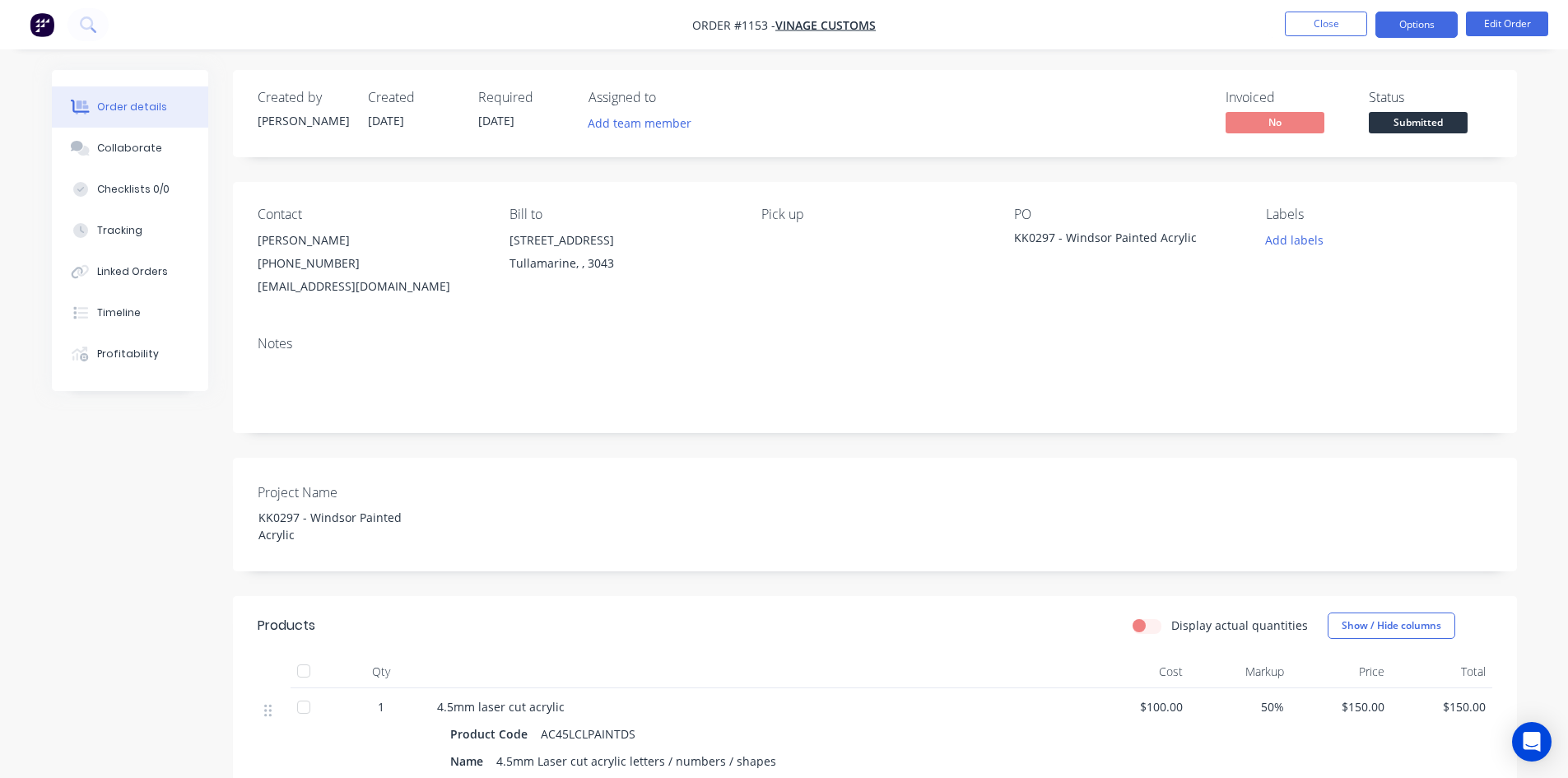
click at [1421, 19] on button "Options" at bounding box center [1417, 25] width 83 height 27
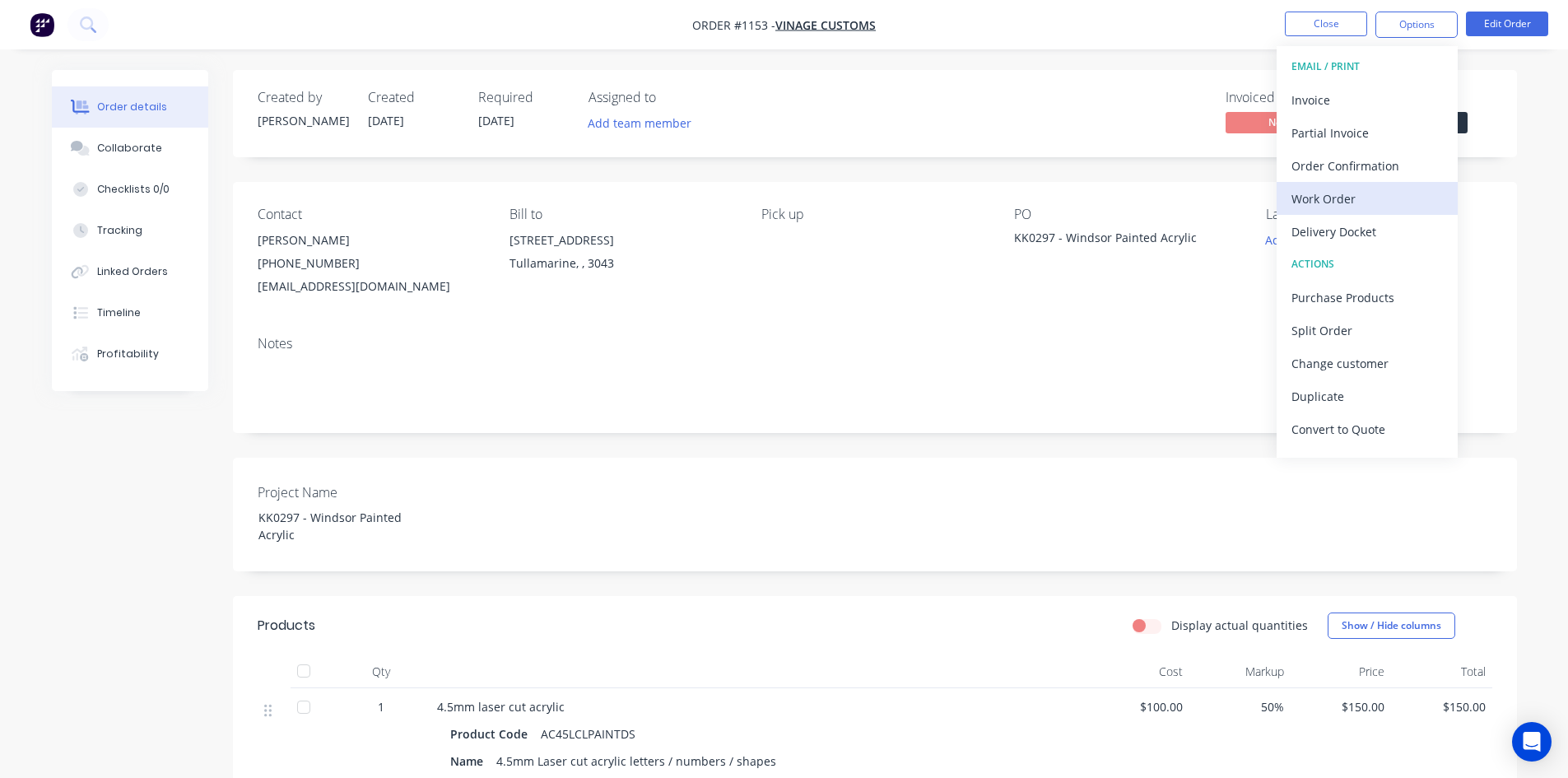
click at [1347, 190] on div "Work Order" at bounding box center [1366, 199] width 151 height 24
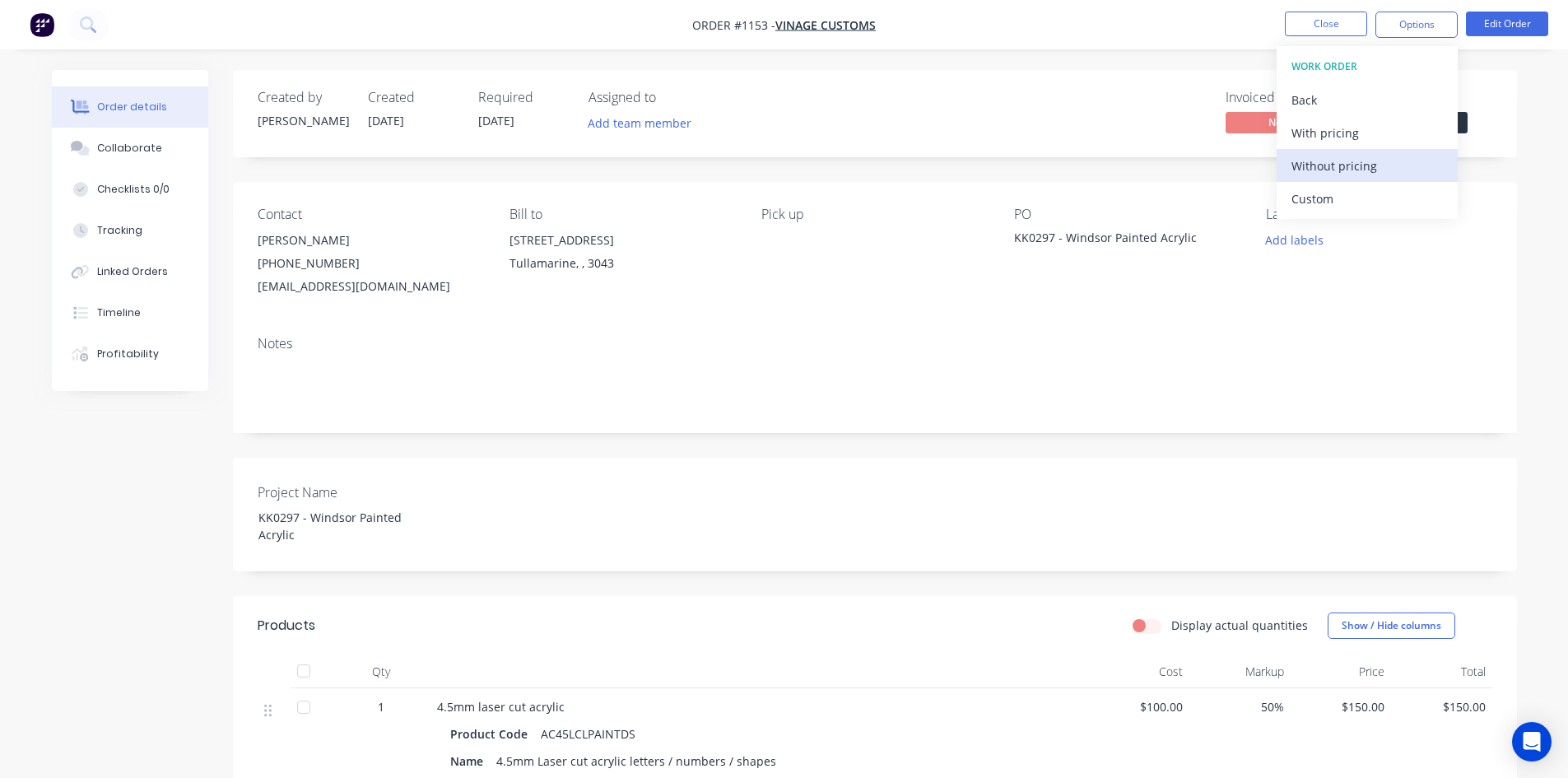
click at [1333, 165] on div "Without pricing" at bounding box center [1366, 166] width 151 height 24
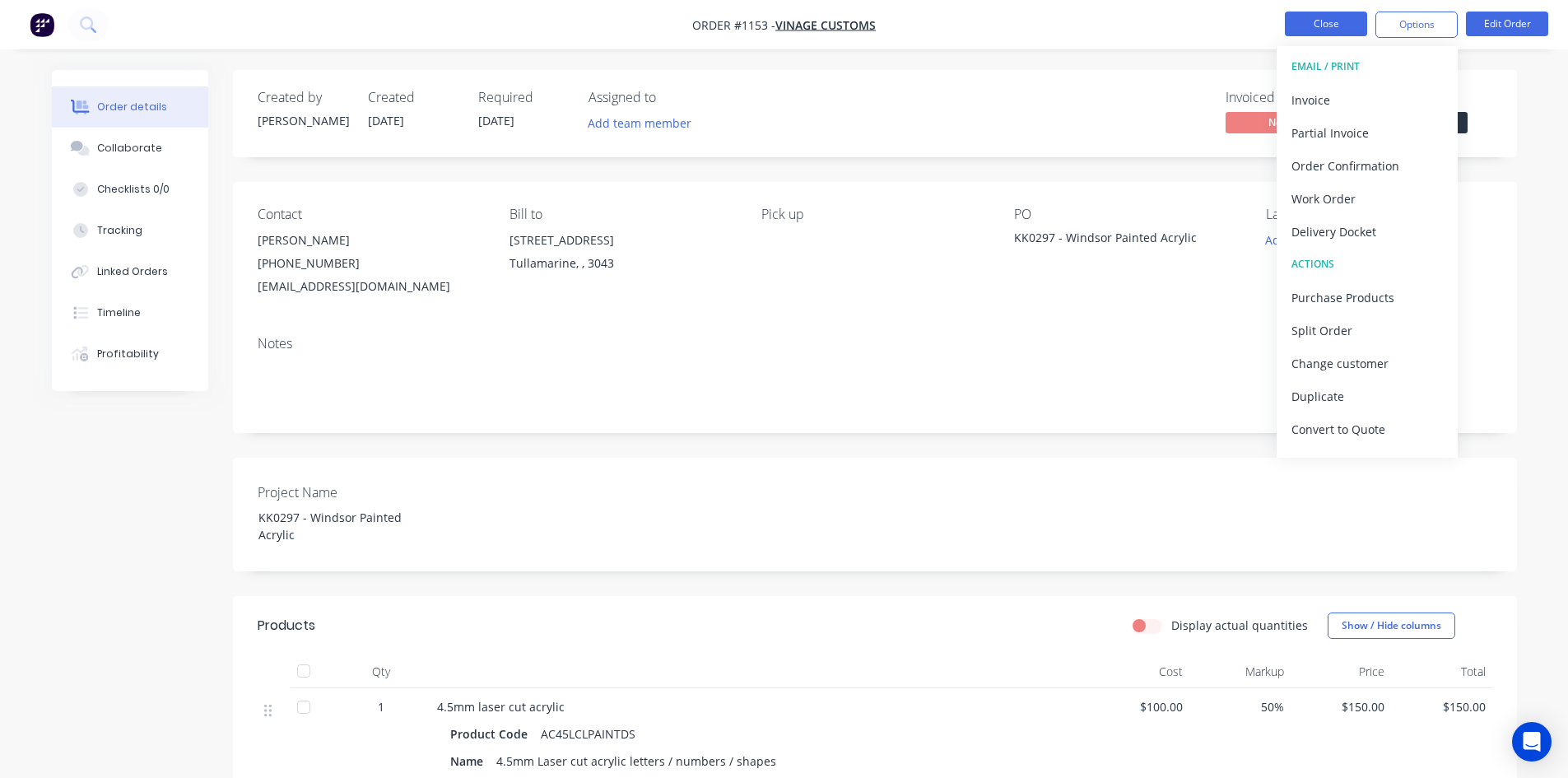
click at [1340, 25] on button "Close" at bounding box center [1326, 24] width 83 height 25
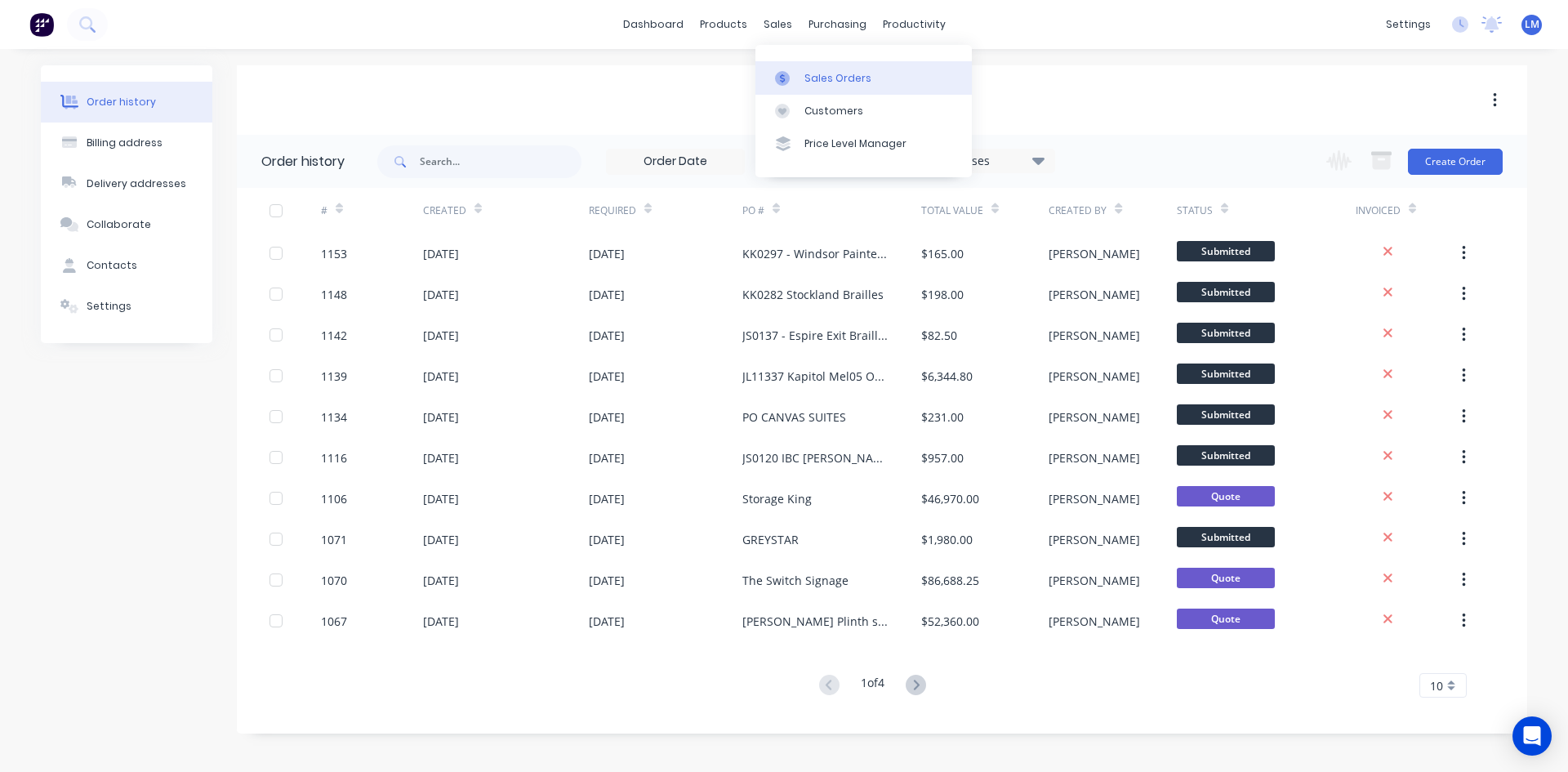
click at [822, 78] on div "Sales Orders" at bounding box center [838, 78] width 67 height 15
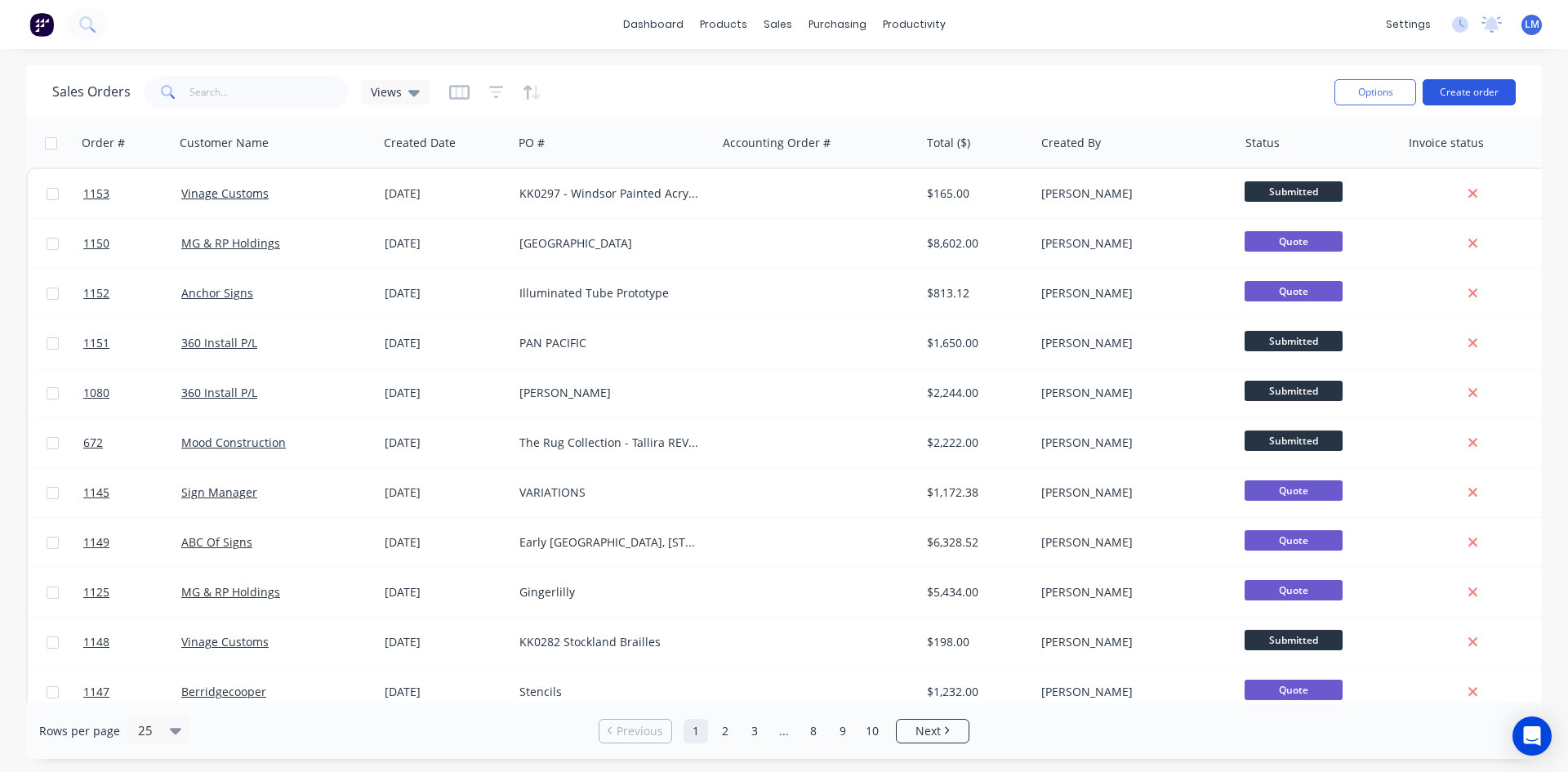
click at [1452, 97] on button "Create order" at bounding box center [1469, 92] width 93 height 26
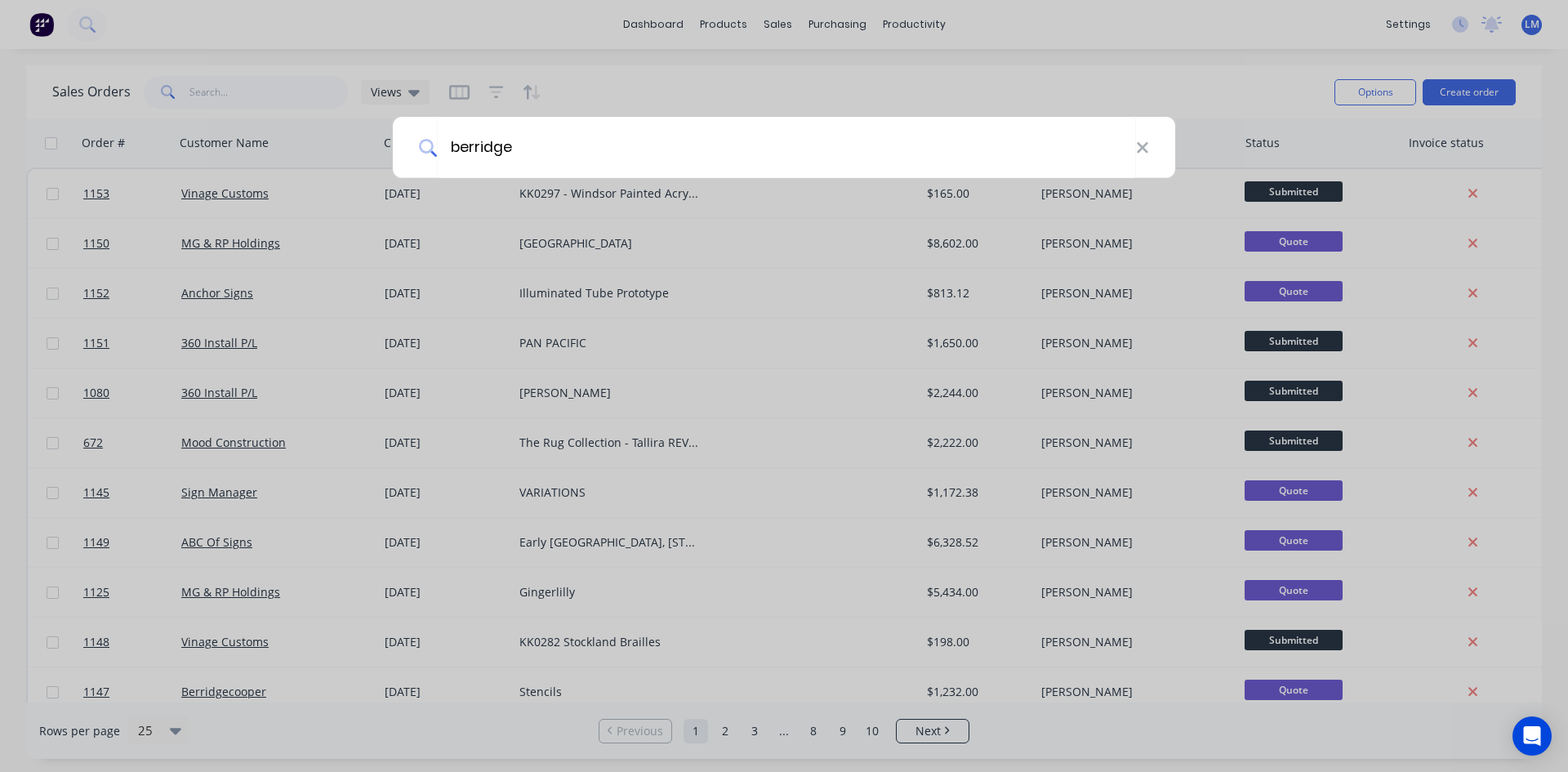
type input "berridge"
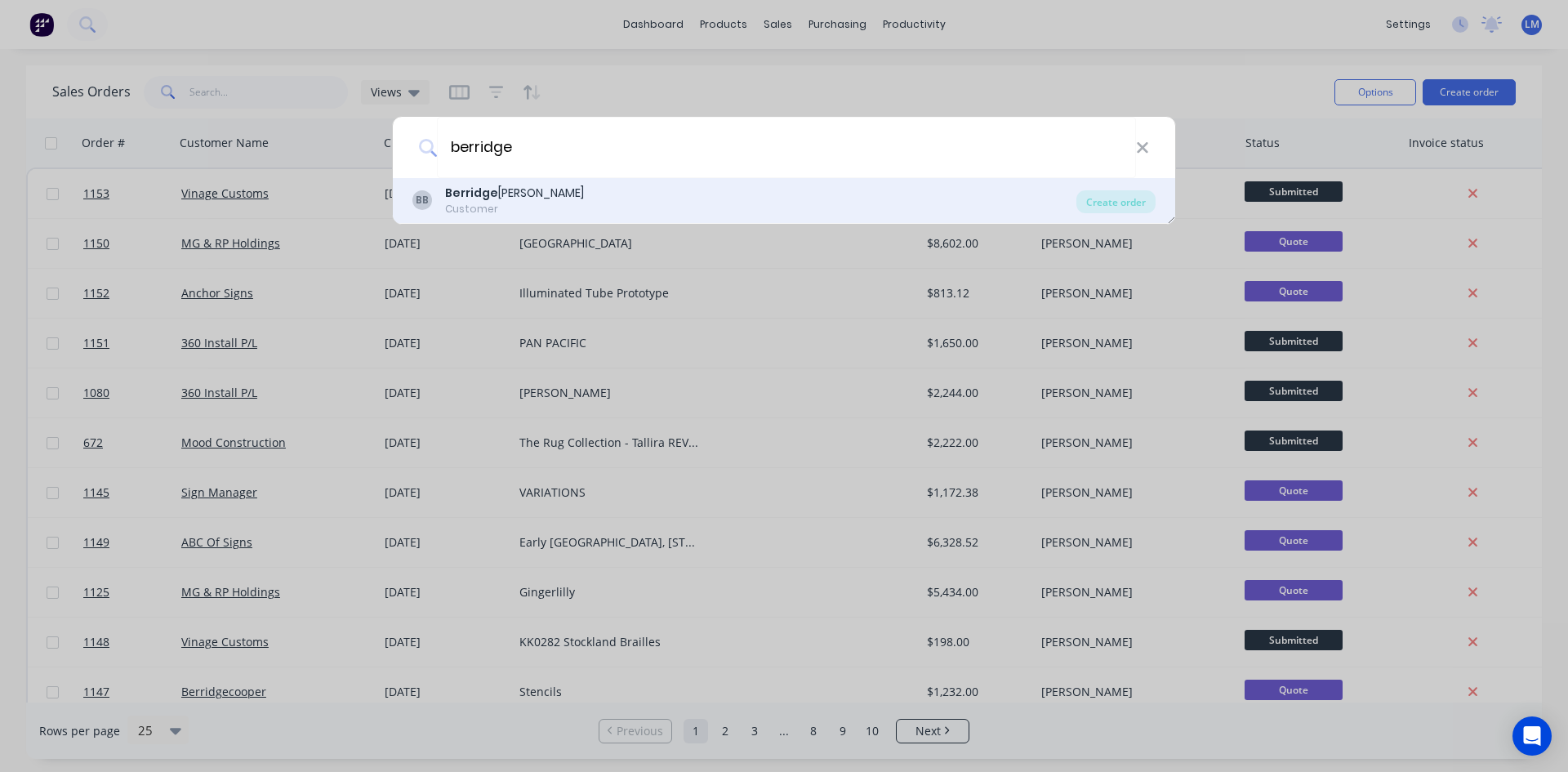
click at [492, 189] on b "Berridge" at bounding box center [471, 193] width 53 height 16
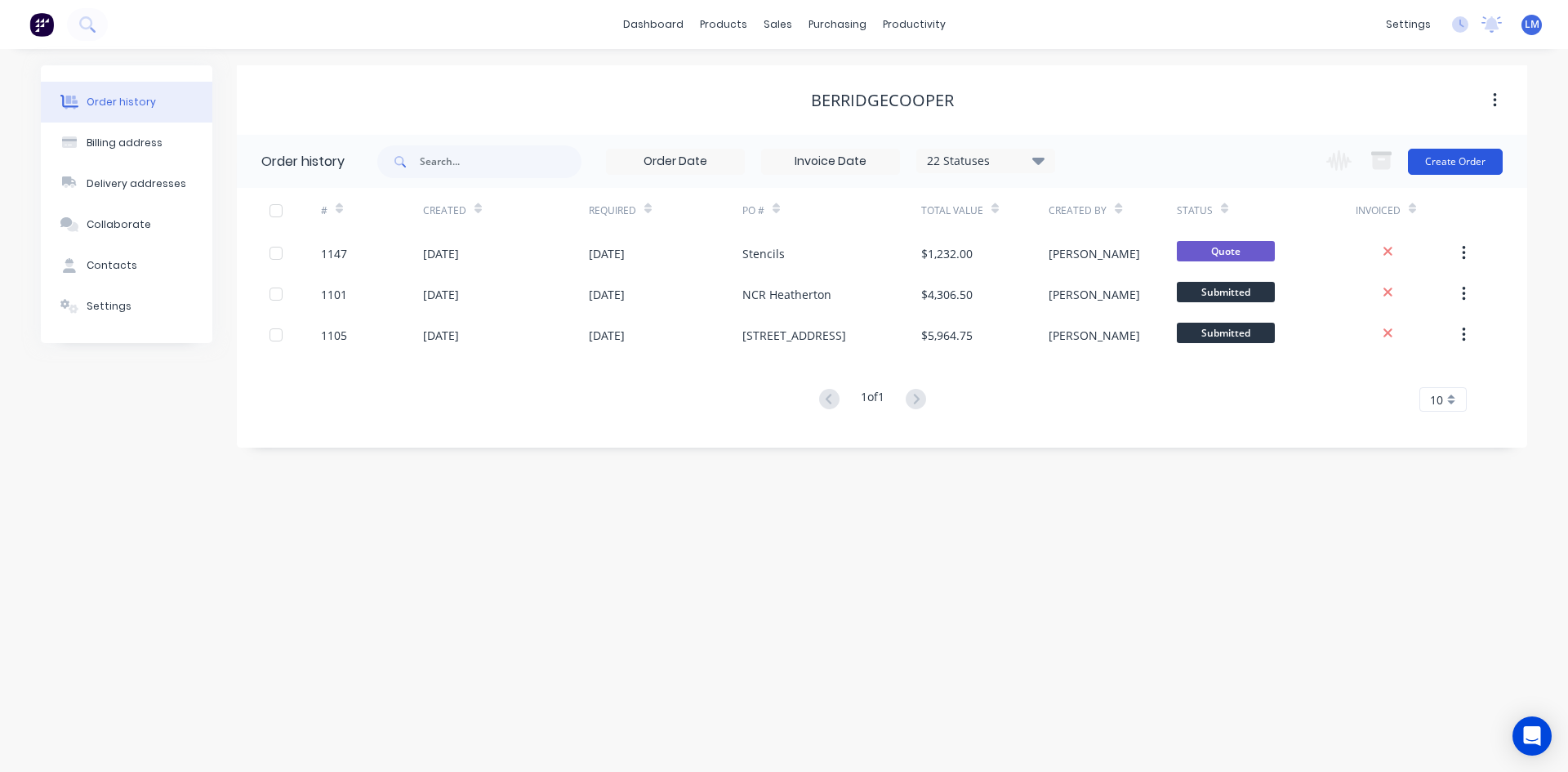
click at [1425, 161] on button "Create Order" at bounding box center [1455, 161] width 95 height 26
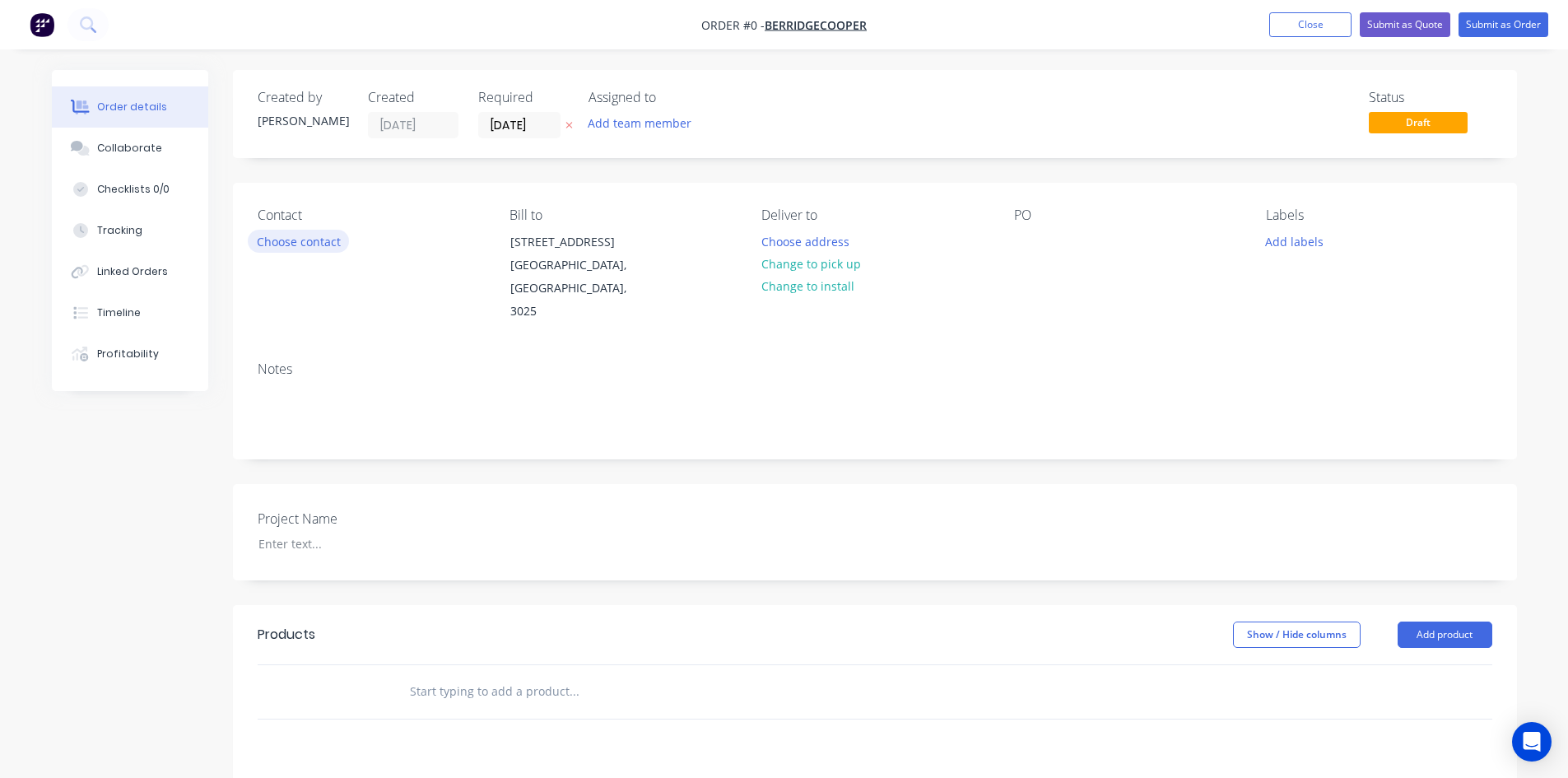
click at [284, 241] on button "Choose contact" at bounding box center [298, 240] width 101 height 22
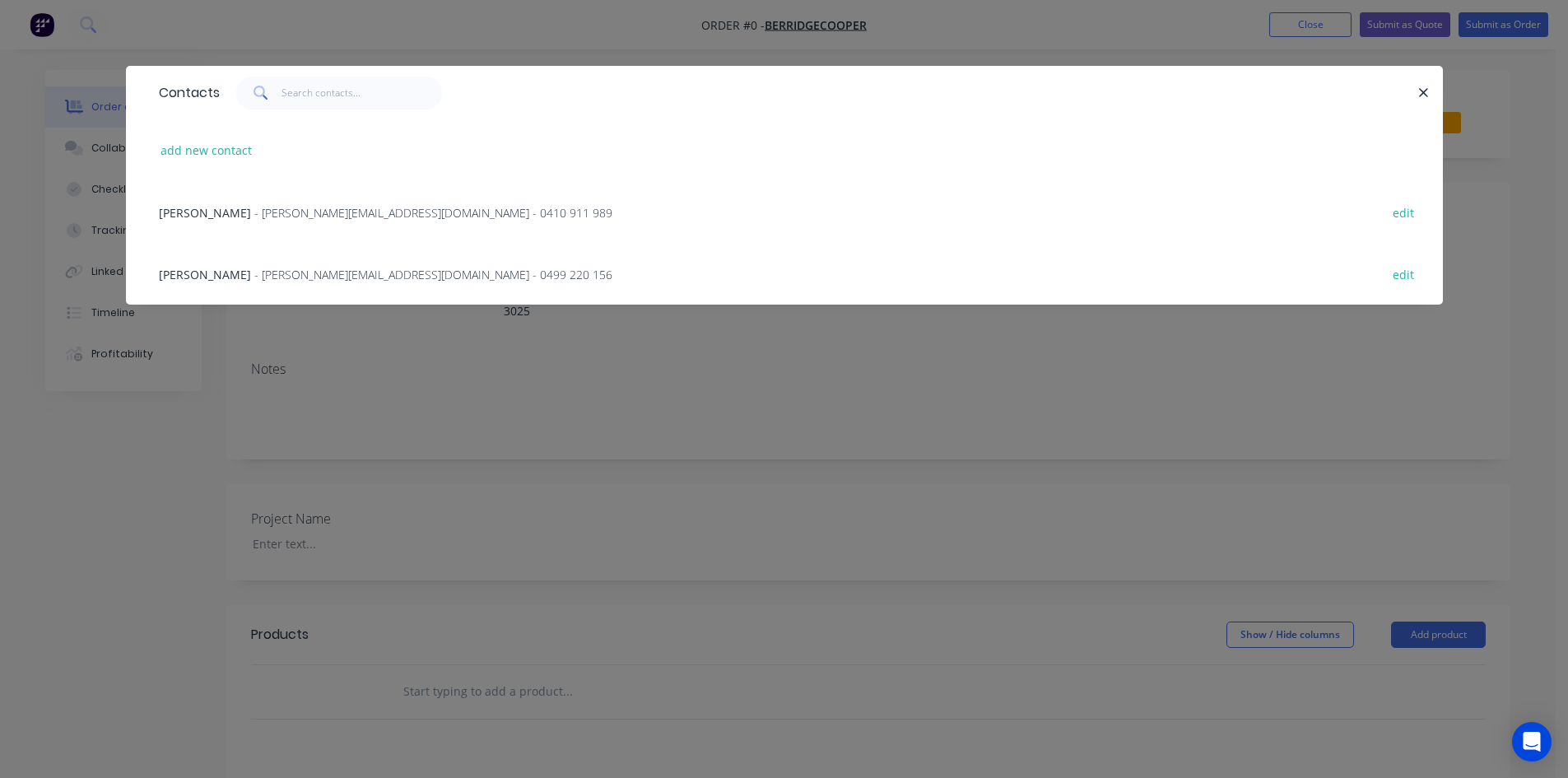
click at [274, 277] on span "- [PERSON_NAME][EMAIL_ADDRESS][DOMAIN_NAME] - 0499 220 156" at bounding box center [433, 274] width 358 height 16
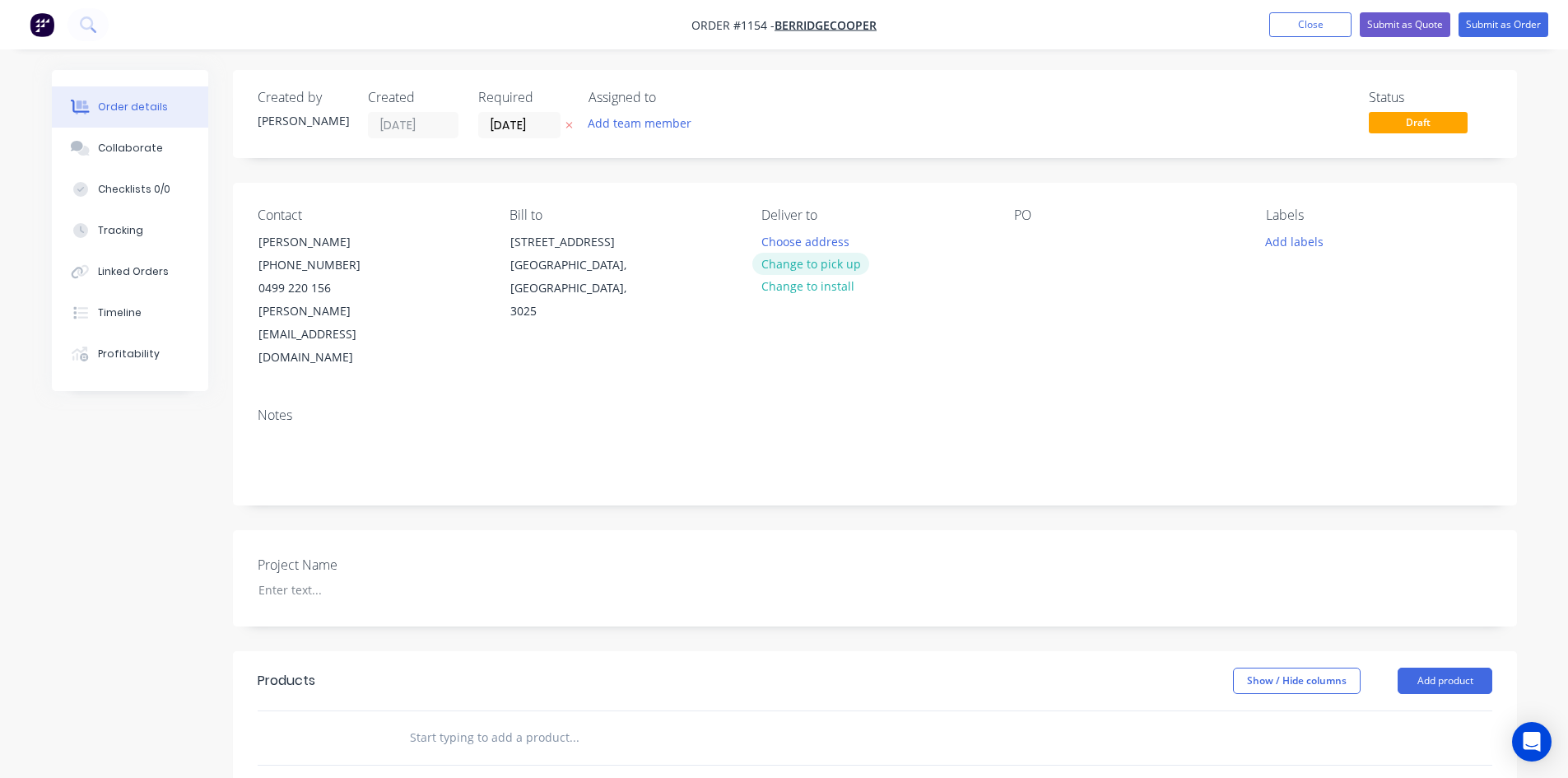
click at [807, 270] on button "Change to pick up" at bounding box center [810, 264] width 116 height 22
click at [1025, 242] on div at bounding box center [1027, 241] width 27 height 24
paste div
click at [277, 578] on div at bounding box center [348, 590] width 205 height 24
paste div
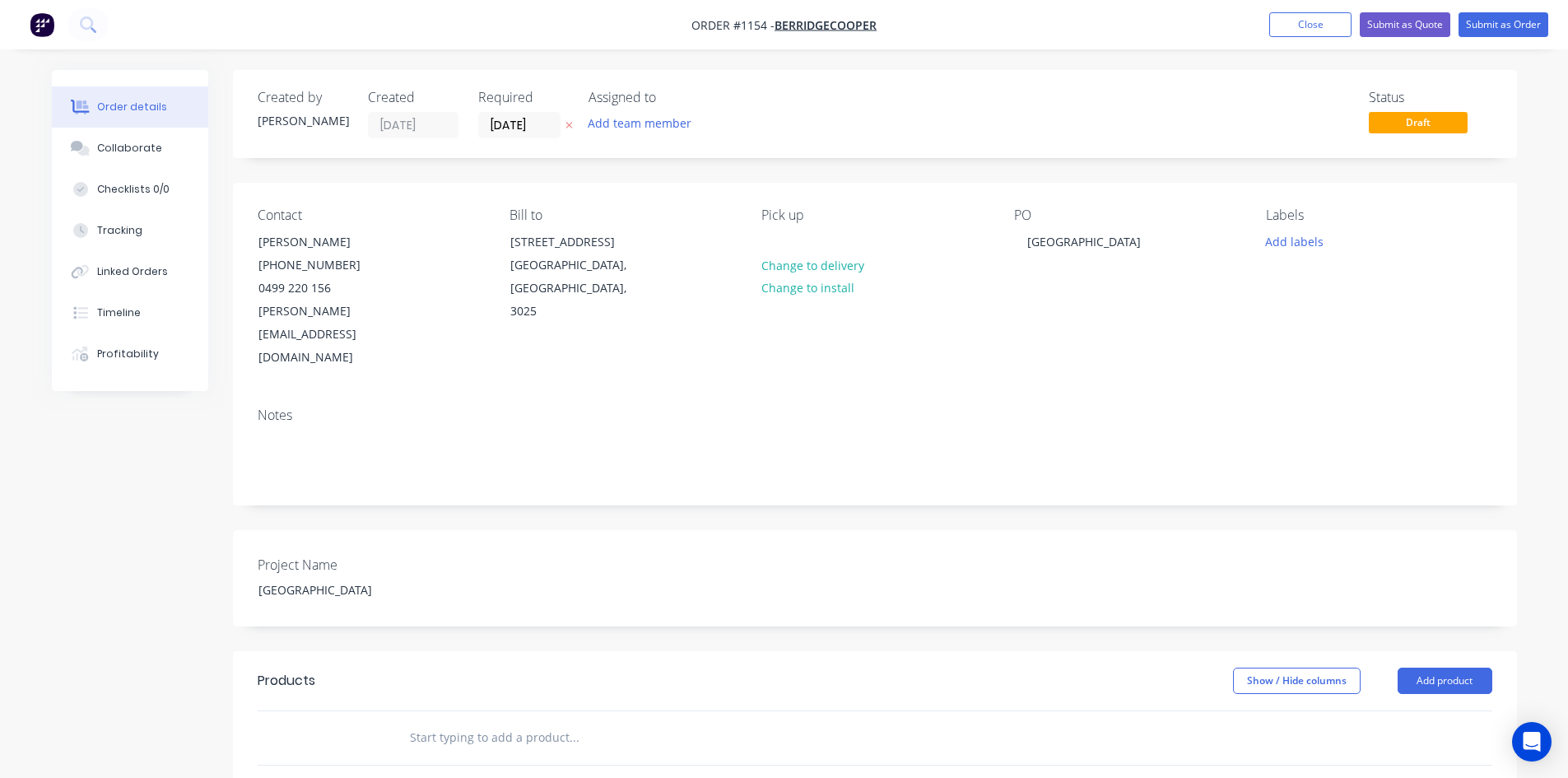
click at [478, 721] on input "text" at bounding box center [573, 738] width 329 height 33
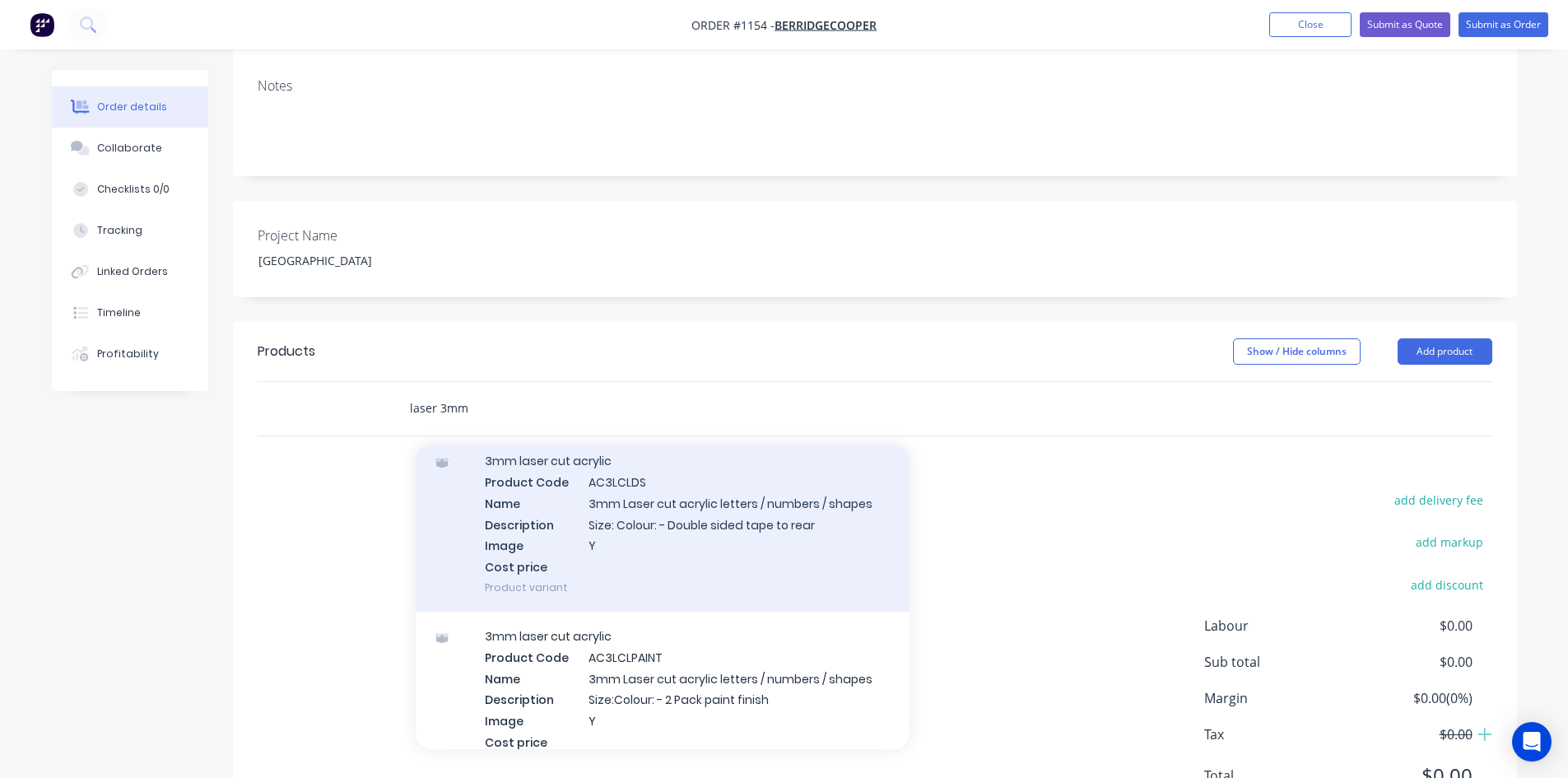
scroll to position [412, 0]
type input "laser 3mm"
click at [737, 489] on div "3mm laser cut acrylic Product Code AC3LCLDS Name 3mm Laser cut acrylic letters …" at bounding box center [662, 523] width 493 height 175
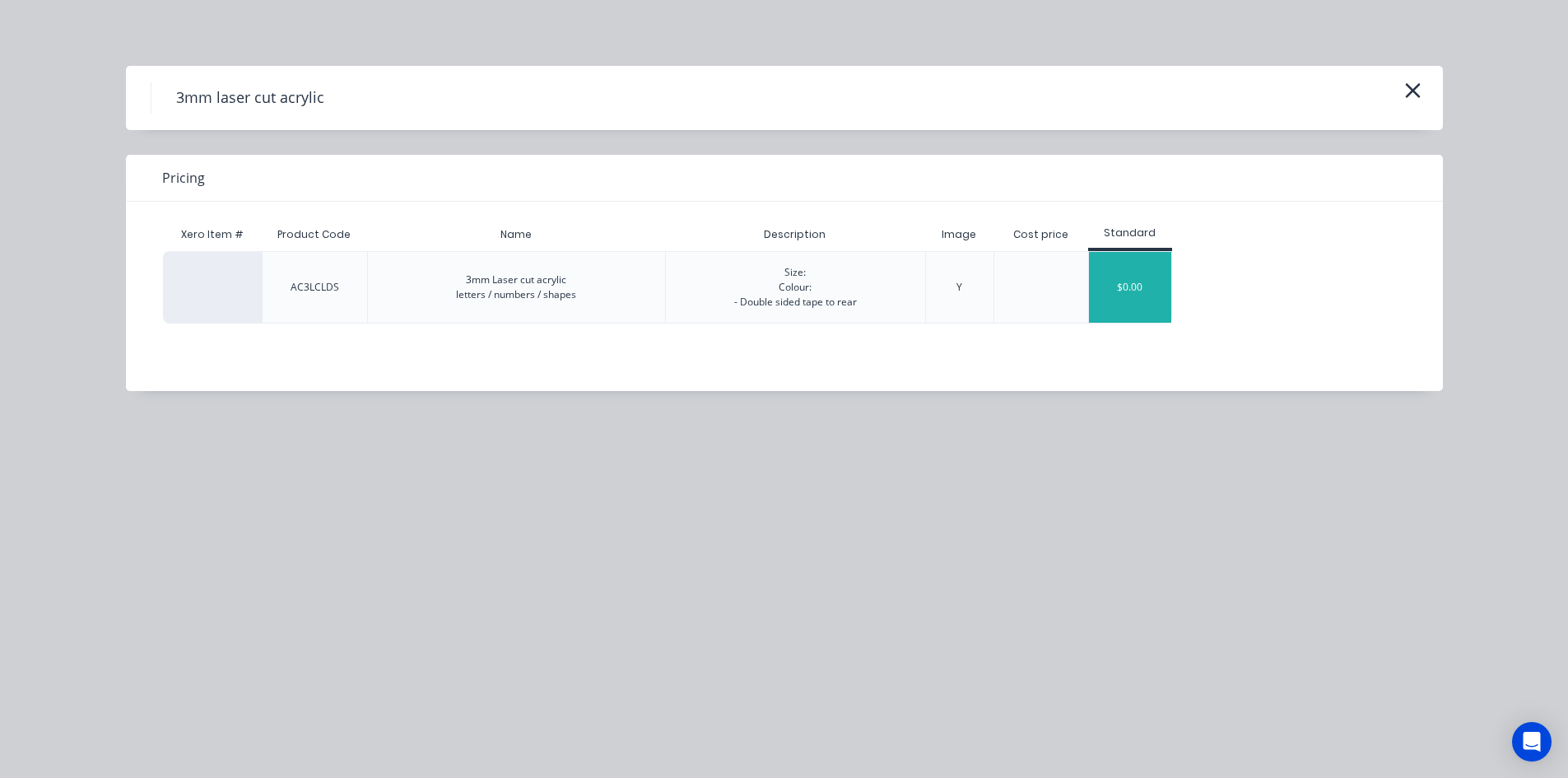
click at [1139, 281] on div "$0.00" at bounding box center [1130, 287] width 83 height 71
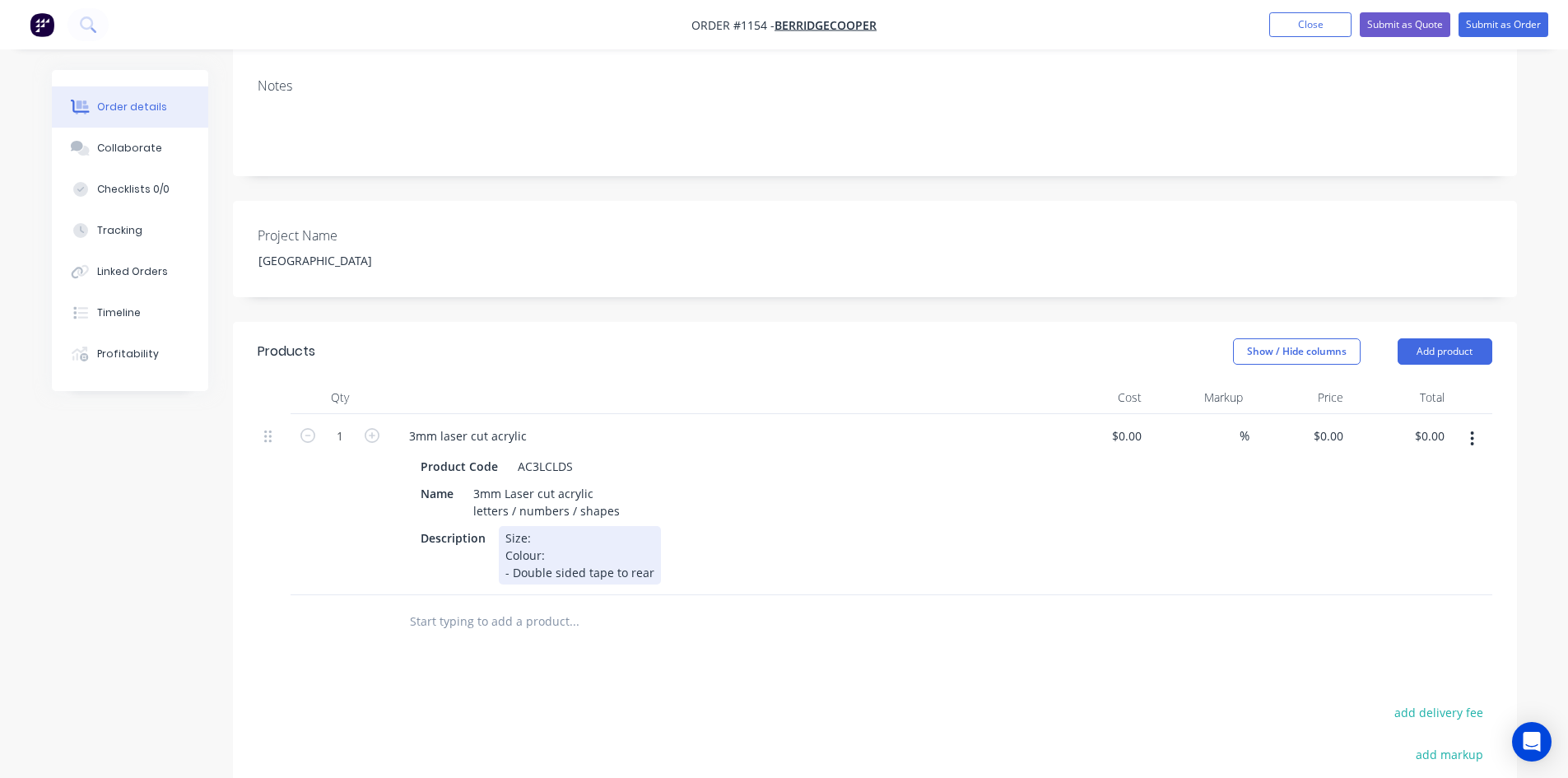
click at [535, 526] on div "Size: Colour: - Double sided tape to rear" at bounding box center [580, 555] width 162 height 59
click at [568, 526] on div "Size: 50mm H Letters Colour: - Double sided tape to rear" at bounding box center [580, 555] width 162 height 59
click at [734, 606] on input "text" at bounding box center [573, 622] width 329 height 33
drag, startPoint x: 512, startPoint y: 461, endPoint x: 687, endPoint y: 467, distance: 175.1
click at [687, 482] on div "Name 3mm Laser cut acrylic letters / numbers / shapes" at bounding box center [714, 502] width 602 height 41
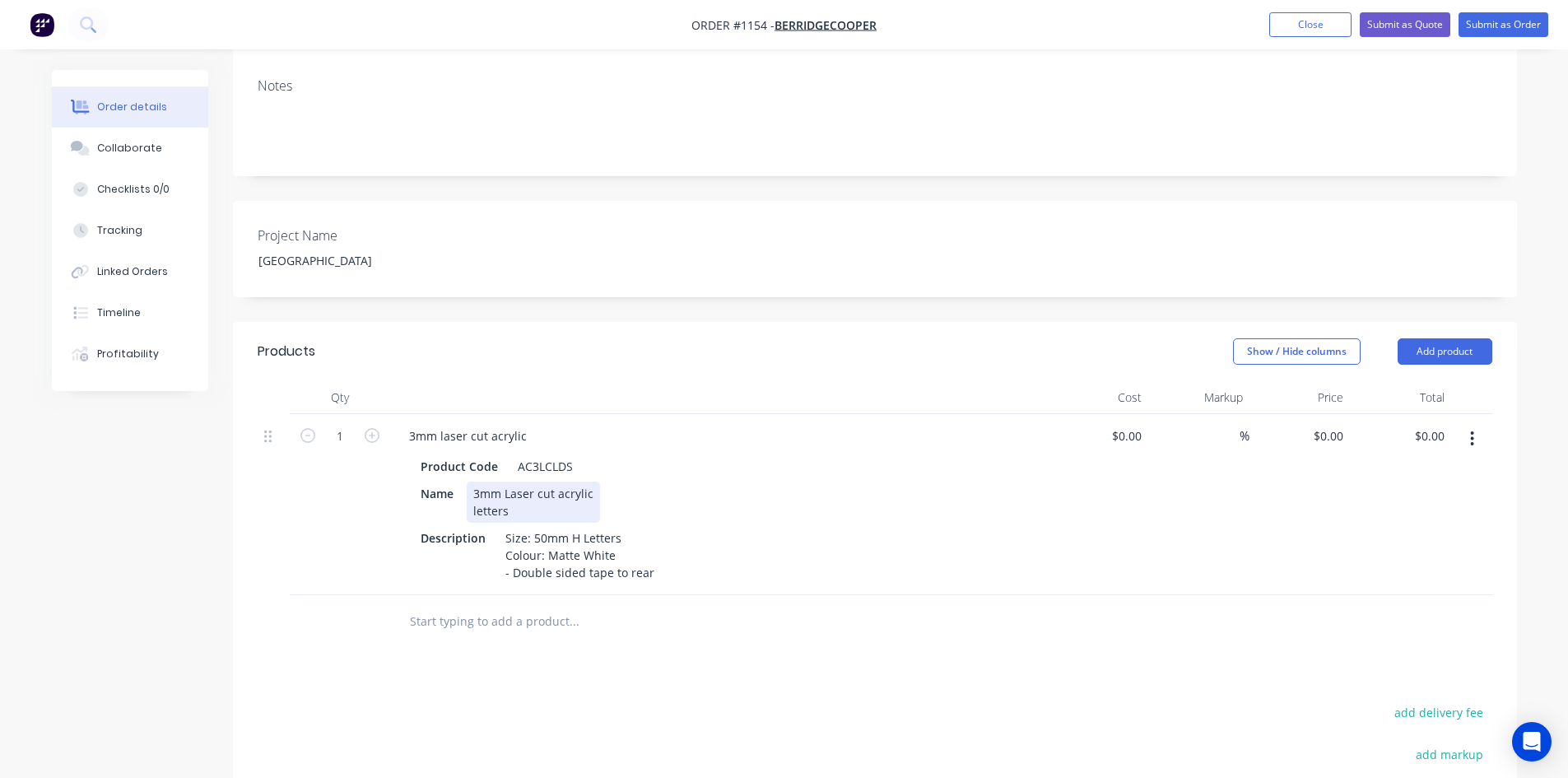
click at [593, 482] on div "3mm Laser cut acrylic letters" at bounding box center [533, 502] width 133 height 41
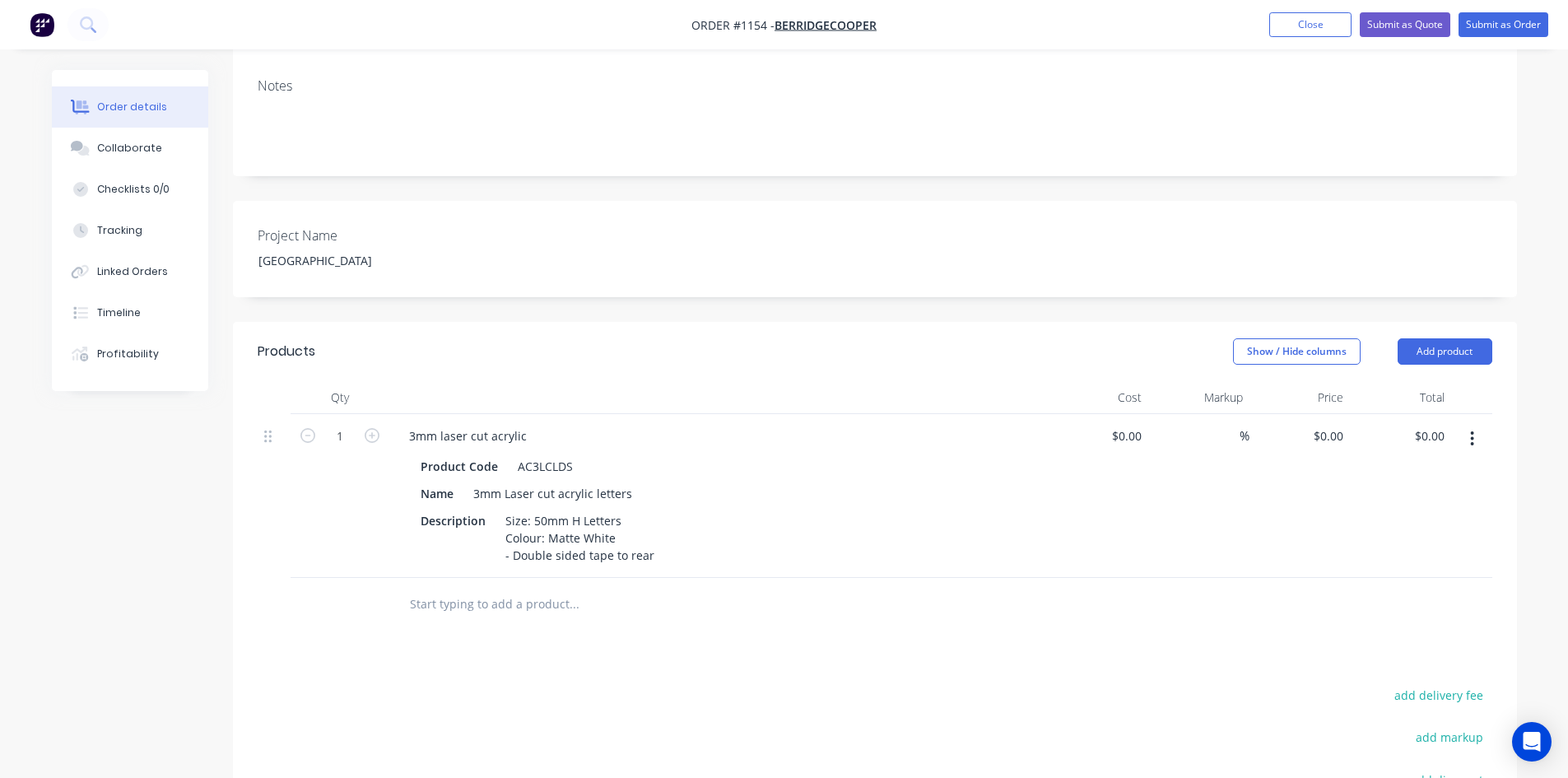
click at [867, 630] on div "Products Show / Hide columns Add product Qty Cost Markup Price Total 1 3mm lase…" at bounding box center [875, 674] width 1284 height 705
click at [659, 509] on div "Description Size: 50mm H Letters Colour: Matte White - Double sided tape to rear" at bounding box center [714, 539] width 602 height 59
drag, startPoint x: 815, startPoint y: 727, endPoint x: 812, endPoint y: 707, distance: 20.2
click at [875, 672] on div "Products Show / Hide columns Add product Qty Cost Markup Price Total 1 3mm lase…" at bounding box center [875, 709] width 1284 height 774
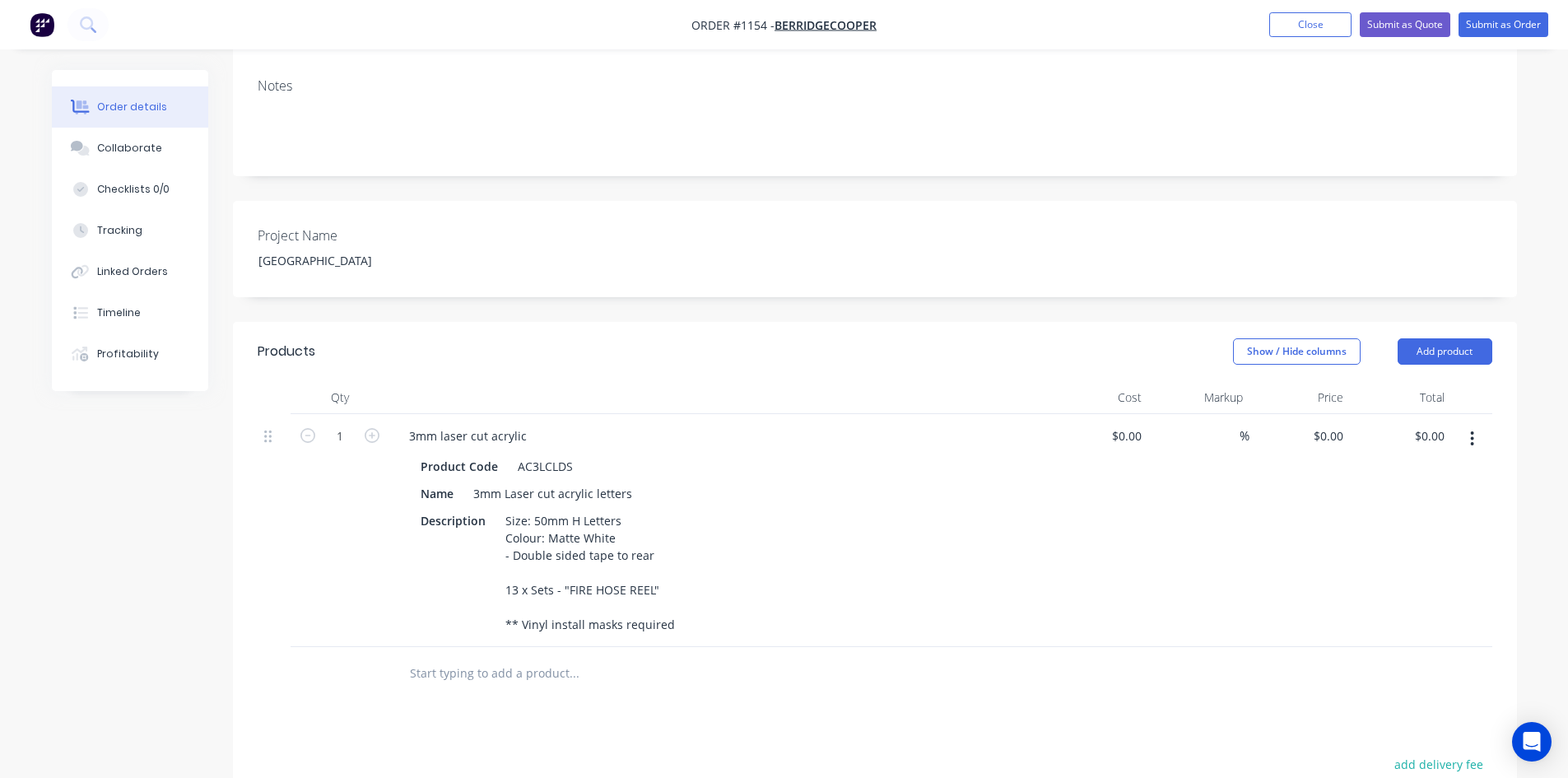
click at [885, 662] on div "Products Show / Hide columns Add product Qty Cost Markup Price Total 1 3mm lase…" at bounding box center [875, 709] width 1284 height 774
click at [428, 657] on input "text" at bounding box center [573, 673] width 329 height 33
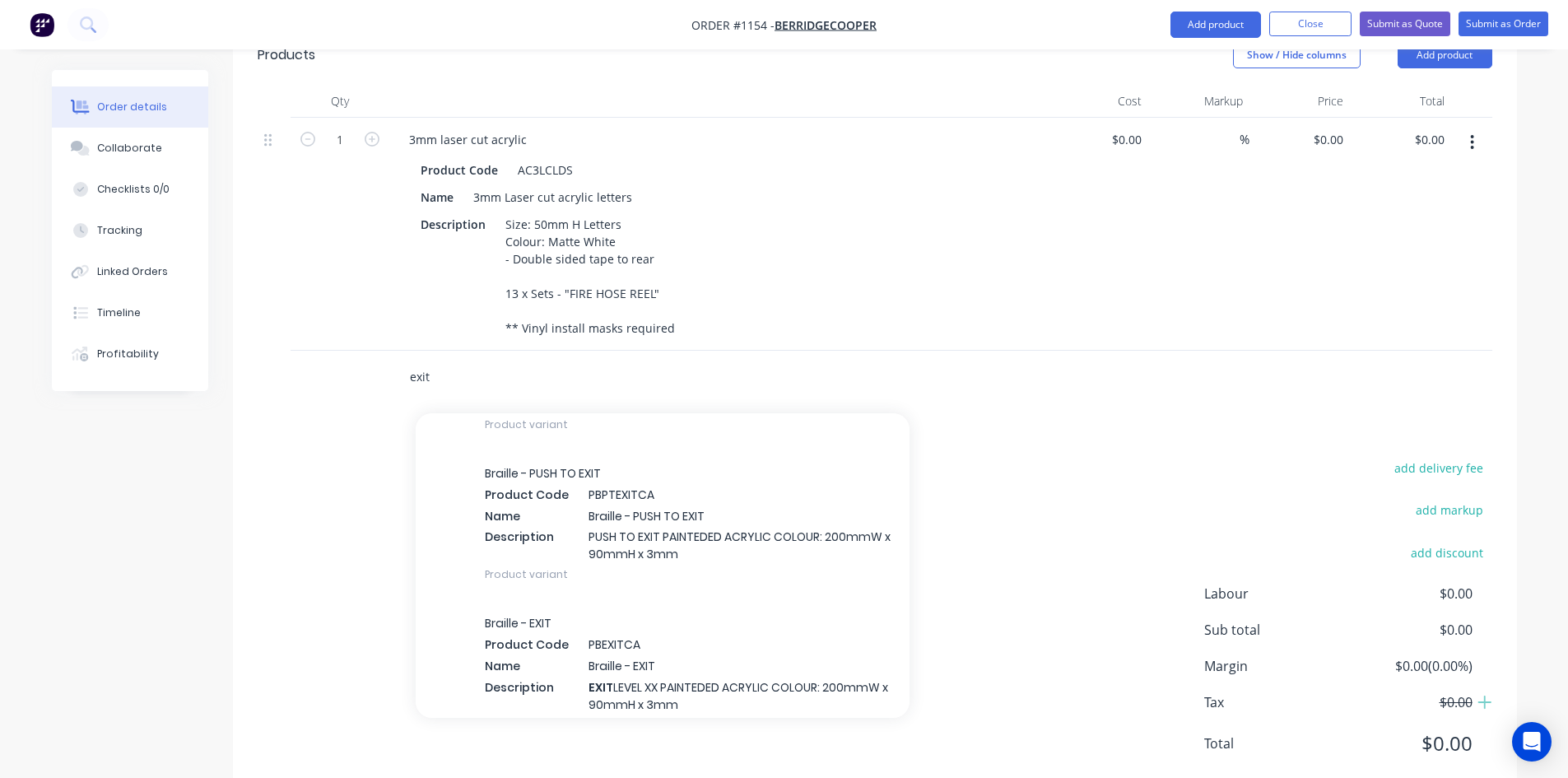
scroll to position [1317, 0]
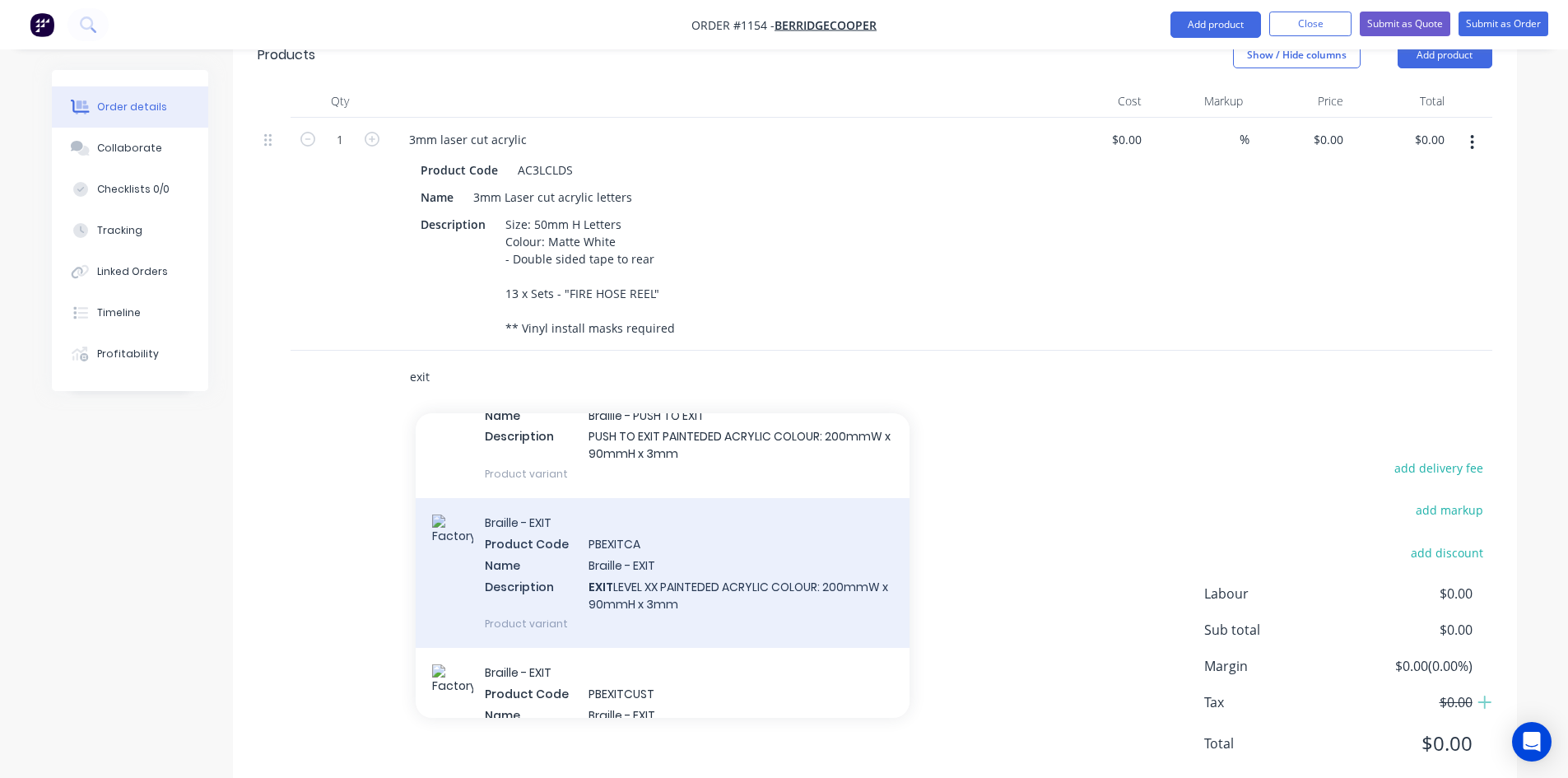
type input "exit"
click at [764, 549] on div "Braille - EXIT Product Code PBEXITCA Name Braille - EXIT Description EXIT LEVEL…" at bounding box center [662, 572] width 493 height 150
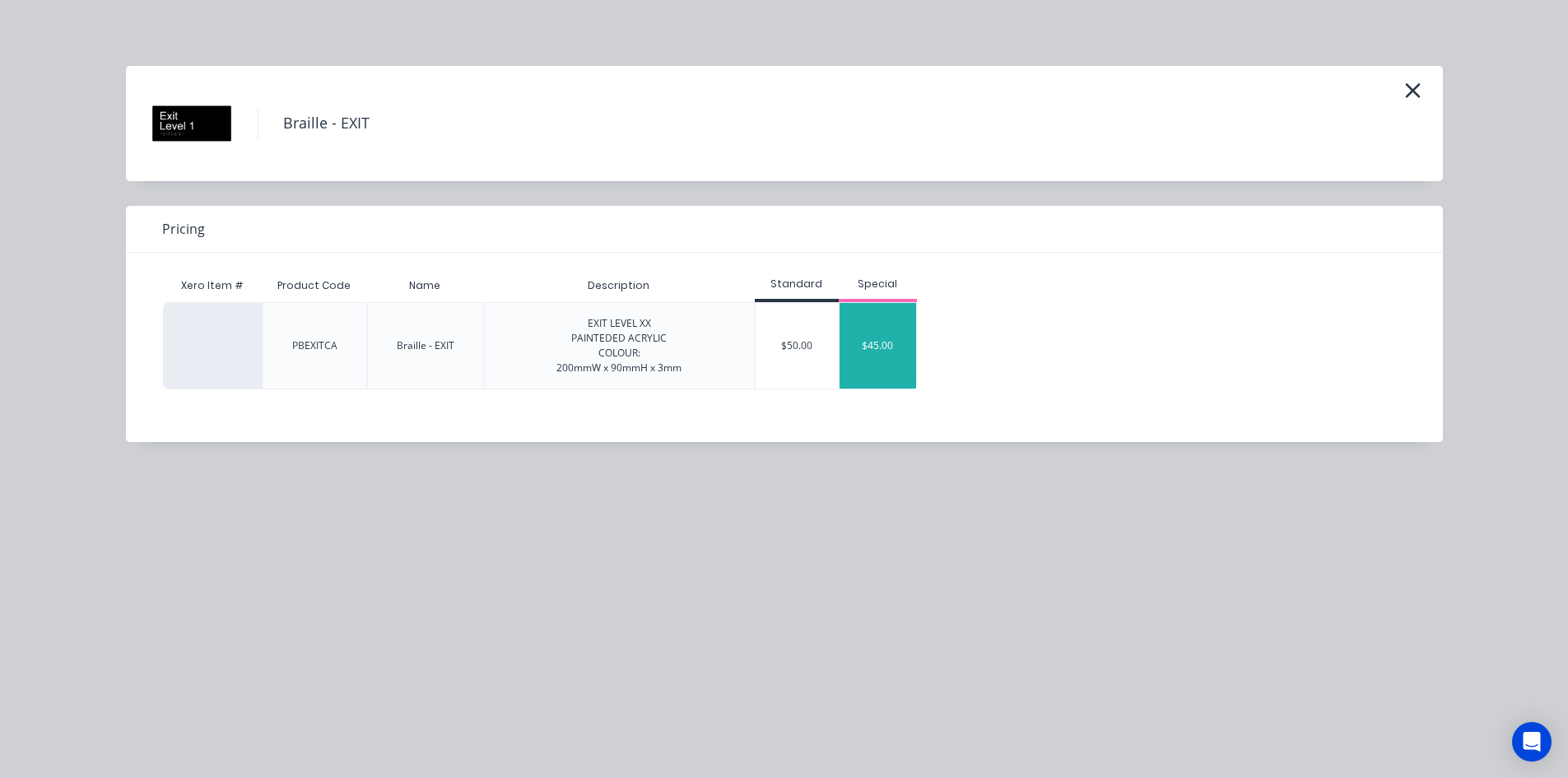
click at [884, 344] on div "$45.00" at bounding box center [878, 345] width 77 height 85
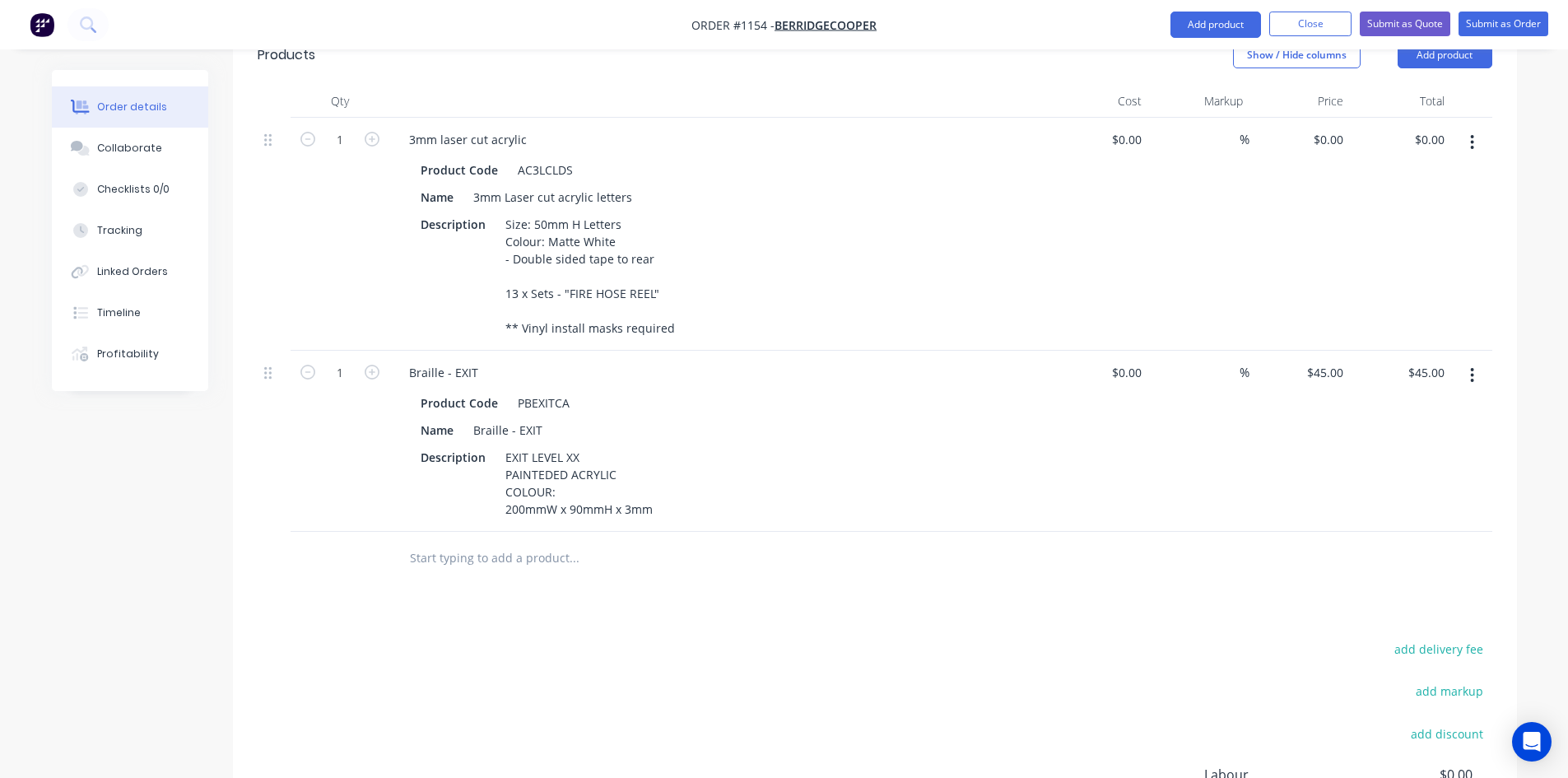
click at [705, 587] on div "Products Show / Hide columns Add product Qty Cost Markup Price Total 1 3mm lase…" at bounding box center [875, 503] width 1284 height 955
drag, startPoint x: 549, startPoint y: 428, endPoint x: 563, endPoint y: 429, distance: 14.0
click at [563, 445] on div "EXIT LEVEL XX PAINTEDED ACRYLIC COLOUR: 200mmW x 90mmH x 3mm" at bounding box center [579, 483] width 160 height 76
click at [606, 445] on div "EXIT LEVEL XX PAINTED ACRYLIC COLOUR: 200mmW x 90mmH x 3mm" at bounding box center [579, 483] width 160 height 76
click at [558, 445] on div "EXIT LEVEL XX PAINTED ACRYLIC COLOUR: 200mmW x 90mmH x 3mm" at bounding box center [579, 483] width 160 height 76
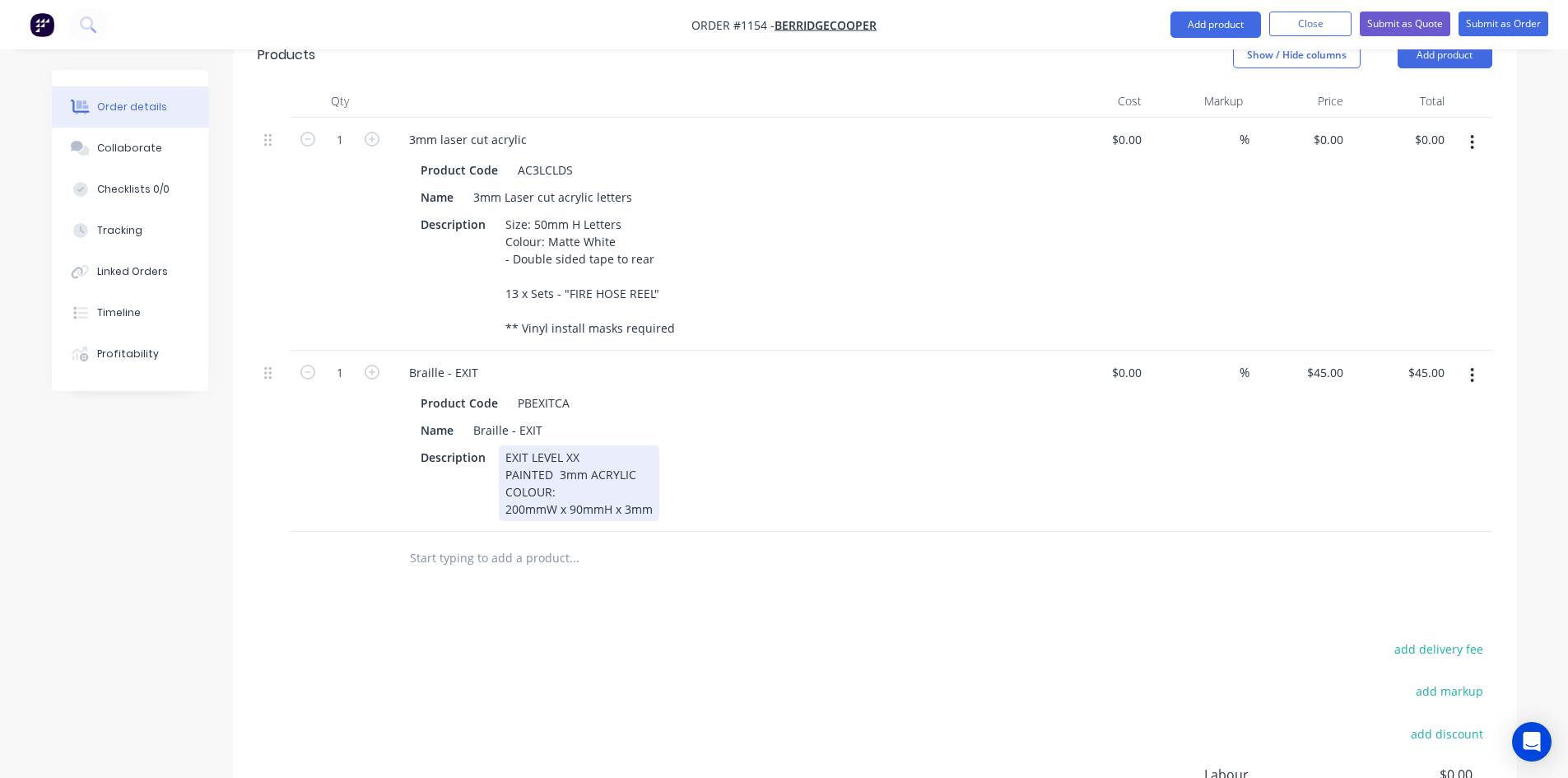
click at [580, 448] on div "EXIT LEVEL XX PAINTED 3mm ACRYLIC COLOUR: 200mmW x 90mmH x 3mm" at bounding box center [579, 483] width 160 height 76
click at [601, 445] on div "EXIT LEVEL XX PAINTED 3mm ACRYLIC COLOUR: 200mmW x 90mmH x 3mm" at bounding box center [579, 483] width 160 height 76
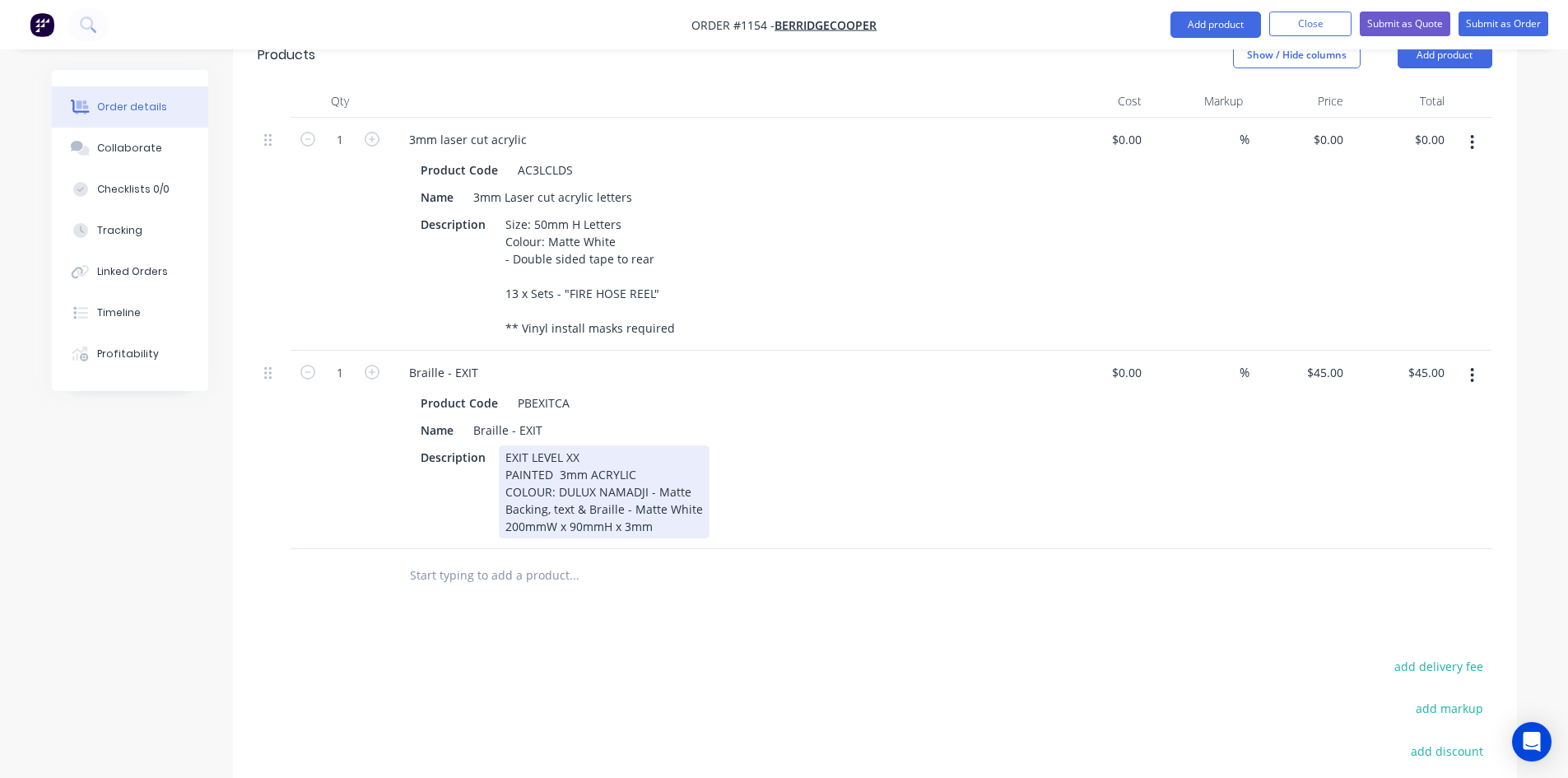
click at [502, 480] on div "EXIT LEVEL XX PAINTED 3mm ACRYLIC COLOUR: DULUX NAMADJI - Matte Backing, text &…" at bounding box center [604, 491] width 211 height 93
click at [573, 497] on div "EXIT LEVEL XX PAINTED 3mm ACRYLIC COLOUR: DULUX NAMADJI - Matte Backing, text &…" at bounding box center [616, 491] width 236 height 93
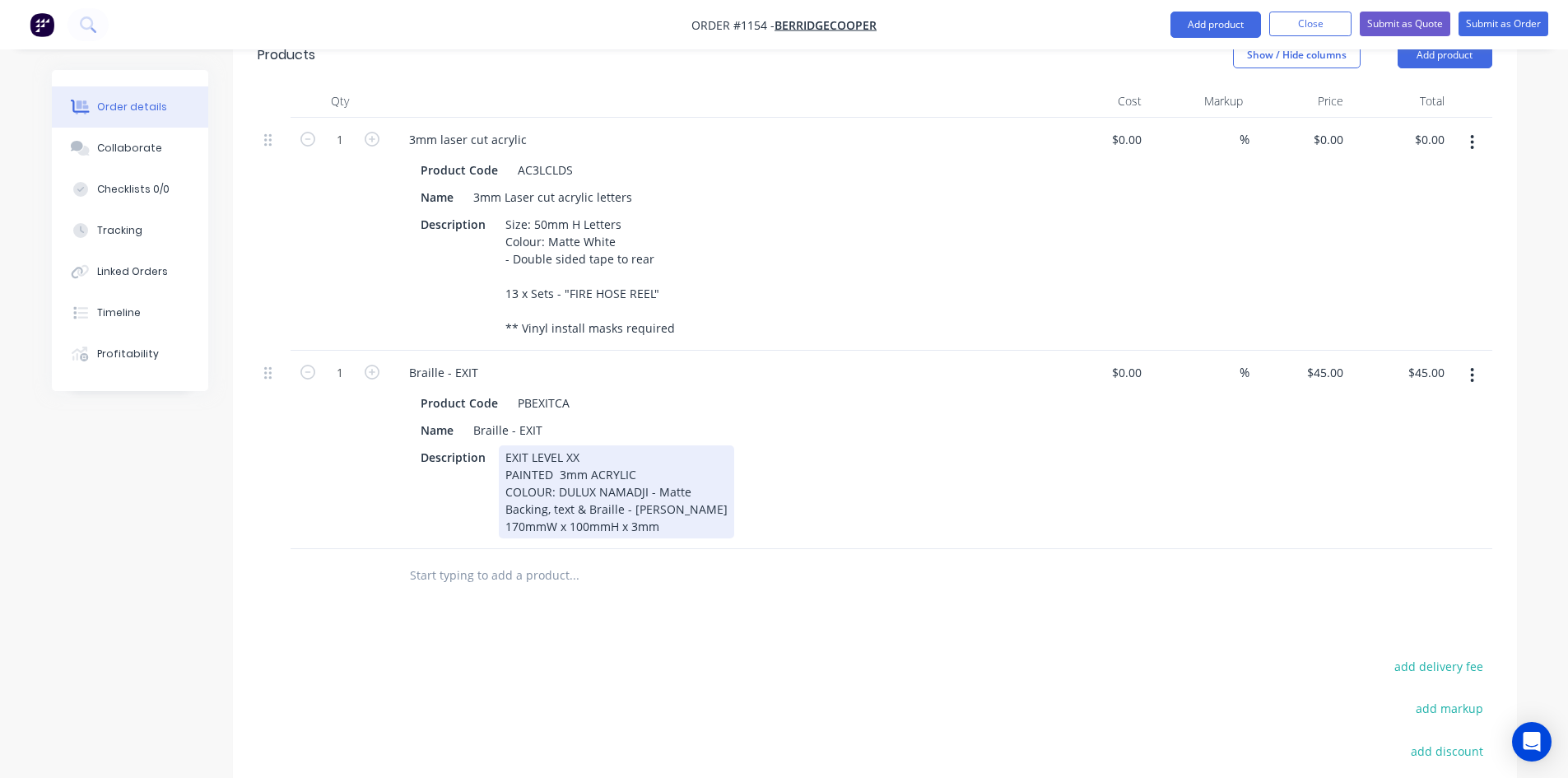
click at [734, 496] on div "EXIT LEVEL XX PAINTED 3mm ACRYLIC COLOUR: DULUX NAMADJI - Matte Backing, text &…" at bounding box center [616, 491] width 236 height 93
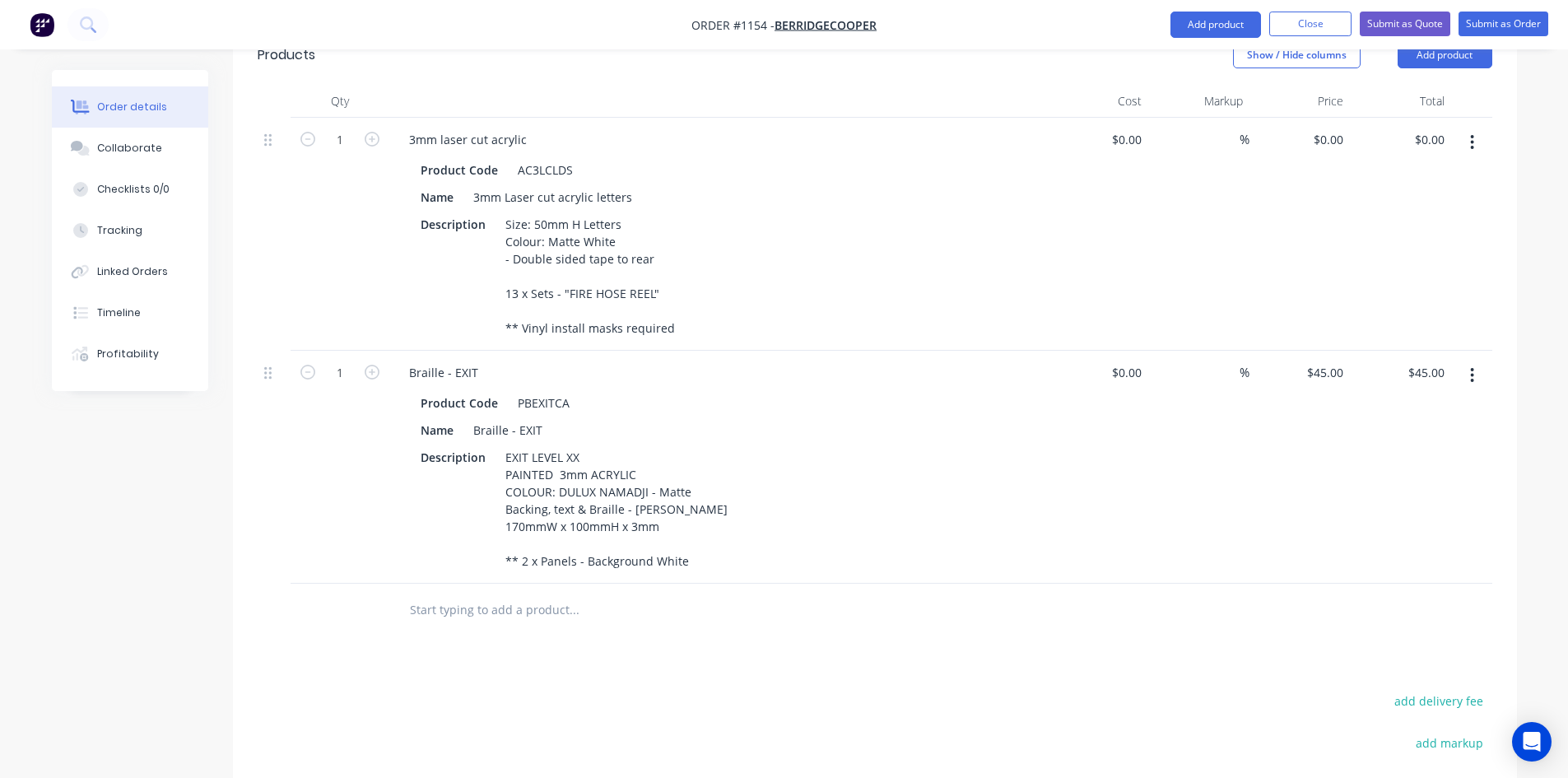
click at [798, 616] on div "Products Show / Hide columns Add product Qty Cost Markup Price Total 1 3mm lase…" at bounding box center [875, 529] width 1284 height 1007
click at [1225, 361] on input at bounding box center [1230, 372] width 19 height 24
type input "40"
type input "$0.00"
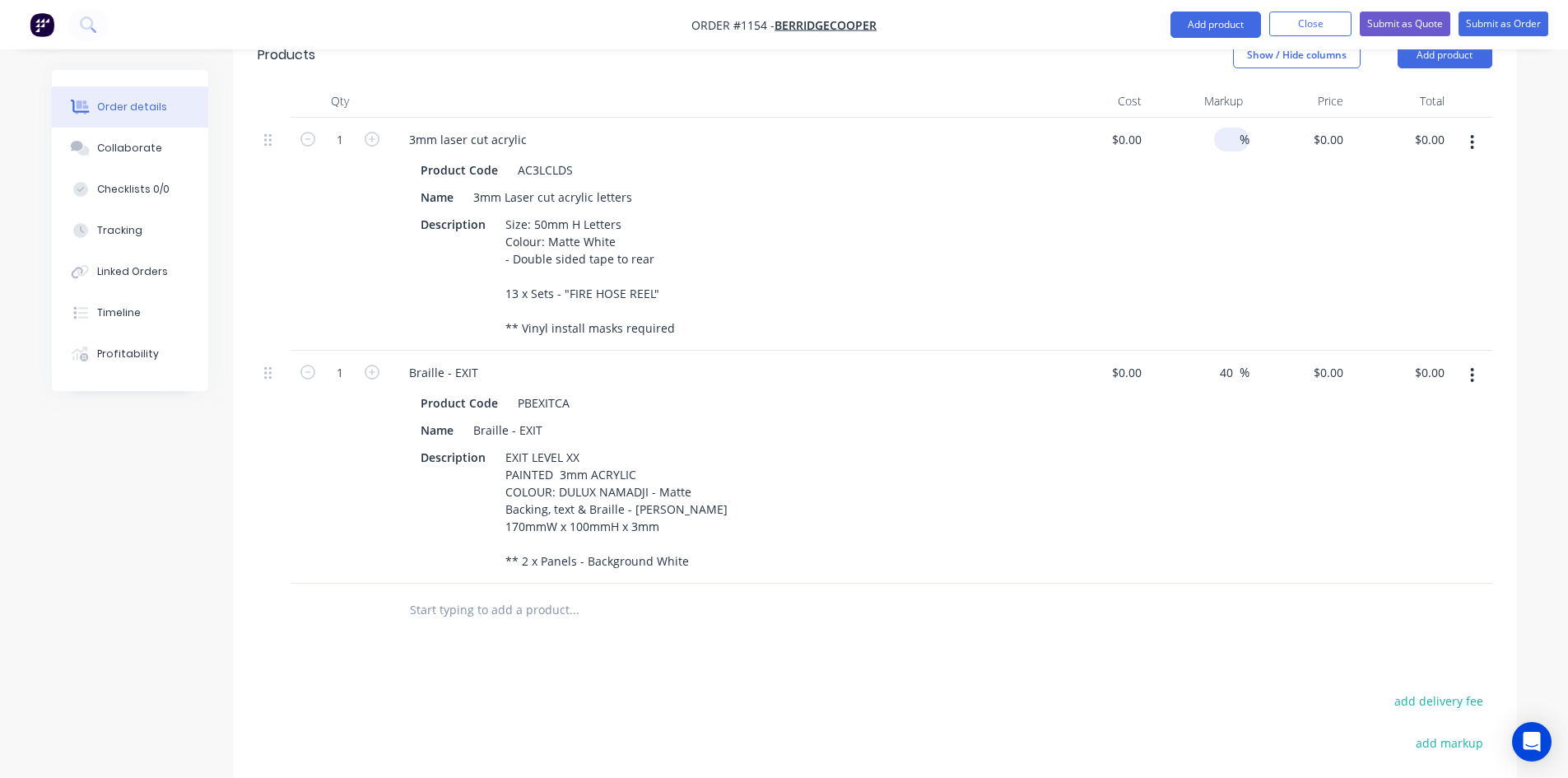
click at [1237, 128] on input at bounding box center [1230, 139] width 19 height 24
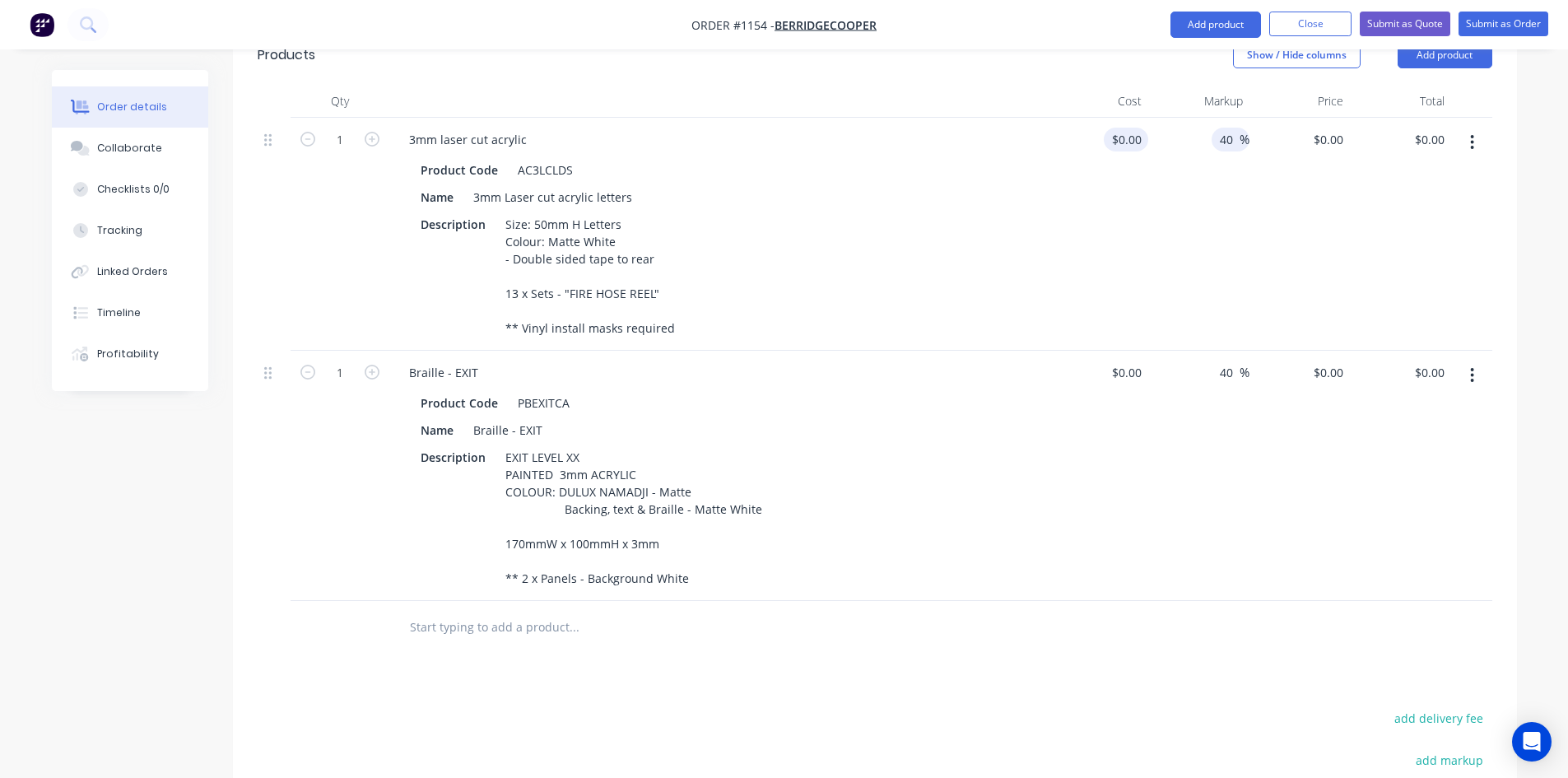
type input "40"
click at [1139, 128] on input at bounding box center [1138, 139] width 19 height 24
type input "$15.00"
type input "$21.00"
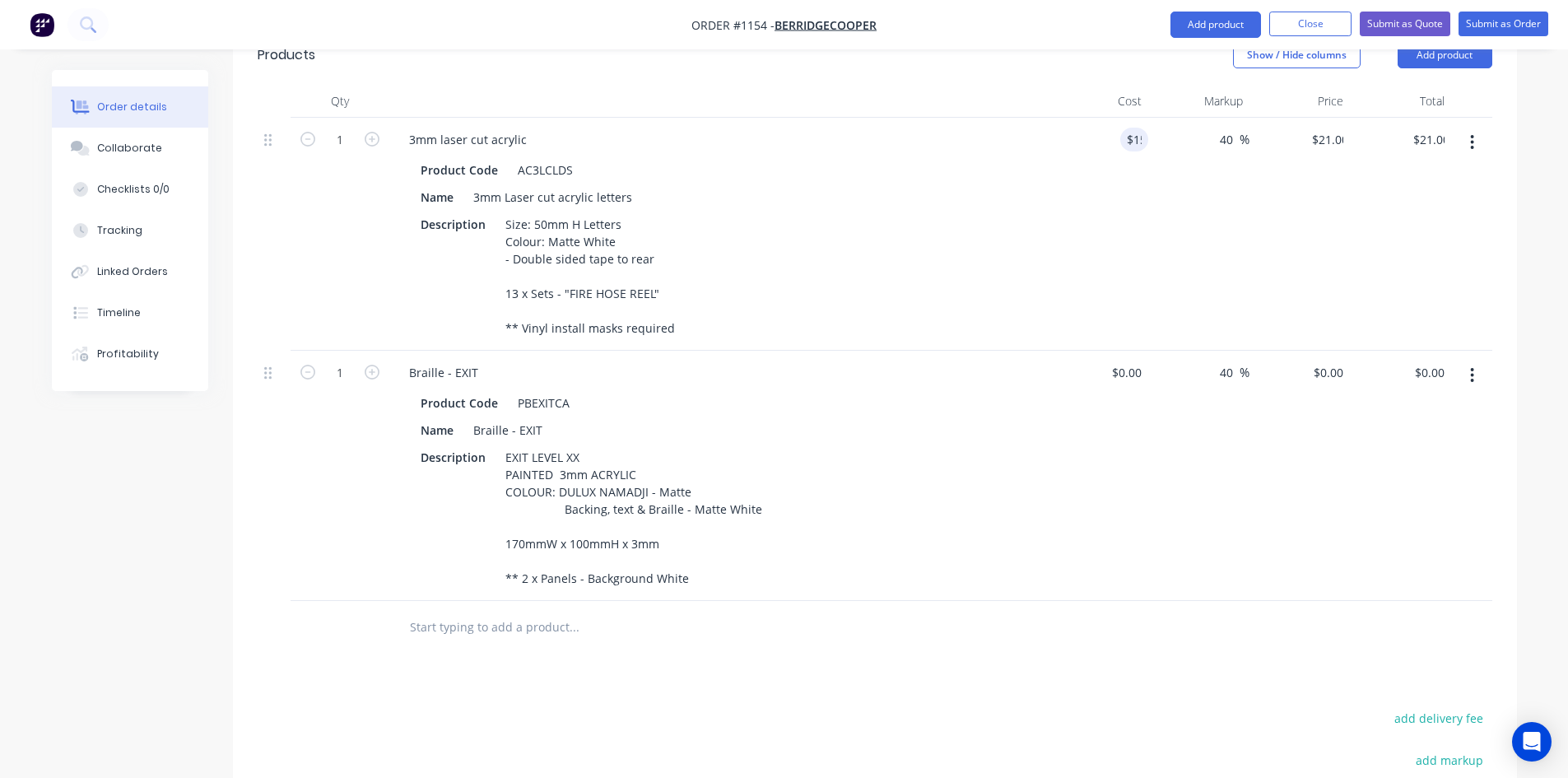
click at [1071, 228] on div "$15.00 15" at bounding box center [1098, 234] width 101 height 233
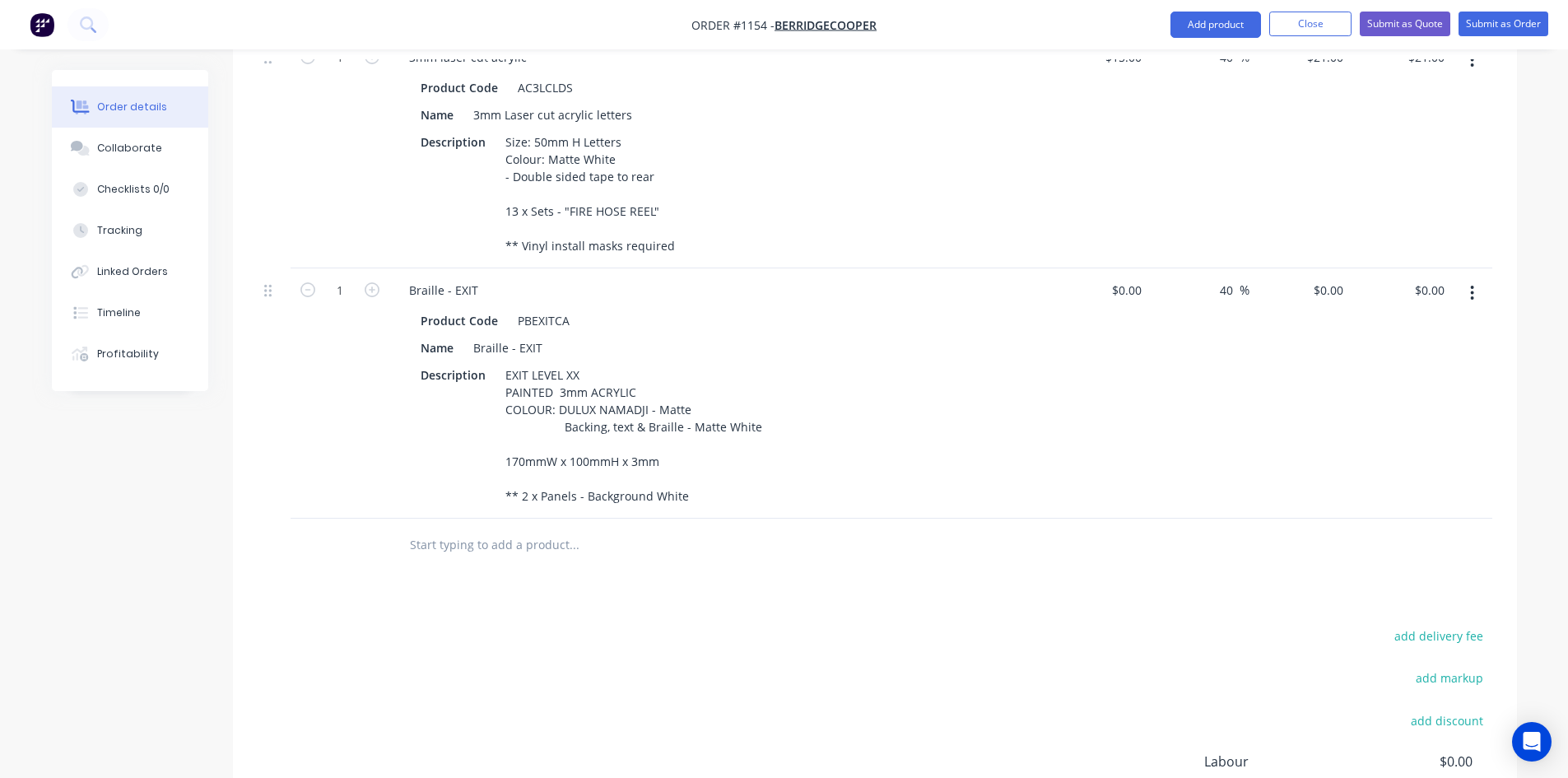
scroll to position [626, 0]
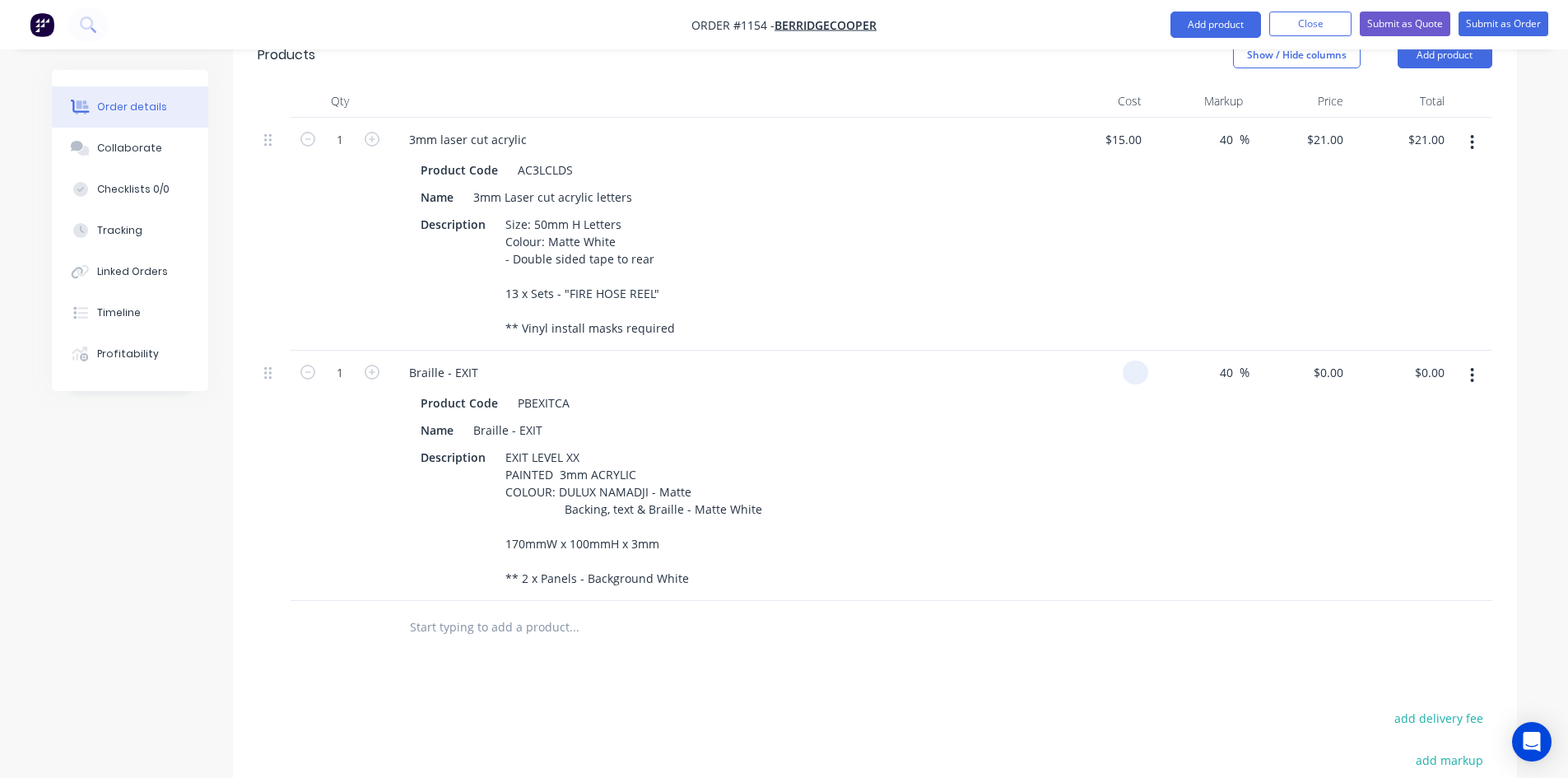
click at [1125, 361] on div at bounding box center [1135, 372] width 26 height 24
type input "$0.00"
drag, startPoint x: 345, startPoint y: 88, endPoint x: 347, endPoint y: 96, distance: 8.2
click at [345, 128] on input "1" at bounding box center [339, 139] width 43 height 25
type input "13"
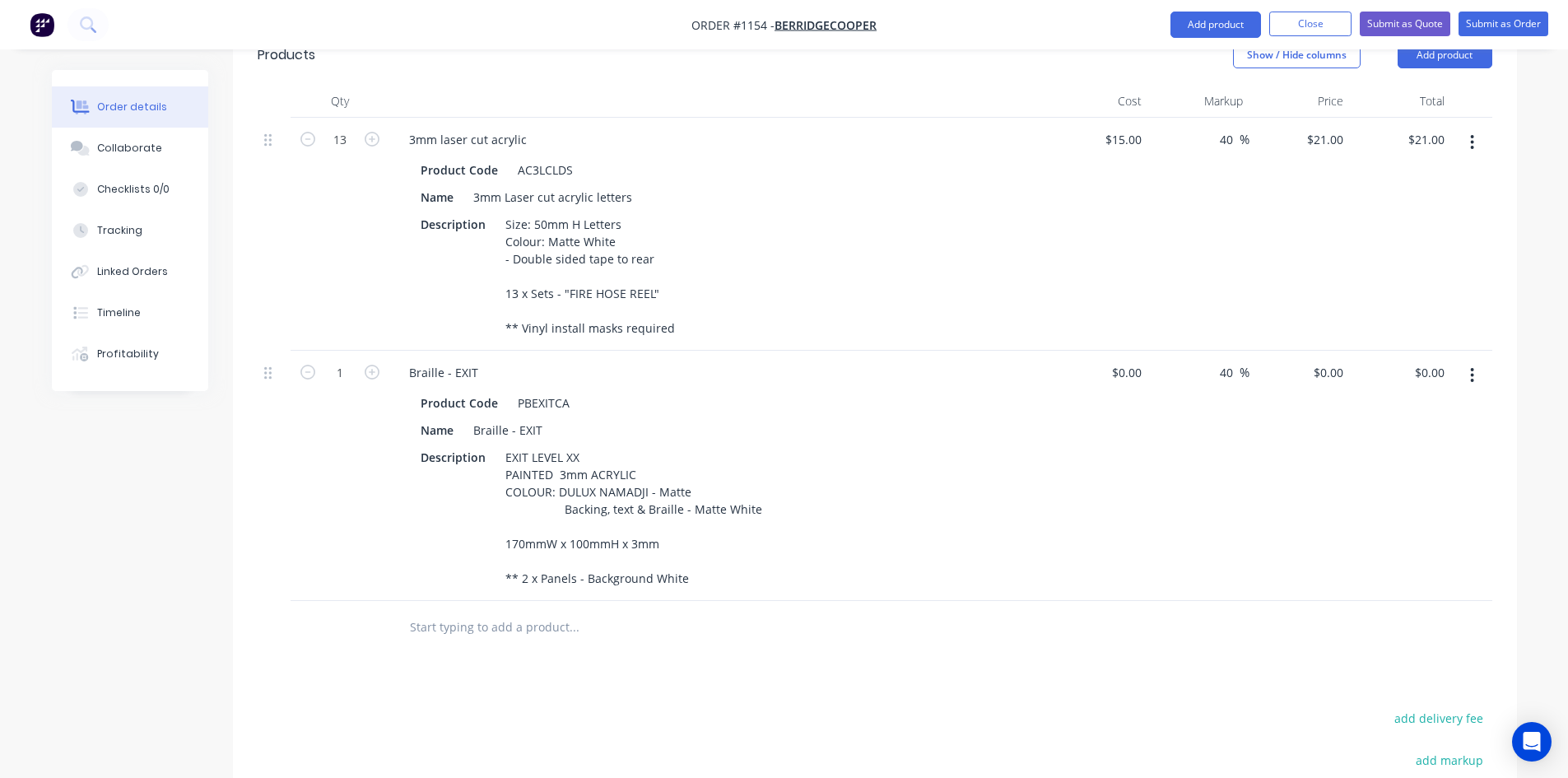
type input "$273.00"
click at [1071, 601] on div at bounding box center [875, 628] width 1234 height 53
click at [1125, 361] on div "0 0" at bounding box center [1135, 372] width 26 height 24
type input "$50.00"
type input "$70.00"
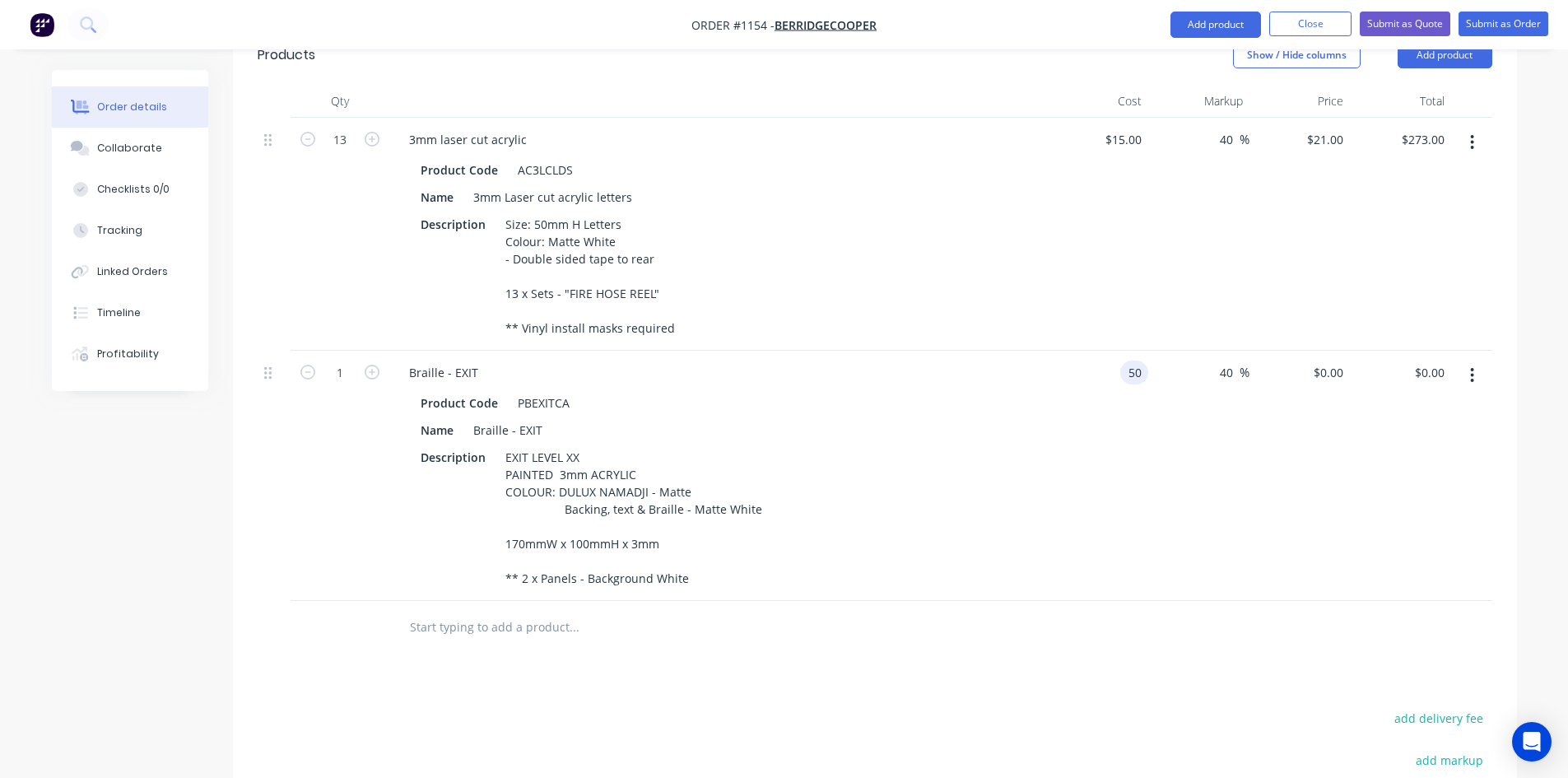
type input "$70.00"
click at [999, 646] on div "Products Show / Hide columns Add product Qty Cost Markup Price Total 13 3mm las…" at bounding box center [875, 538] width 1284 height 1024
click at [375, 365] on icon "button" at bounding box center [372, 372] width 15 height 15
type input "2"
type input "$140.00"
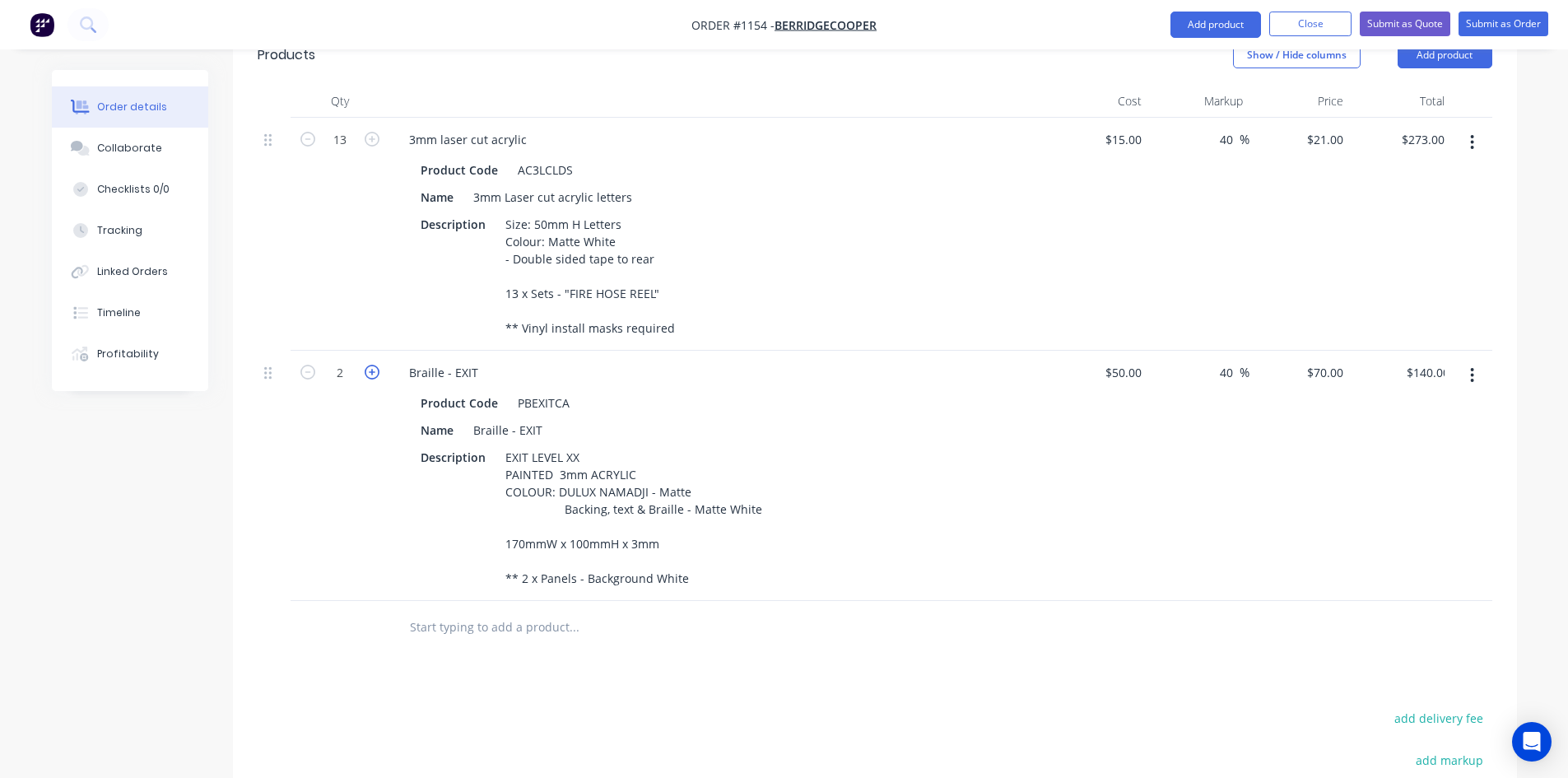
click at [375, 365] on icon "button" at bounding box center [372, 372] width 15 height 15
type input "3"
type input "$210.00"
click at [375, 365] on icon "button" at bounding box center [372, 372] width 15 height 15
type input "4"
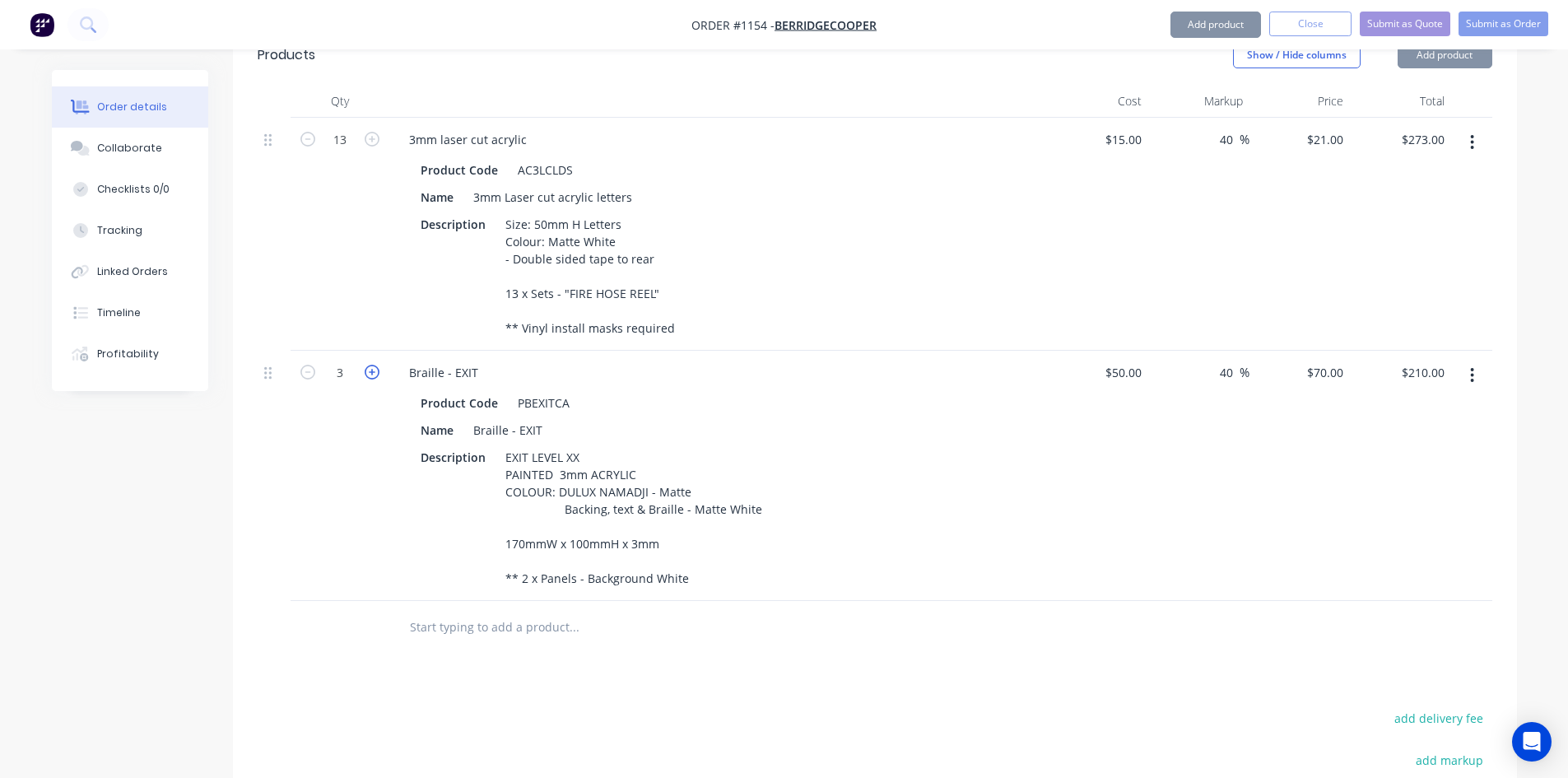
type input "$280.00"
click at [375, 365] on icon "button" at bounding box center [372, 372] width 15 height 15
type input "5"
type input "$350.00"
click at [375, 365] on icon "button" at bounding box center [372, 372] width 15 height 15
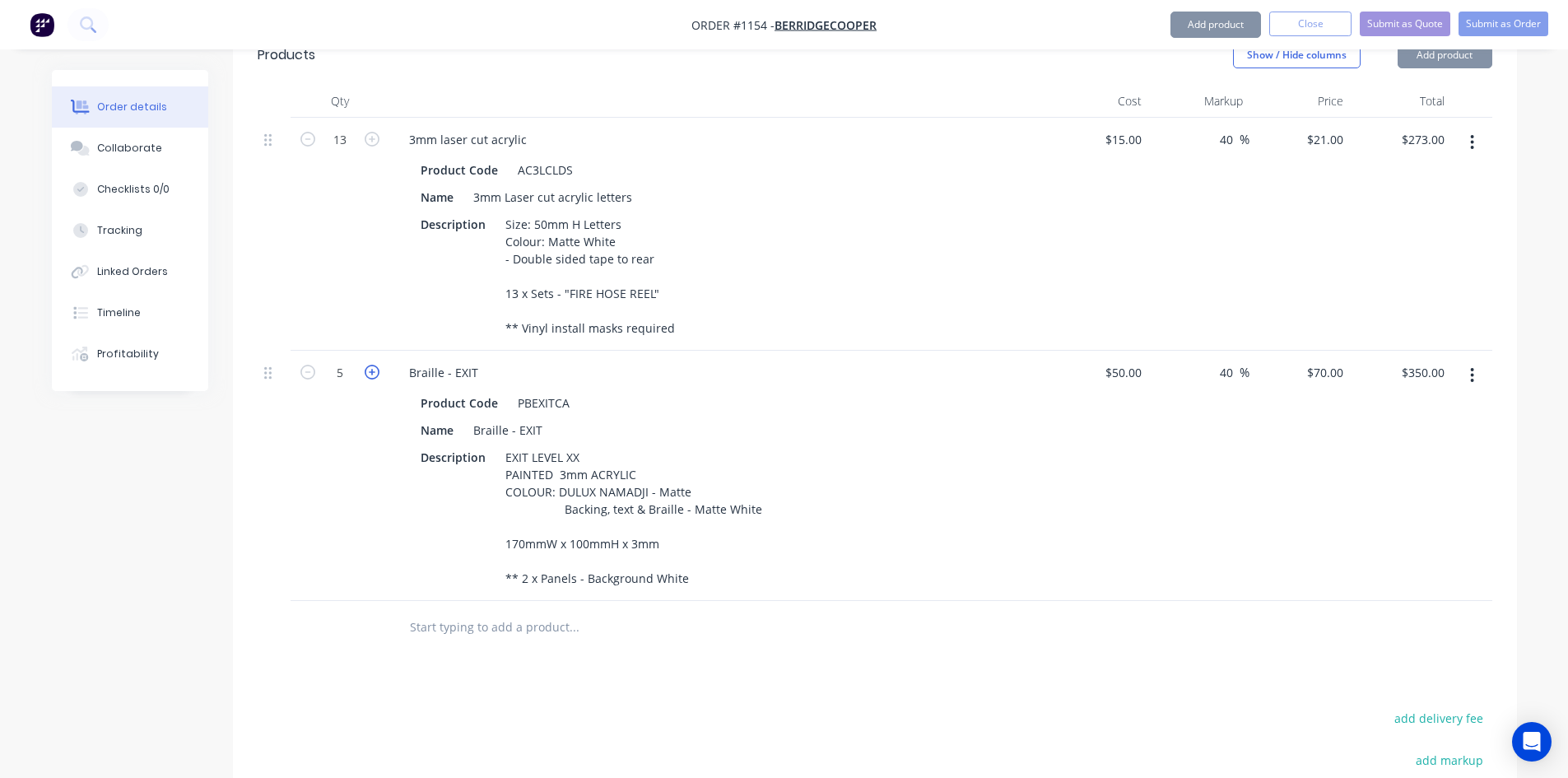
type input "6"
type input "$420.00"
click at [886, 636] on div "Products Show / Hide columns Add product Qty Cost Markup Price Total 13 3mm las…" at bounding box center [875, 538] width 1284 height 1024
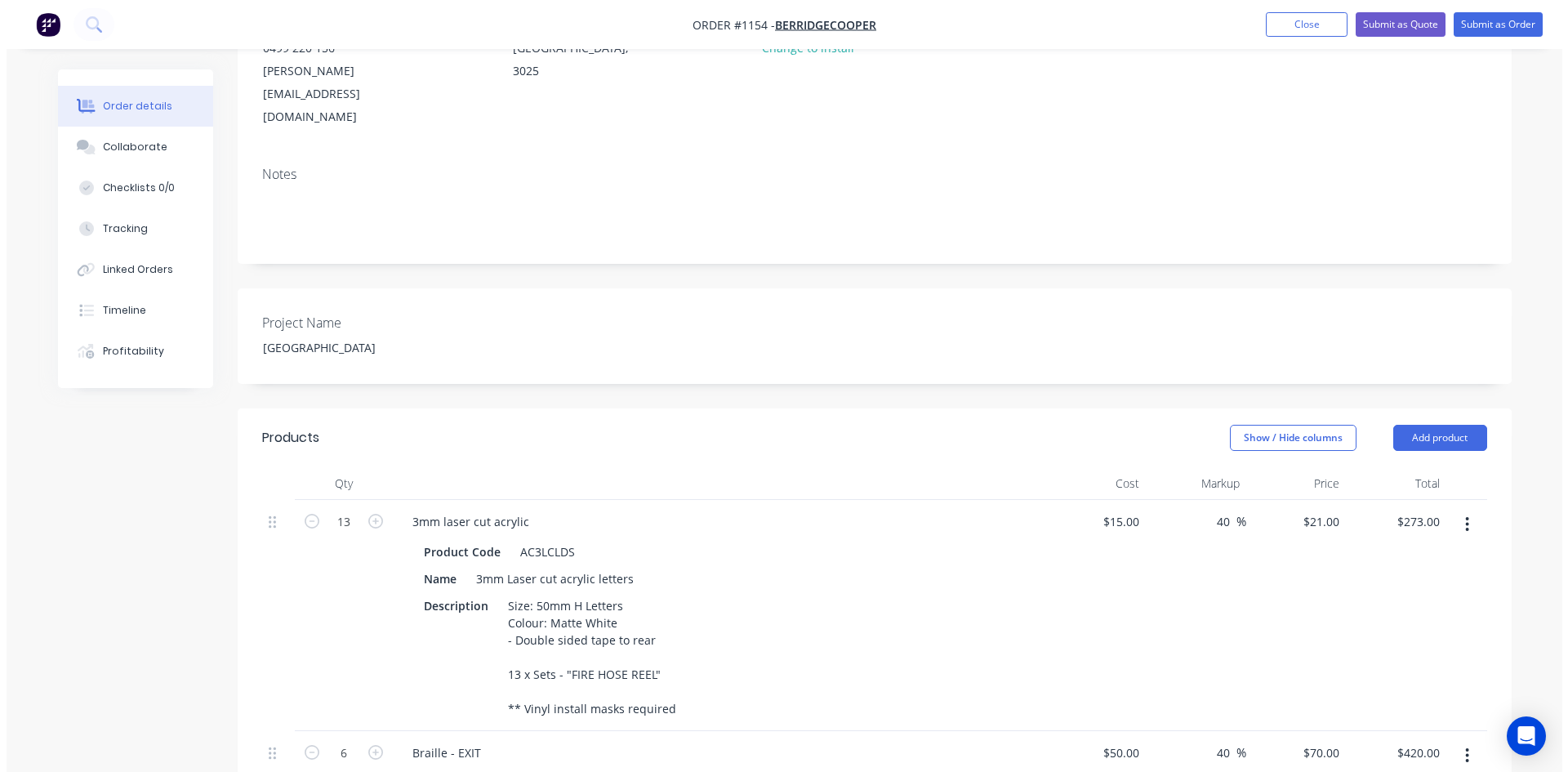
scroll to position [0, 0]
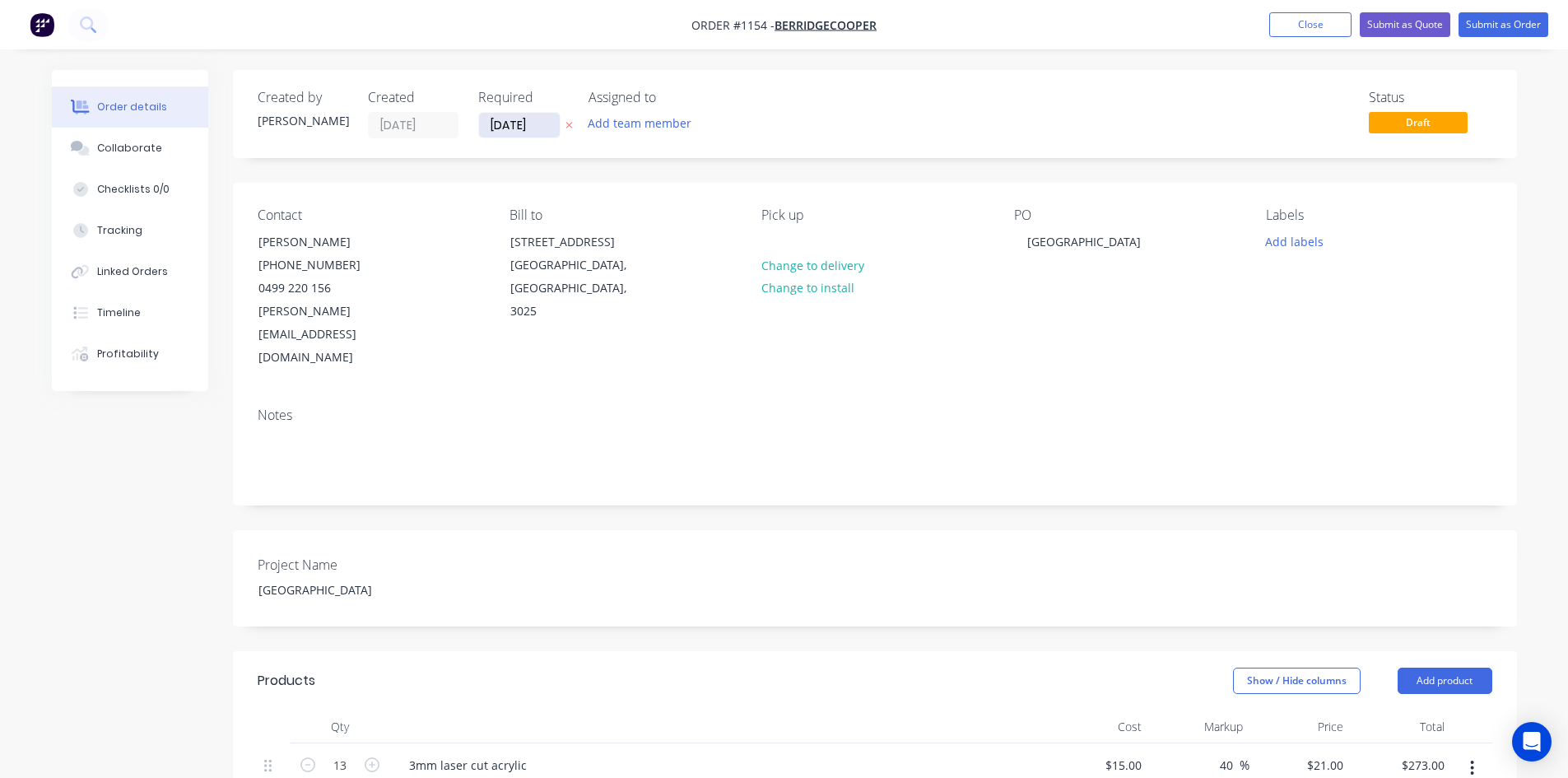
click at [544, 121] on input "[DATE]" at bounding box center [519, 125] width 81 height 25
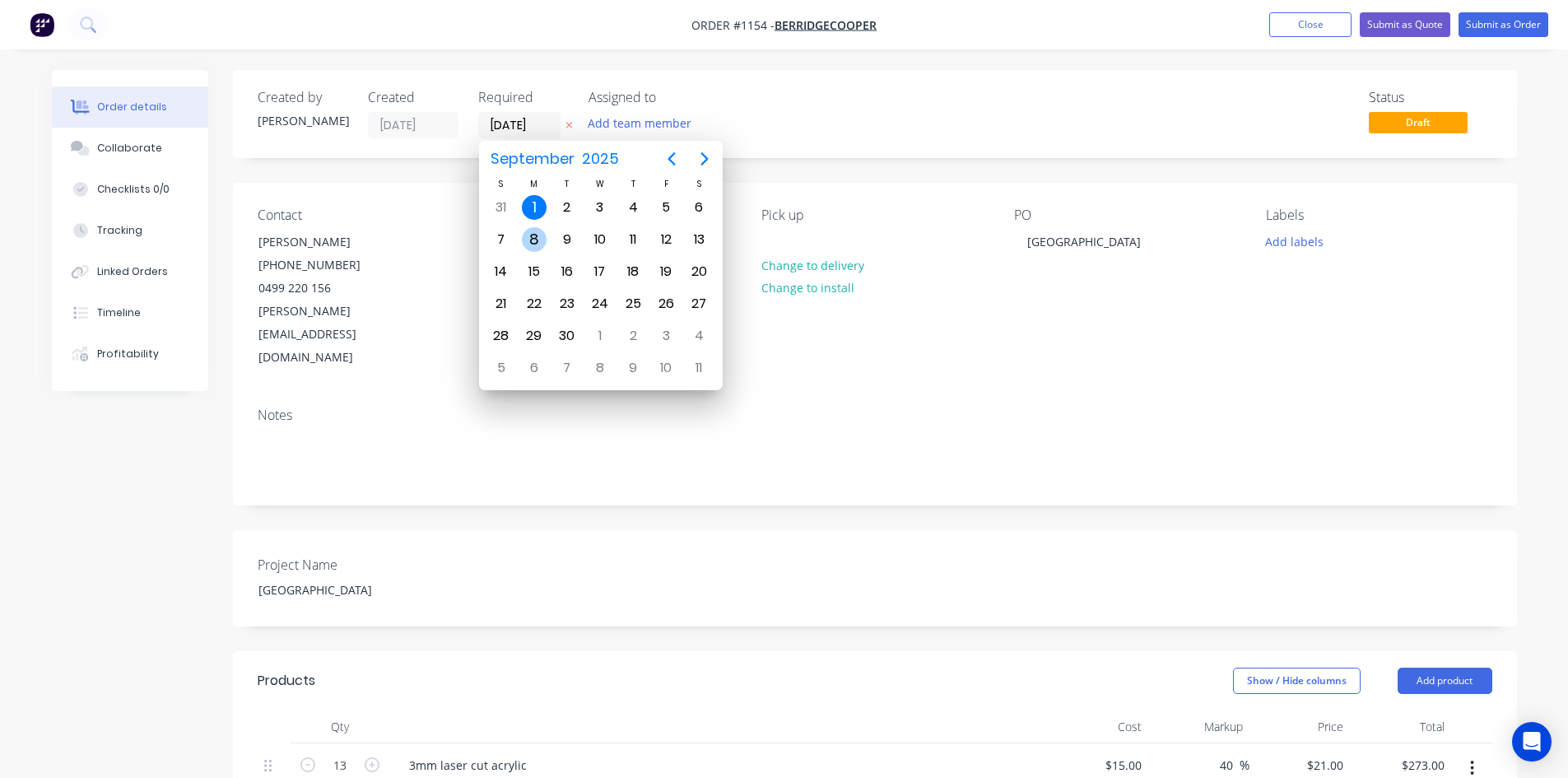
click at [539, 239] on div "8" at bounding box center [534, 239] width 25 height 25
type input "[DATE]"
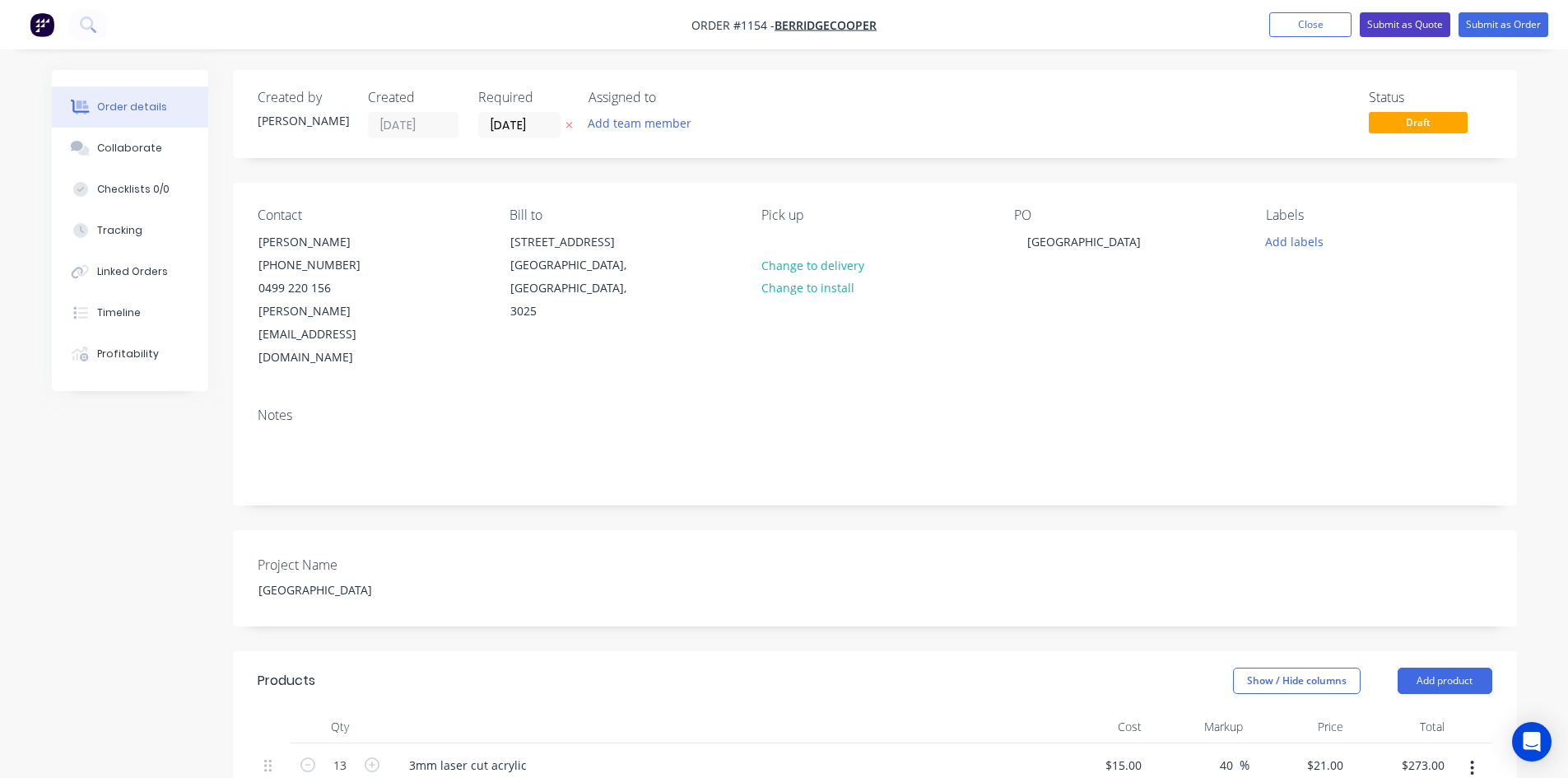
click at [1414, 28] on button "Submit as Quote" at bounding box center [1405, 24] width 91 height 25
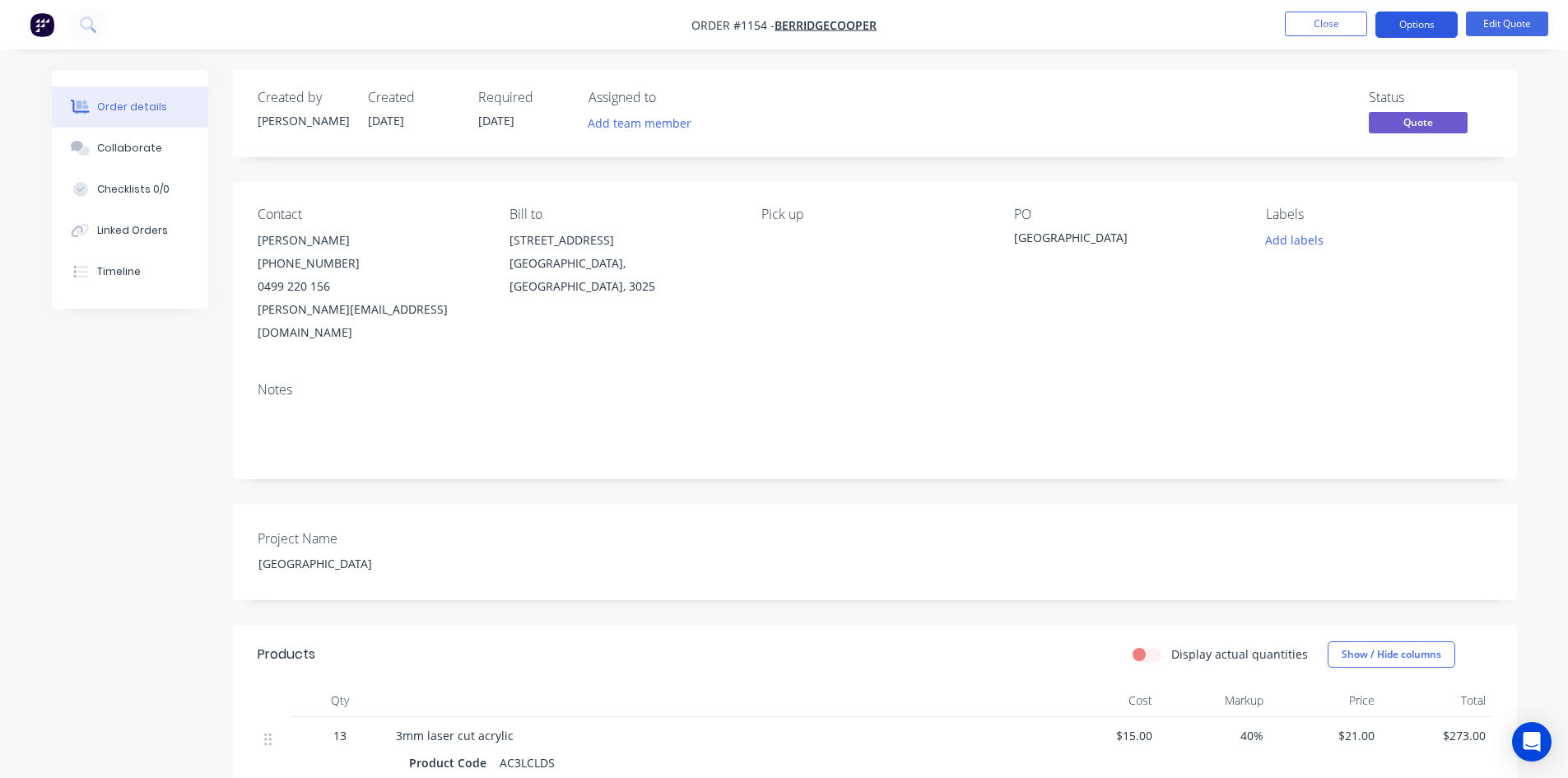
click at [1410, 29] on button "Options" at bounding box center [1417, 25] width 83 height 27
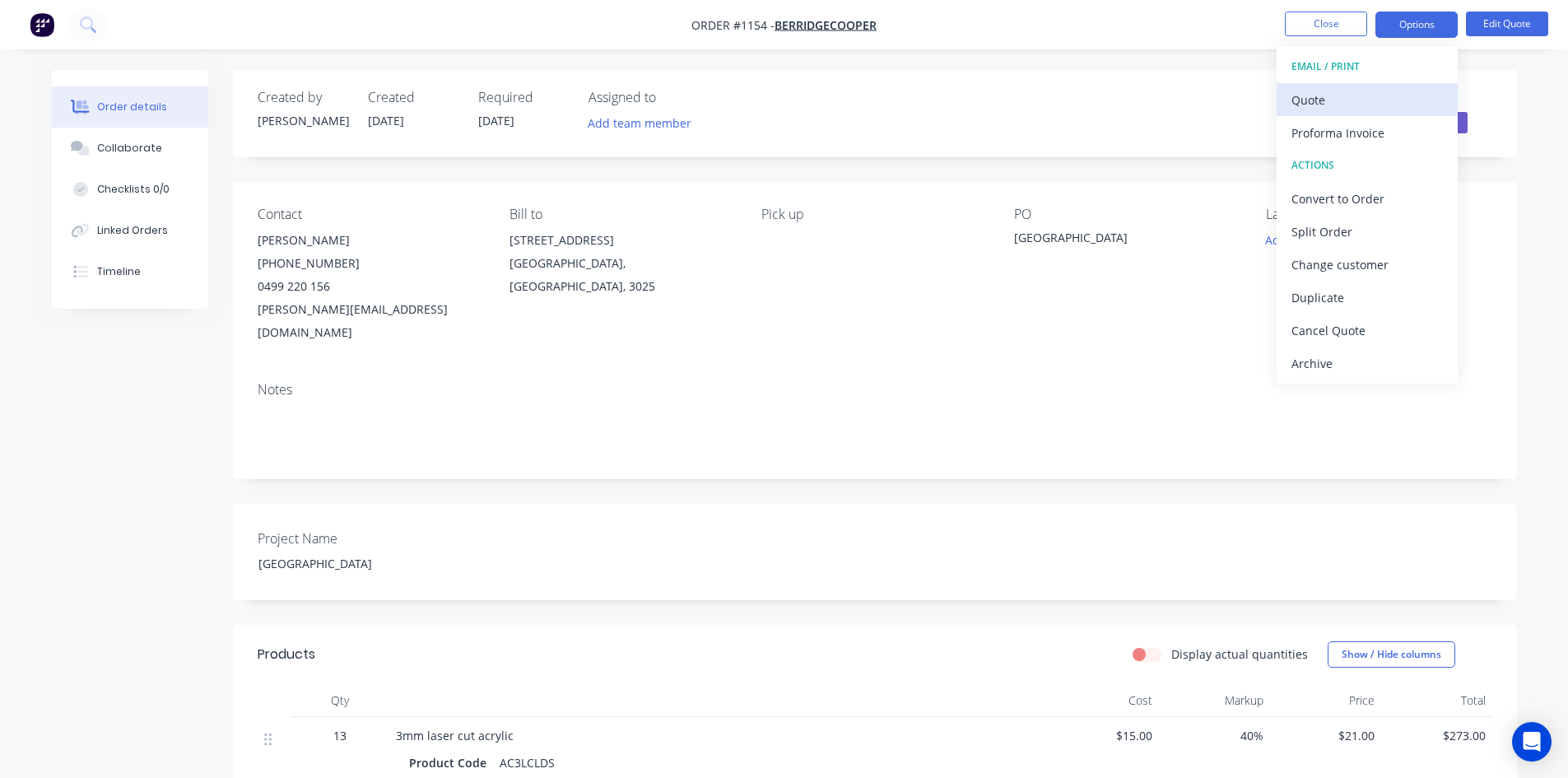
click at [1326, 106] on div "Quote" at bounding box center [1366, 100] width 151 height 24
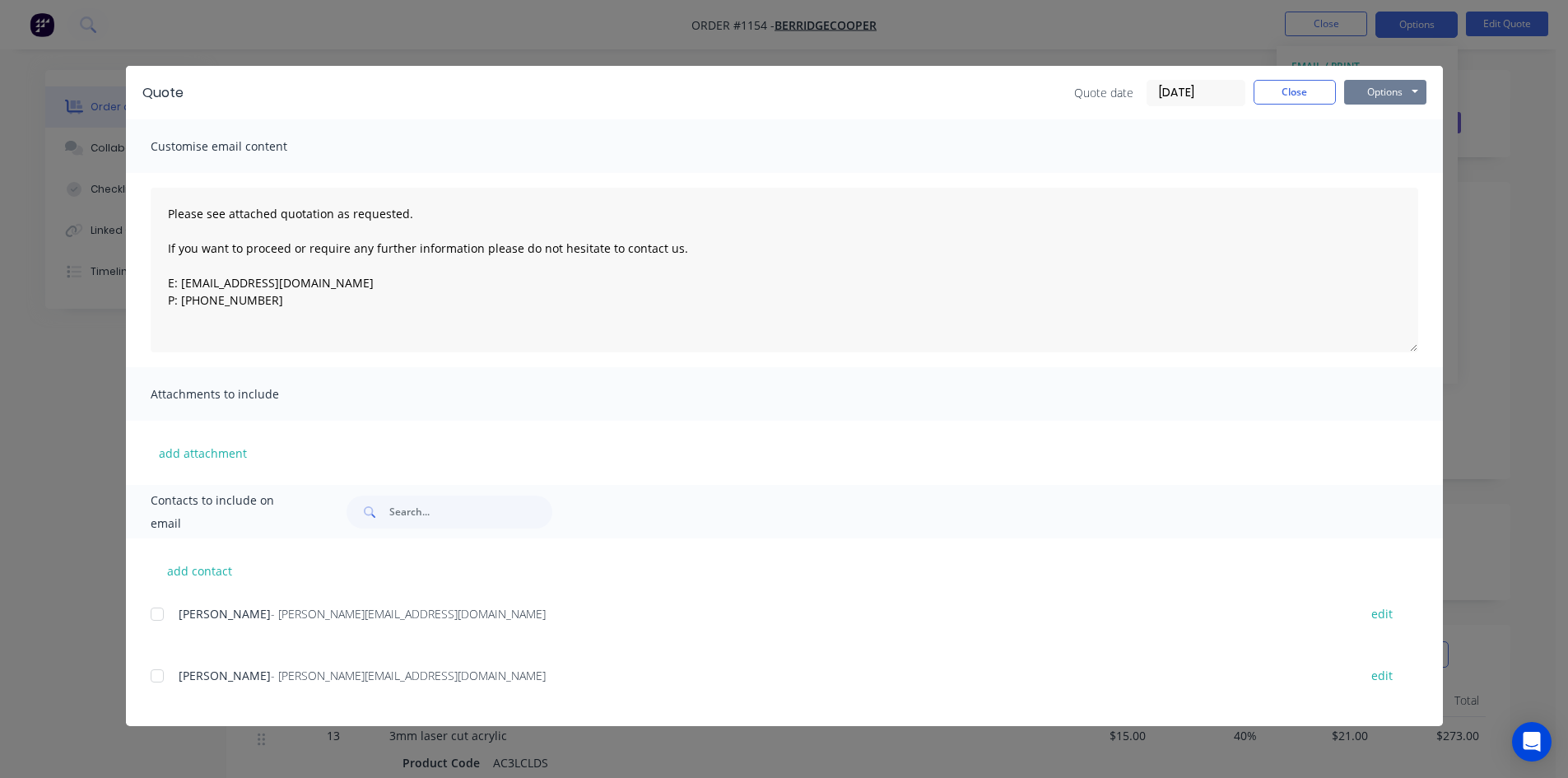
click at [1371, 100] on button "Options" at bounding box center [1385, 92] width 83 height 25
click at [1372, 149] on button "Print" at bounding box center [1396, 149] width 105 height 28
drag, startPoint x: 1300, startPoint y: 90, endPoint x: 1312, endPoint y: 56, distance: 36.1
click at [1299, 88] on button "Close" at bounding box center [1295, 92] width 83 height 25
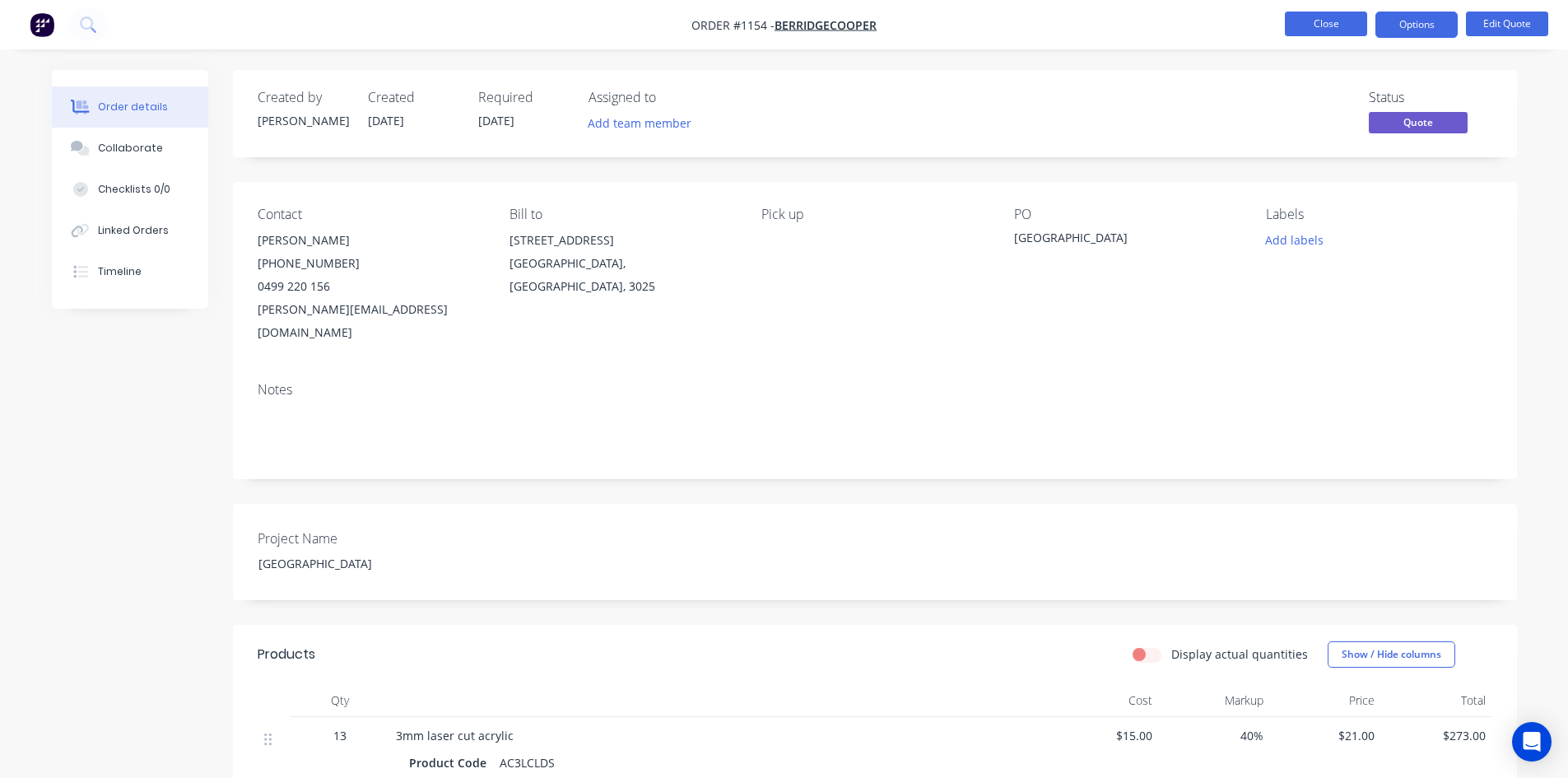
click at [1305, 16] on button "Close" at bounding box center [1326, 24] width 83 height 25
